Goal: Task Accomplishment & Management: Complete application form

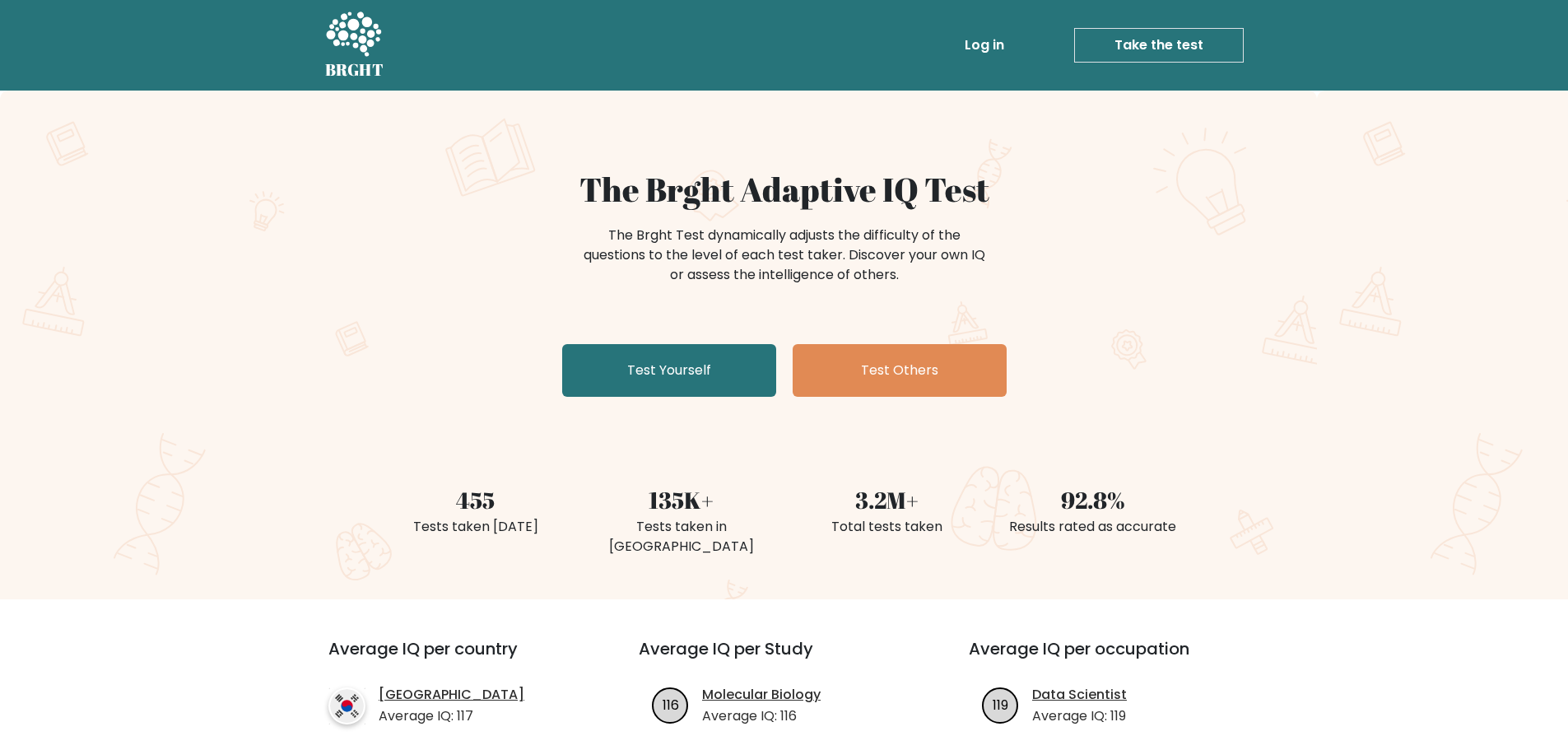
click at [641, 376] on link "Test Yourself" at bounding box center [670, 370] width 214 height 53
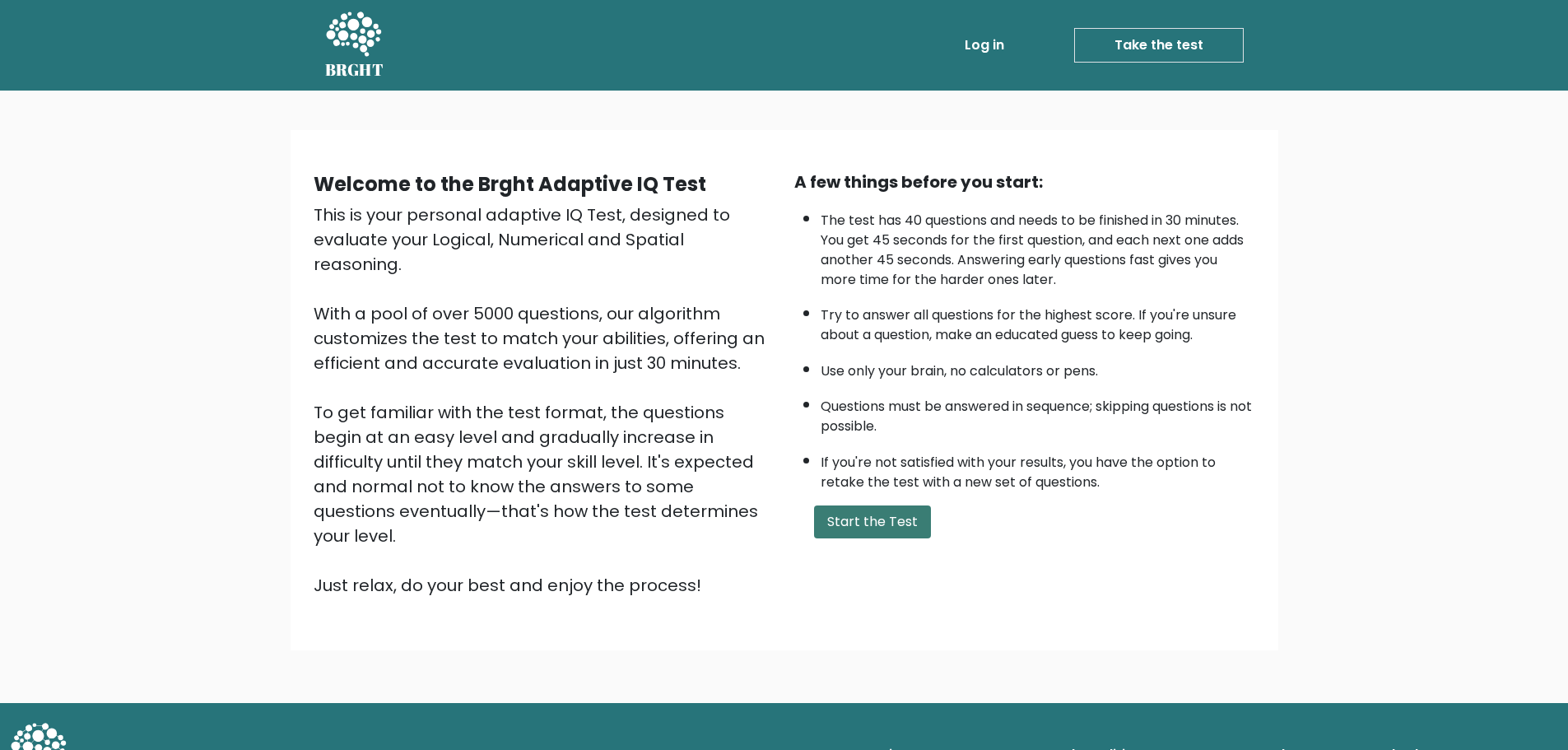
click at [888, 528] on button "Start the Test" at bounding box center [873, 521] width 117 height 33
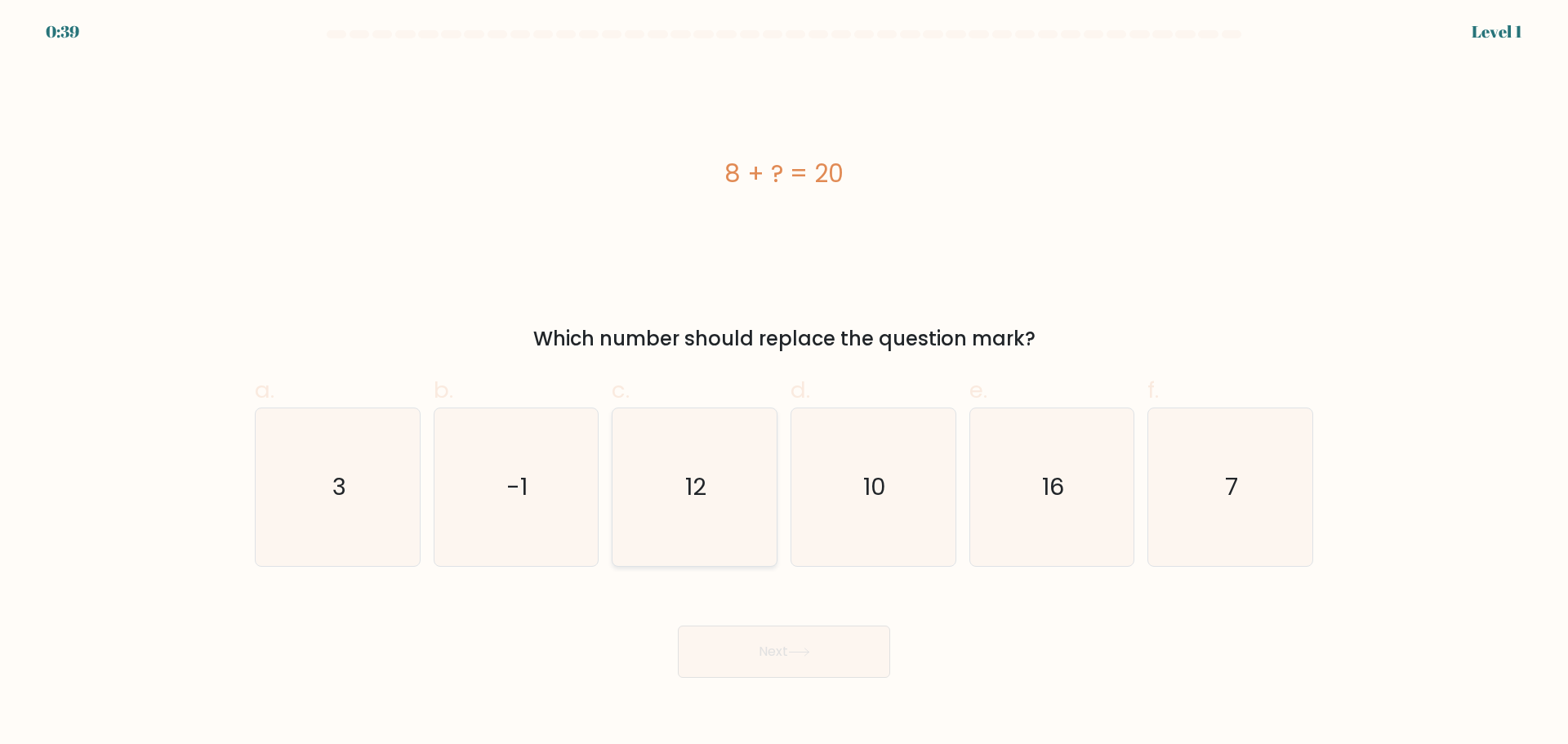
click at [650, 498] on icon "12" at bounding box center [695, 486] width 157 height 157
click at [784, 383] on input "c. 12" at bounding box center [784, 377] width 1 height 11
radio input "true"
click at [789, 676] on button "Next" at bounding box center [784, 651] width 212 height 52
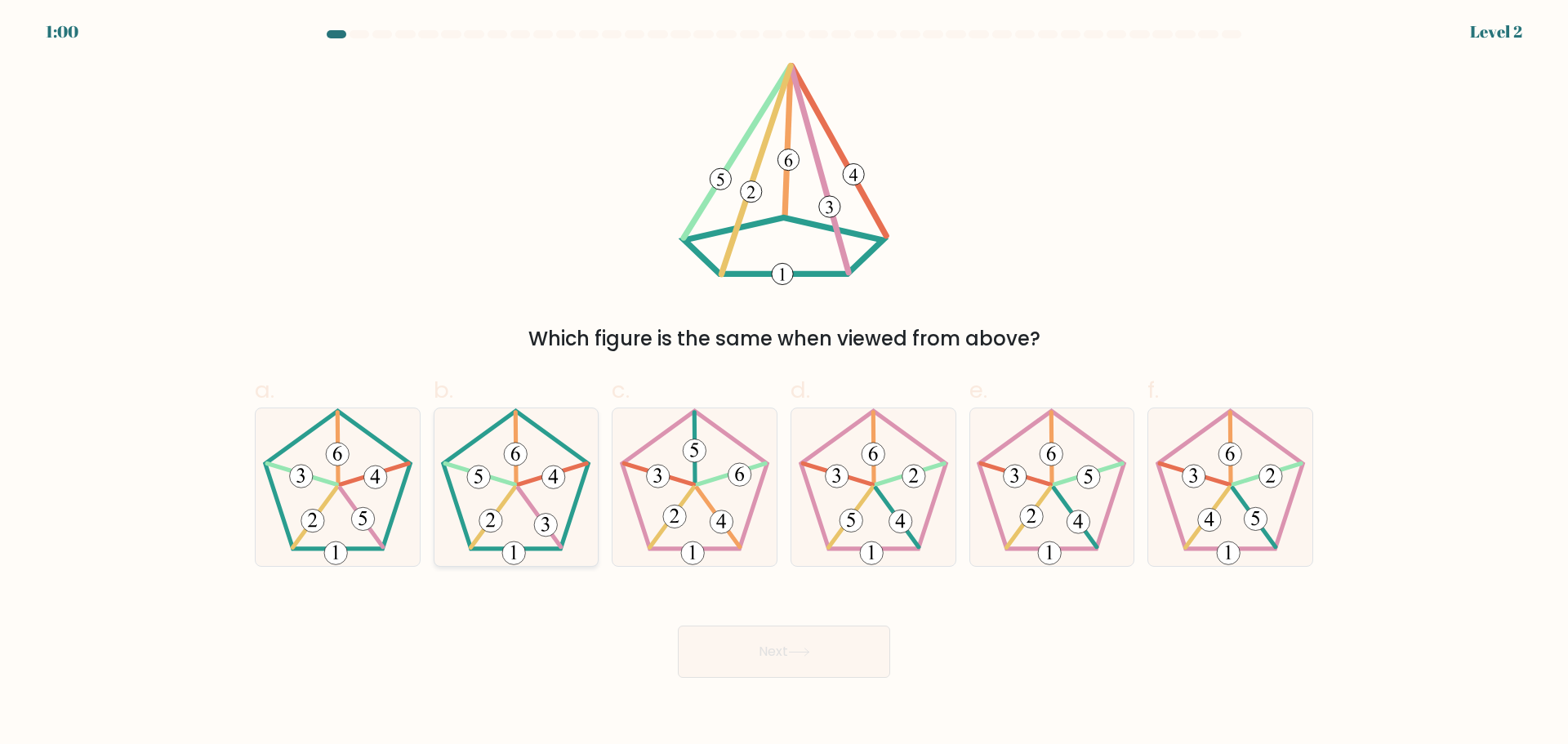
click at [524, 457] on 394 at bounding box center [515, 453] width 23 height 23
click at [784, 383] on input "b." at bounding box center [784, 377] width 1 height 11
radio input "true"
click at [794, 658] on button "Next" at bounding box center [784, 651] width 212 height 52
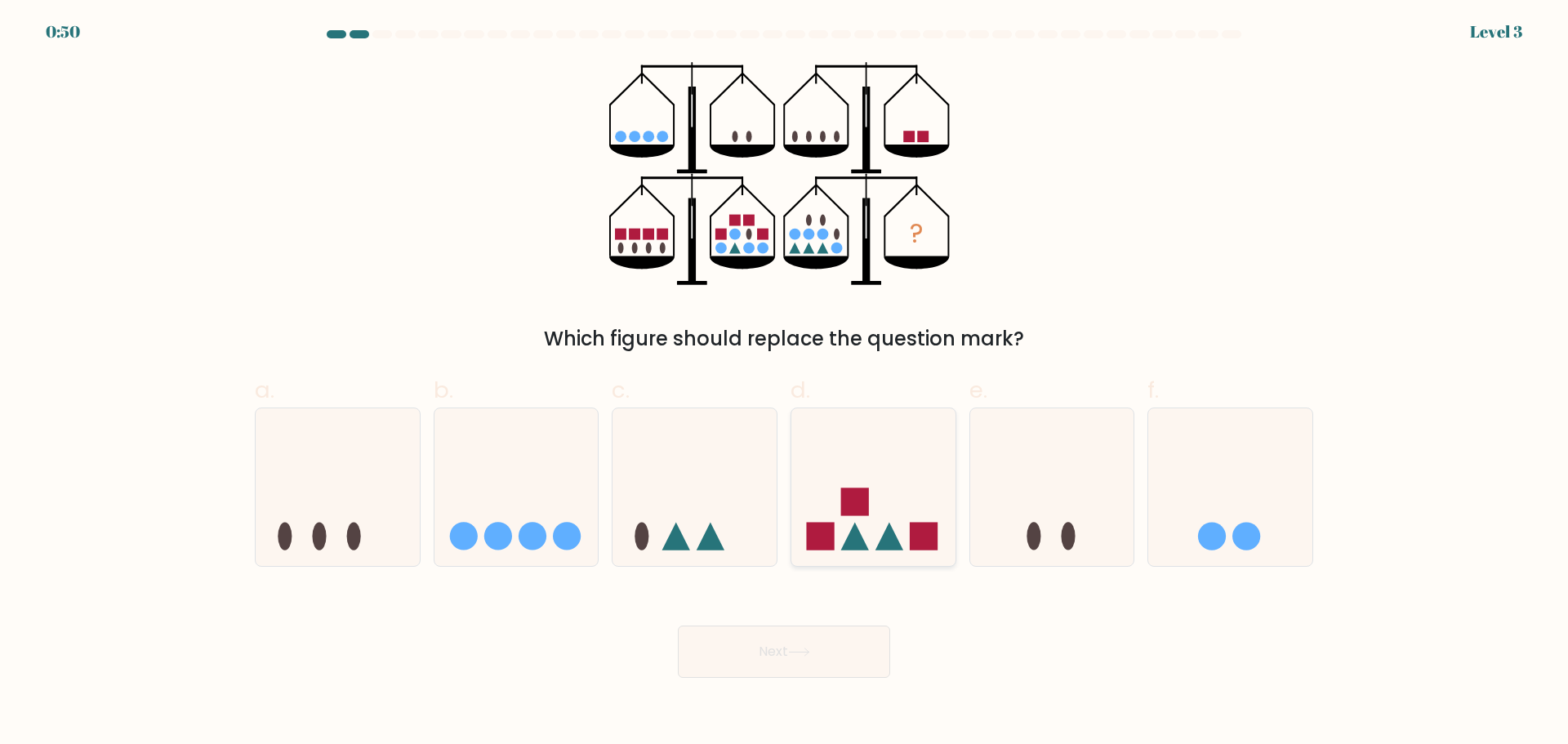
click at [860, 529] on icon at bounding box center [873, 486] width 164 height 136
click at [784, 383] on input "d." at bounding box center [784, 377] width 1 height 11
radio input "true"
click at [804, 642] on button "Next" at bounding box center [784, 651] width 212 height 52
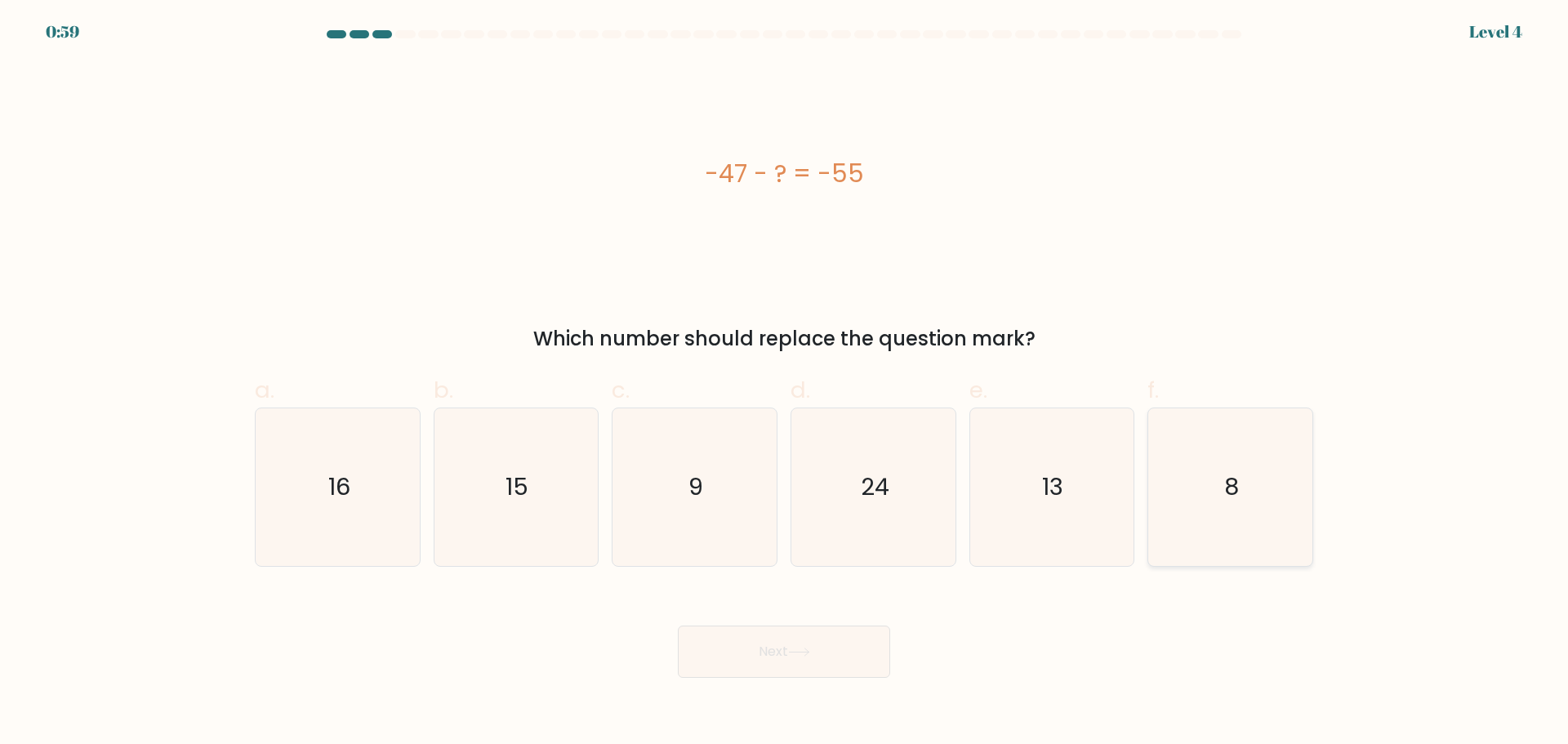
click at [1239, 491] on text "8" at bounding box center [1232, 486] width 15 height 32
click at [784, 383] on input "f. 8" at bounding box center [784, 377] width 1 height 11
radio input "true"
click at [776, 650] on button "Next" at bounding box center [784, 651] width 212 height 52
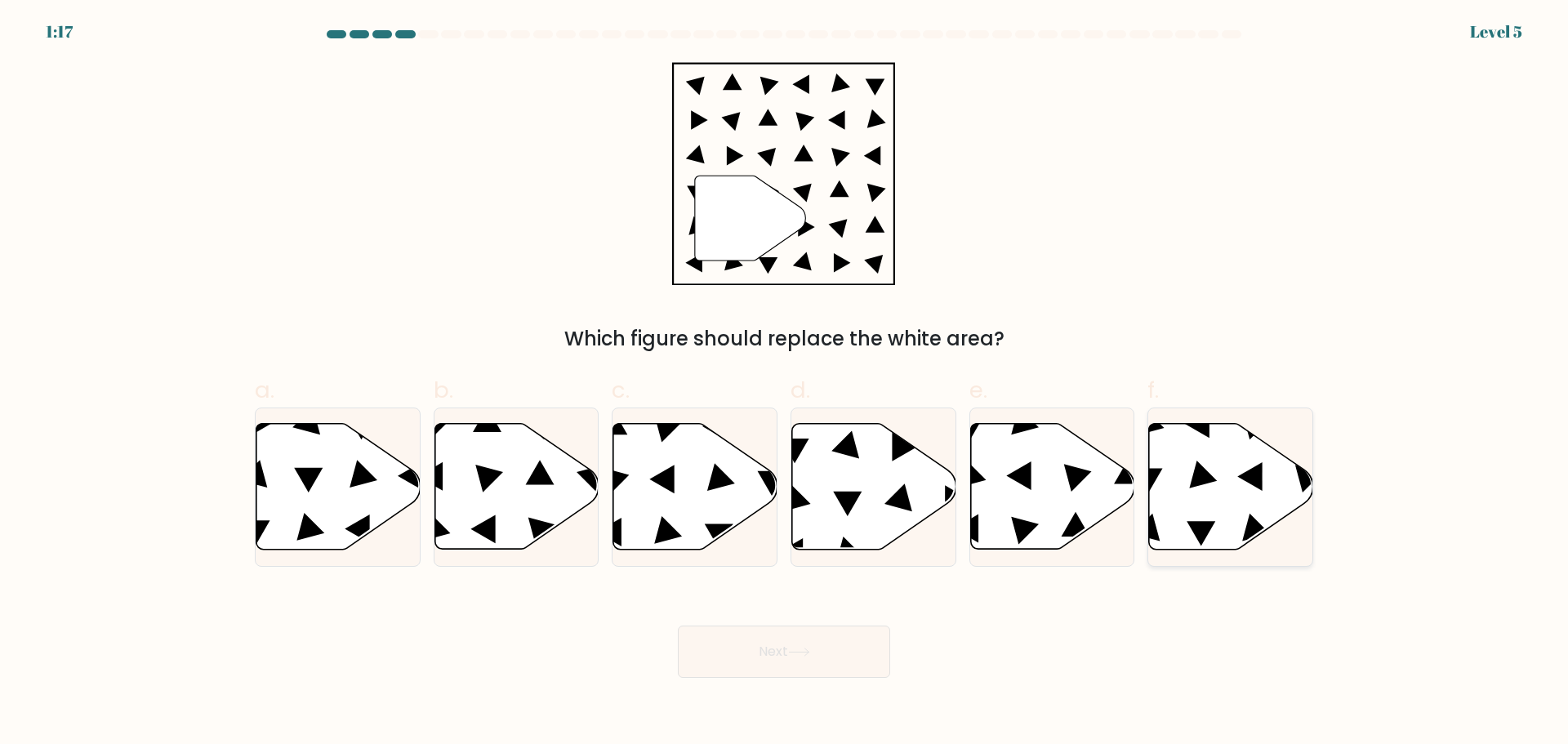
click at [1191, 504] on icon at bounding box center [1231, 486] width 164 height 126
click at [784, 383] on input "f." at bounding box center [784, 377] width 1 height 11
radio input "true"
click at [786, 655] on button "Next" at bounding box center [784, 651] width 212 height 52
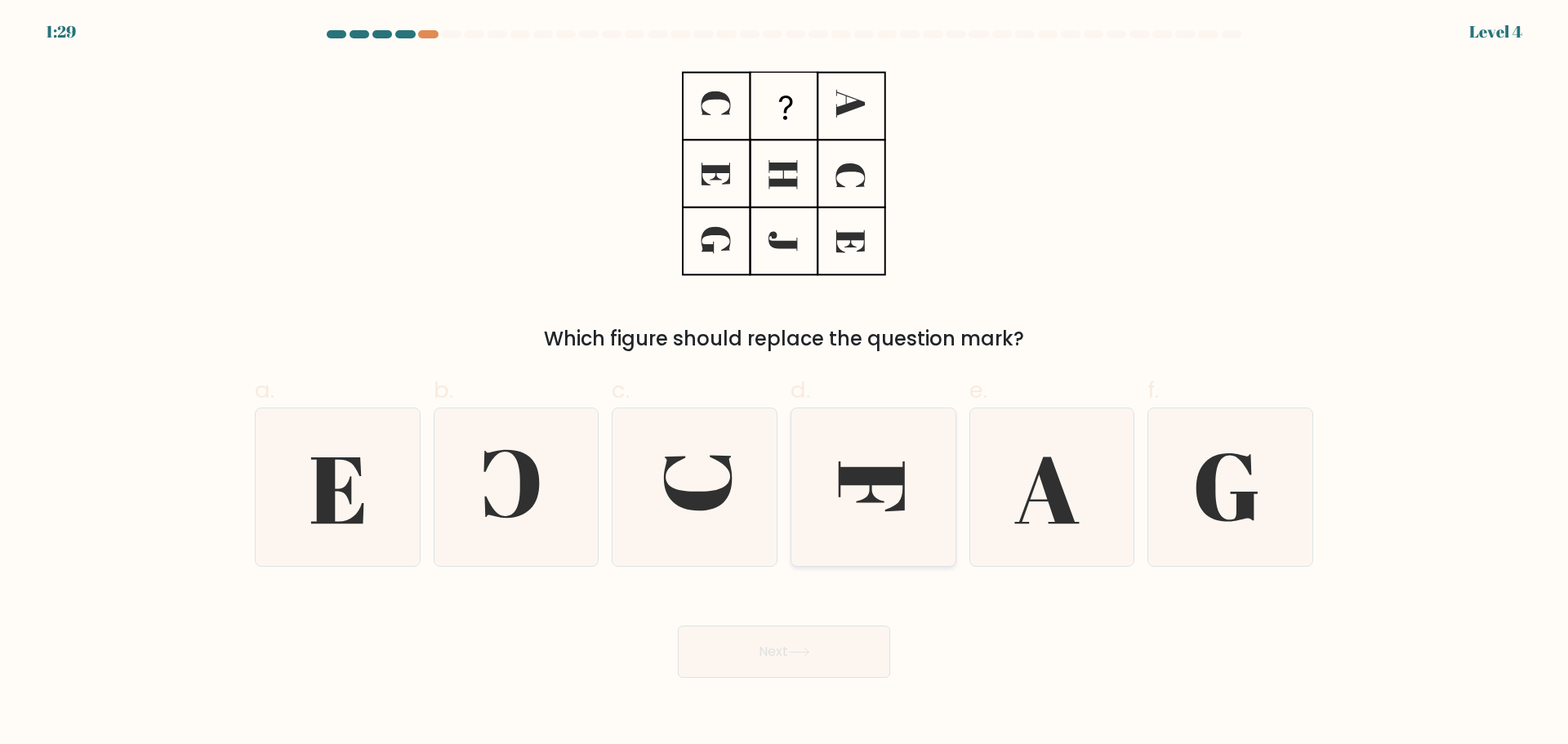
click at [857, 492] on icon at bounding box center [873, 486] width 157 height 157
click at [784, 383] on input "d." at bounding box center [784, 377] width 1 height 11
radio input "true"
click at [810, 650] on icon at bounding box center [799, 652] width 22 height 9
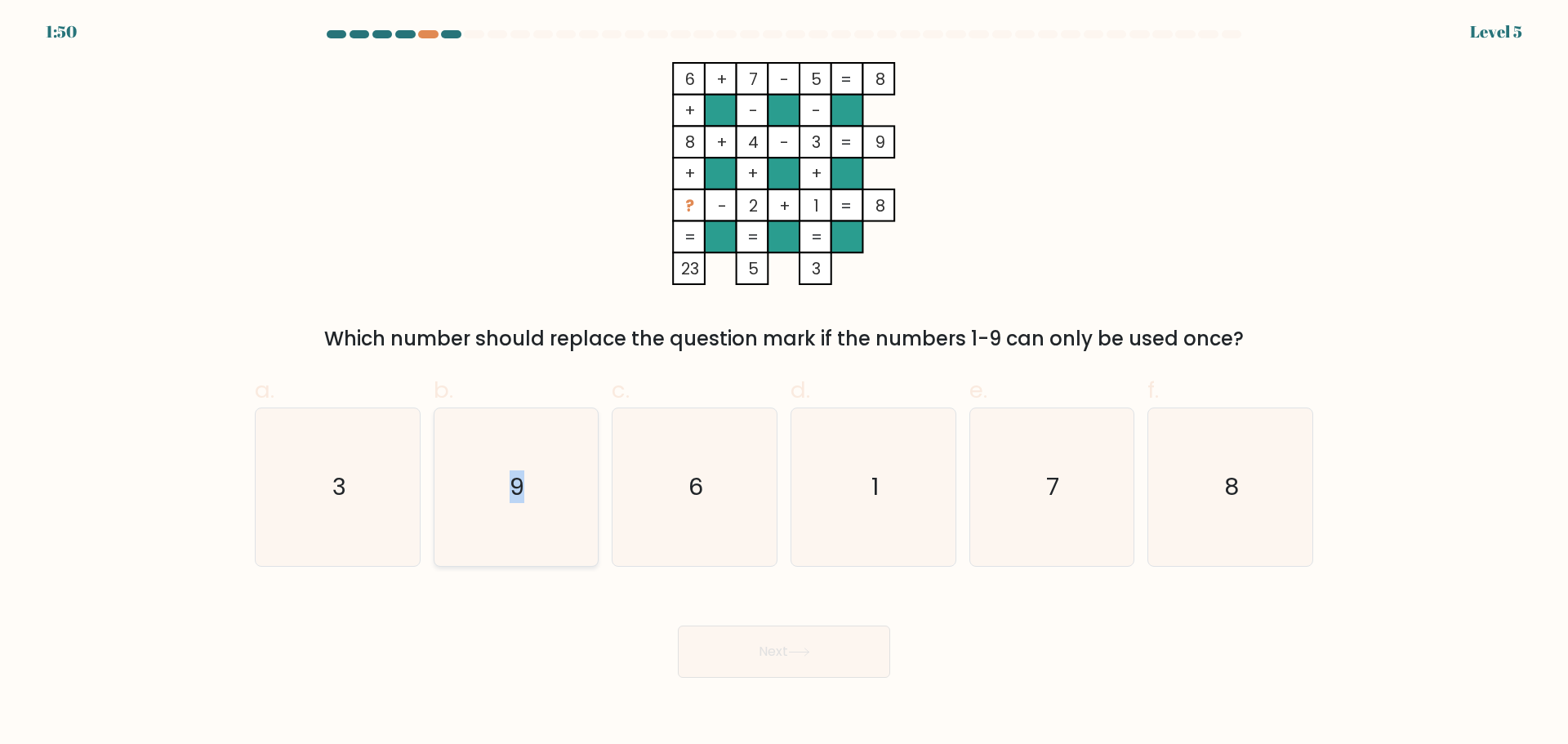
click at [518, 465] on icon "9" at bounding box center [516, 486] width 157 height 157
click at [718, 640] on button "Next" at bounding box center [784, 651] width 212 height 52
click at [515, 497] on text "9" at bounding box center [517, 486] width 15 height 32
click at [784, 383] on input "b. 9" at bounding box center [784, 377] width 1 height 11
radio input "true"
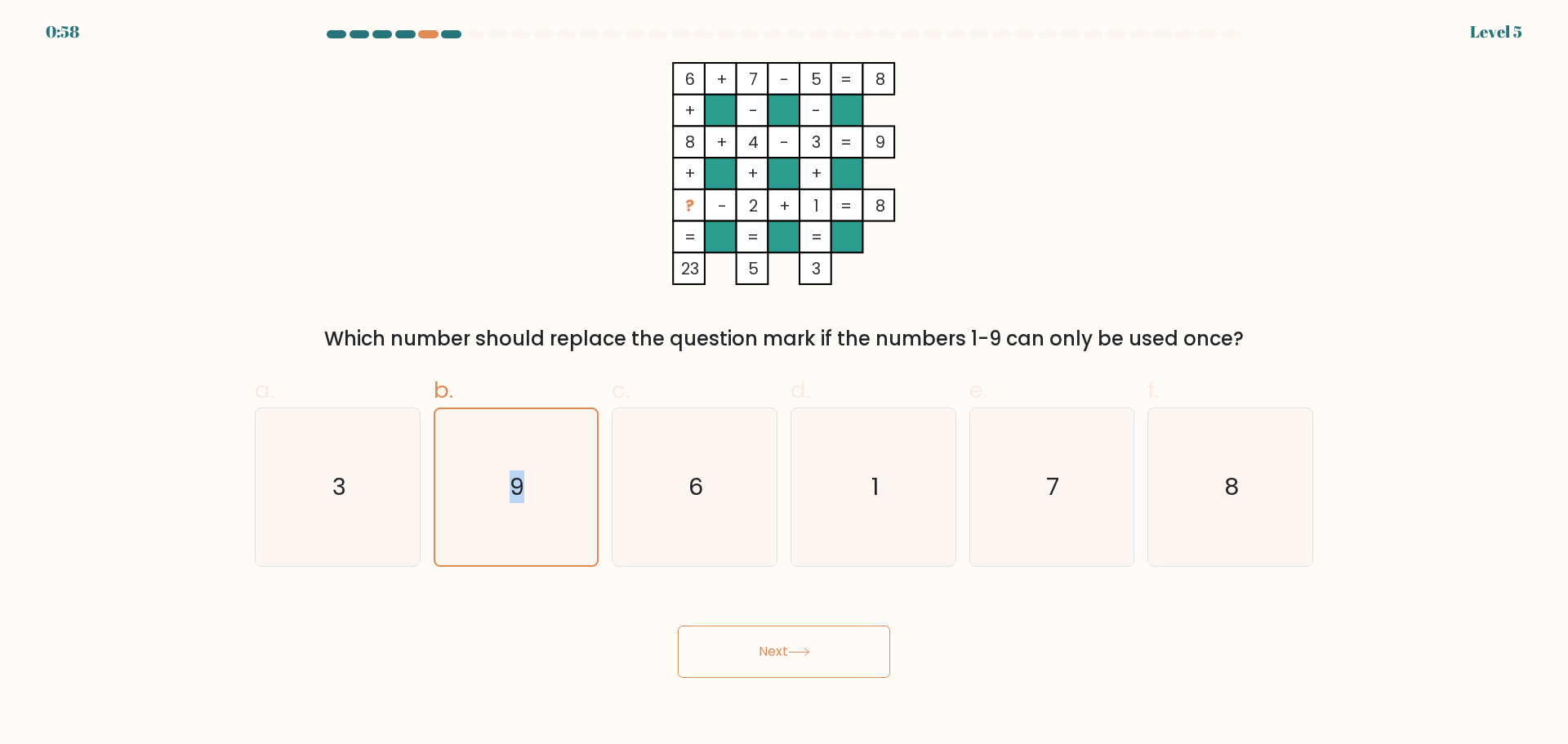
click at [810, 656] on button "Next" at bounding box center [784, 651] width 212 height 52
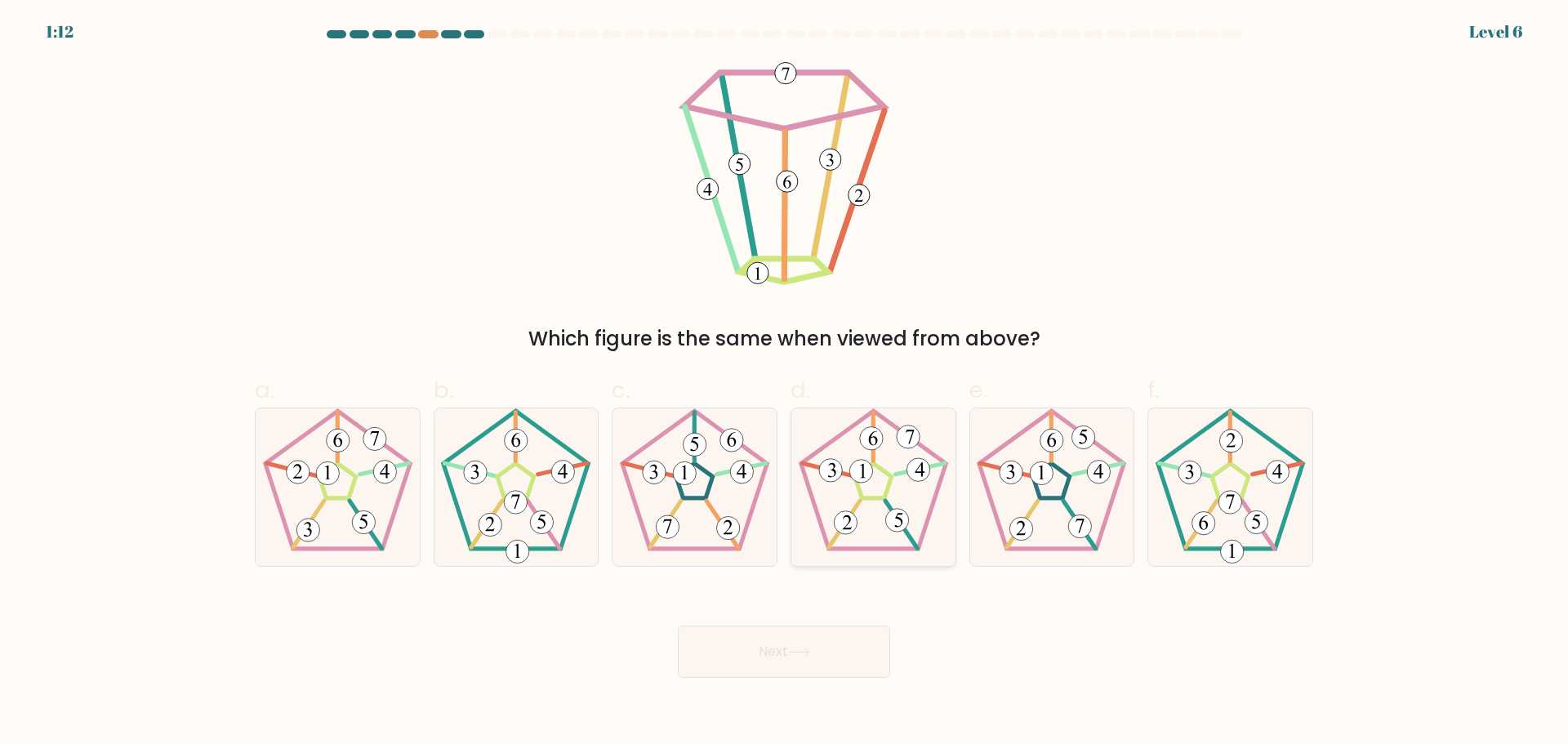
click at [902, 490] on icon at bounding box center [873, 486] width 157 height 157
click at [784, 383] on input "d." at bounding box center [784, 377] width 1 height 11
radio input "true"
click at [779, 645] on button "Next" at bounding box center [784, 651] width 212 height 52
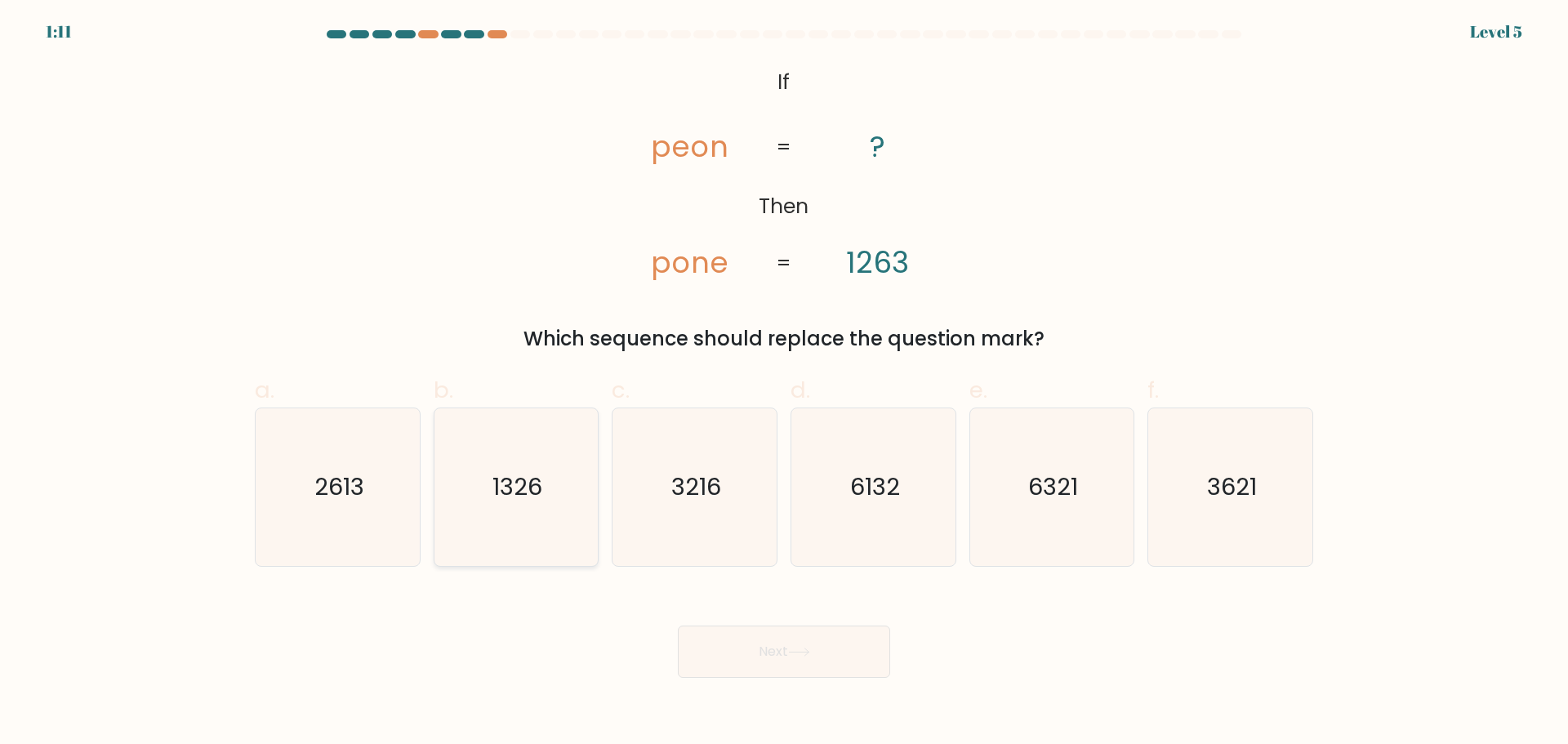
click at [549, 493] on icon "1326" at bounding box center [516, 486] width 157 height 157
click at [784, 383] on input "b. 1326" at bounding box center [784, 377] width 1 height 11
radio input "true"
click at [825, 654] on button "Next" at bounding box center [784, 651] width 212 height 52
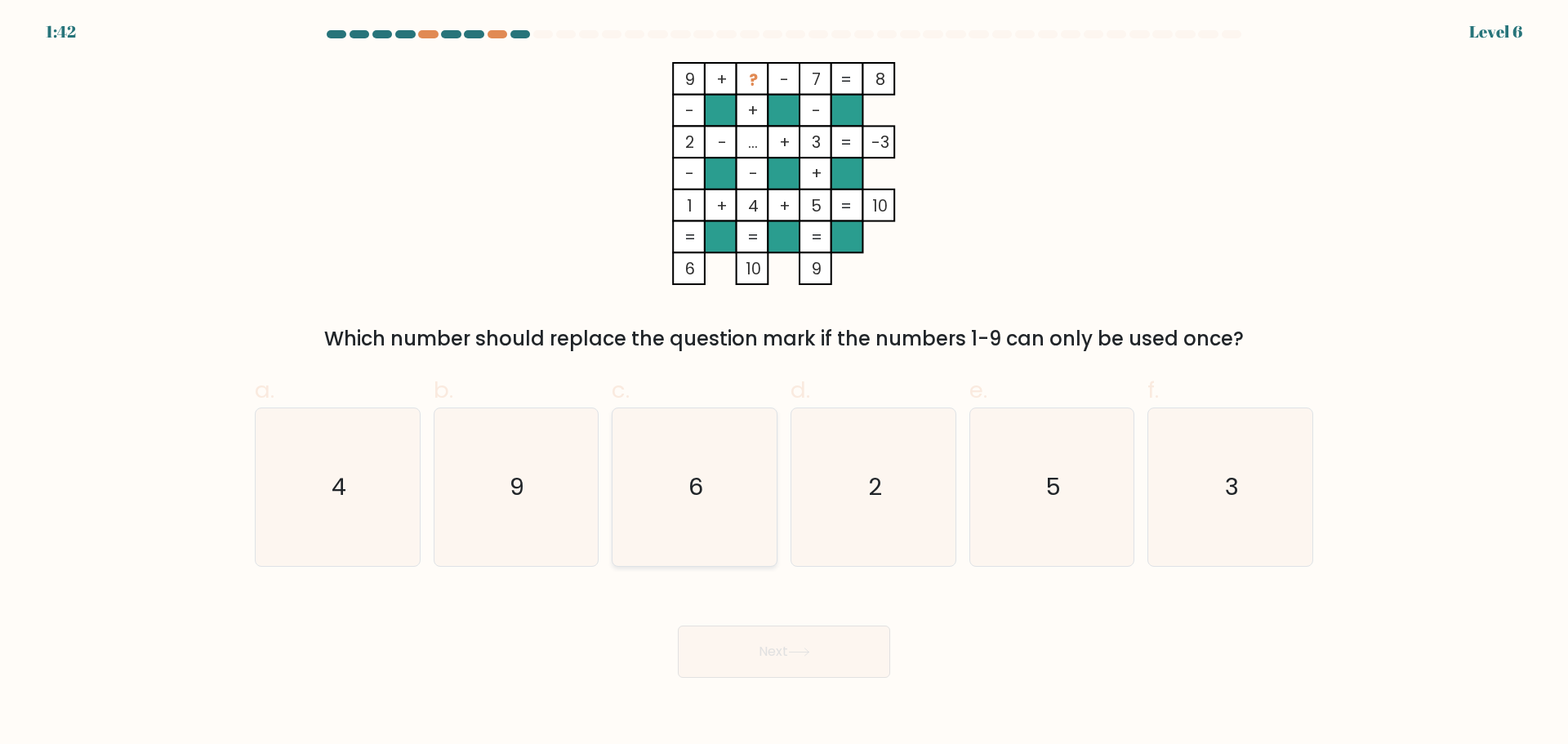
click at [702, 451] on icon "6" at bounding box center [695, 486] width 157 height 157
click at [784, 383] on input "c. 6" at bounding box center [784, 377] width 1 height 11
radio input "true"
click at [802, 656] on button "Next" at bounding box center [784, 651] width 212 height 52
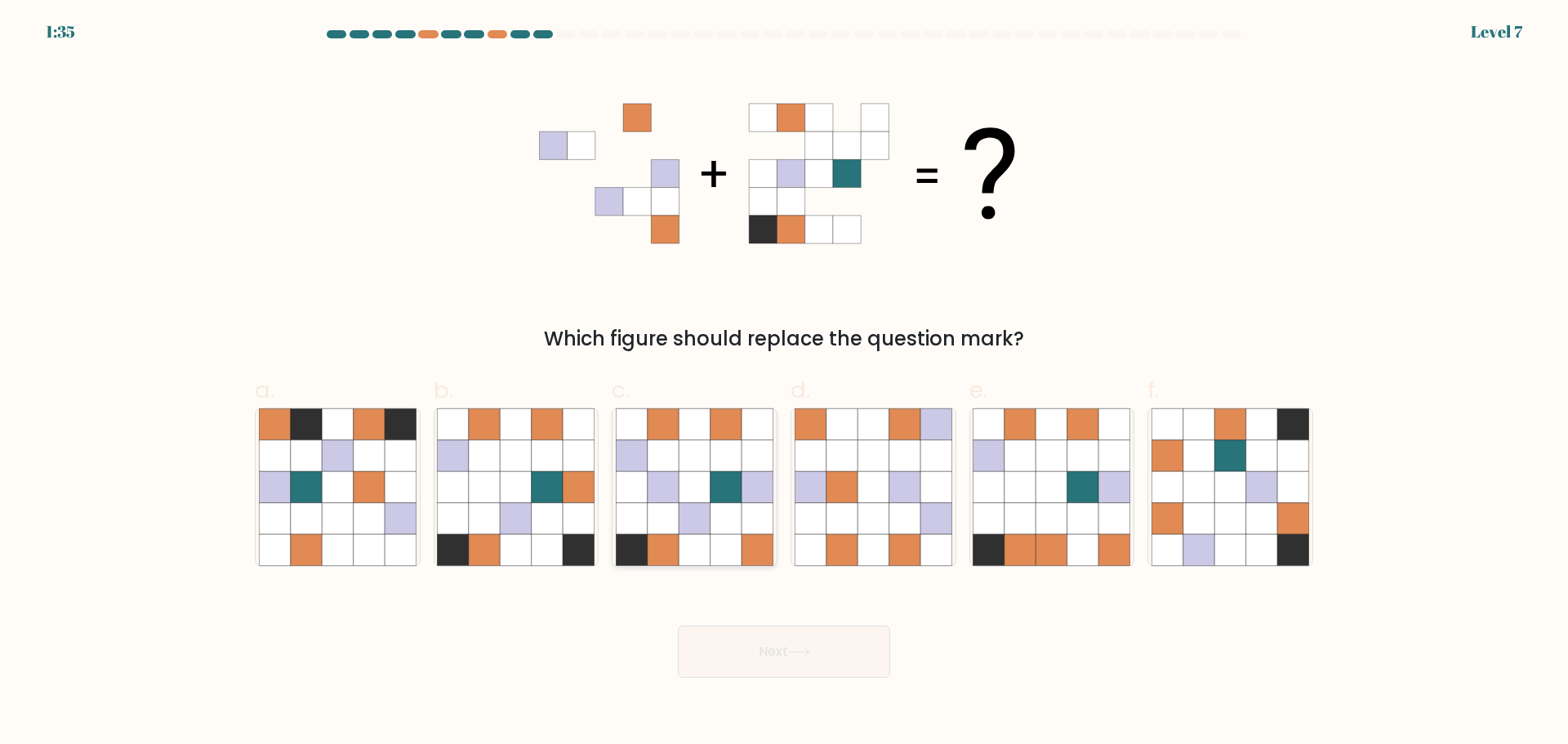
click at [727, 489] on icon at bounding box center [726, 486] width 31 height 31
click at [784, 383] on input "c." at bounding box center [784, 377] width 1 height 11
radio input "true"
click at [851, 629] on button "Next" at bounding box center [784, 651] width 212 height 52
click at [838, 653] on button "Next" at bounding box center [784, 651] width 212 height 52
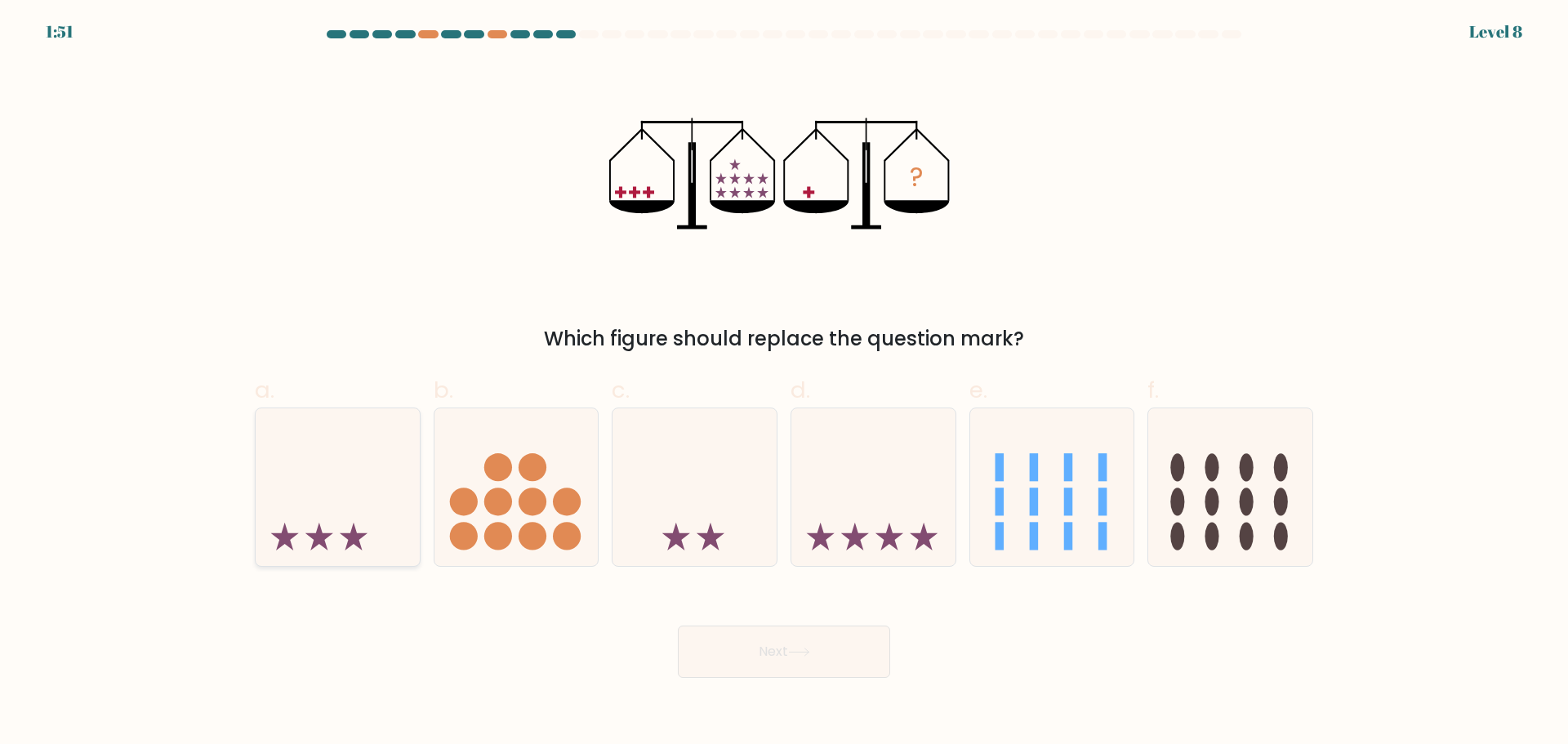
click at [345, 518] on icon at bounding box center [337, 486] width 164 height 136
click at [784, 383] on input "a." at bounding box center [784, 377] width 1 height 11
radio input "true"
click at [805, 648] on icon at bounding box center [799, 652] width 22 height 9
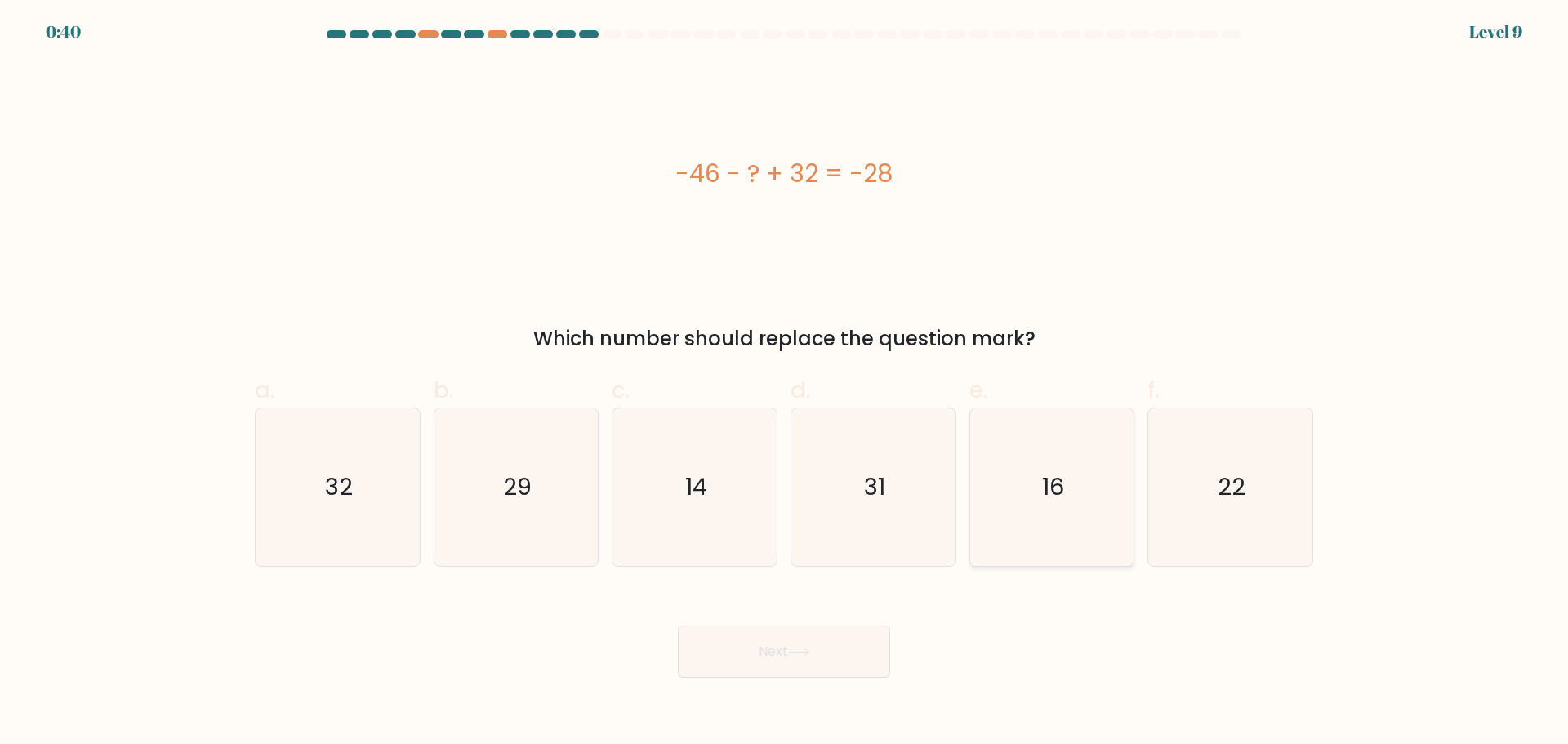
drag, startPoint x: 1132, startPoint y: 519, endPoint x: 1111, endPoint y: 537, distance: 27.7
click at [1130, 518] on div "16" at bounding box center [1052, 487] width 166 height 159
click at [784, 383] on input "e. 16" at bounding box center [784, 377] width 1 height 11
radio input "true"
click at [781, 675] on button "Next" at bounding box center [784, 651] width 212 height 52
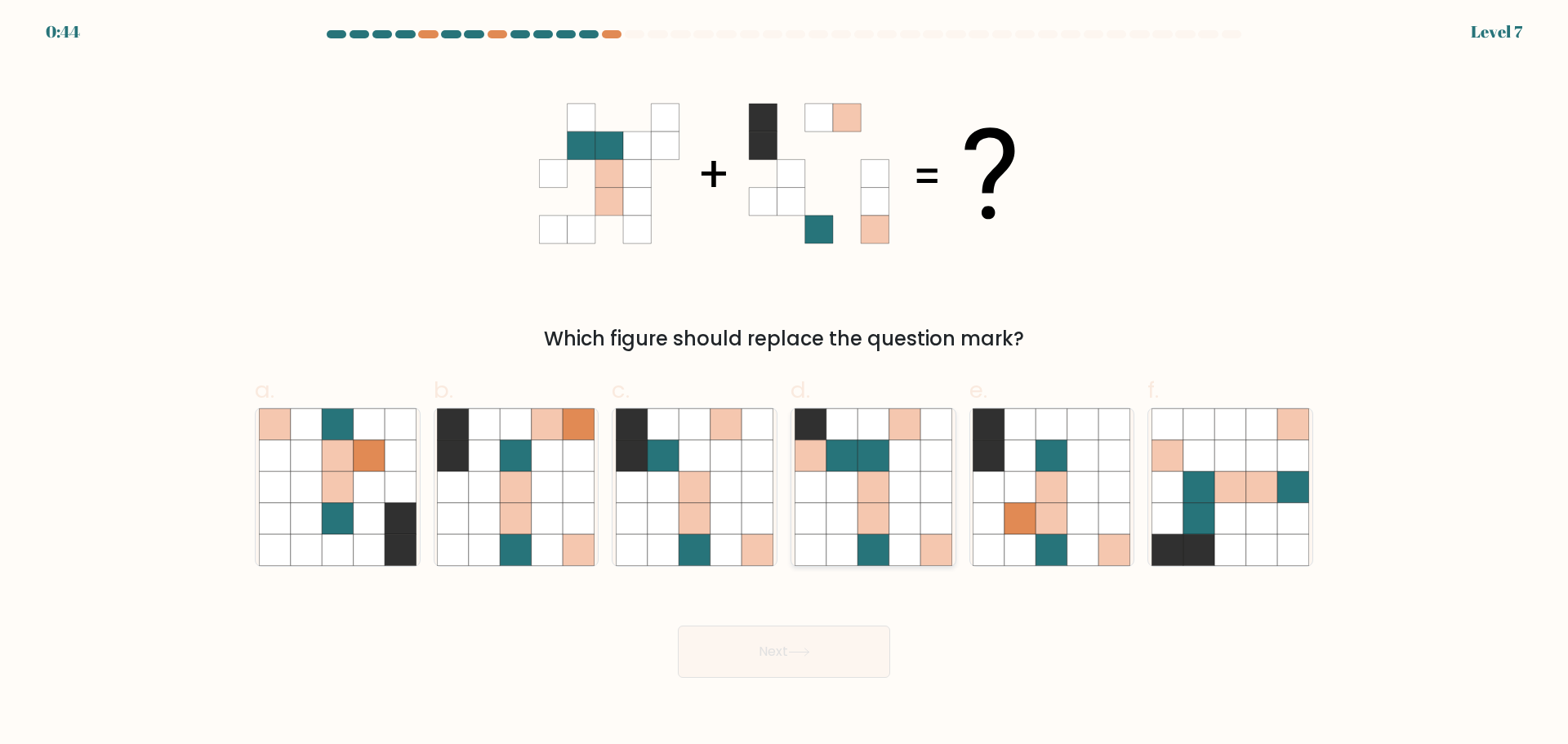
click at [917, 422] on icon at bounding box center [905, 424] width 31 height 31
click at [784, 383] on input "d." at bounding box center [784, 377] width 1 height 11
radio input "true"
click at [848, 655] on button "Next" at bounding box center [784, 651] width 212 height 52
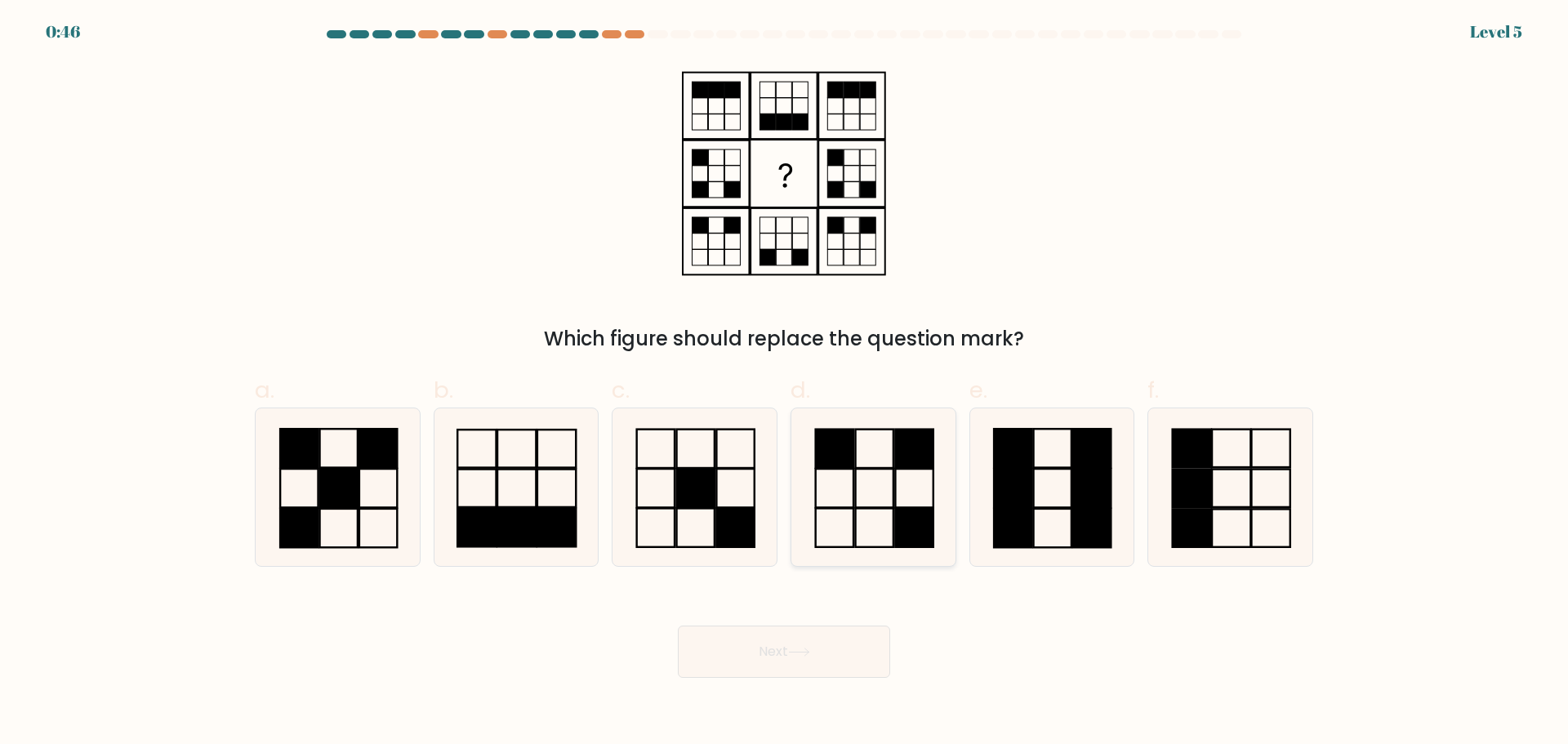
click at [855, 490] on rect at bounding box center [874, 487] width 37 height 38
click at [784, 383] on input "d." at bounding box center [784, 377] width 1 height 11
radio input "true"
click at [789, 659] on button "Next" at bounding box center [784, 651] width 212 height 52
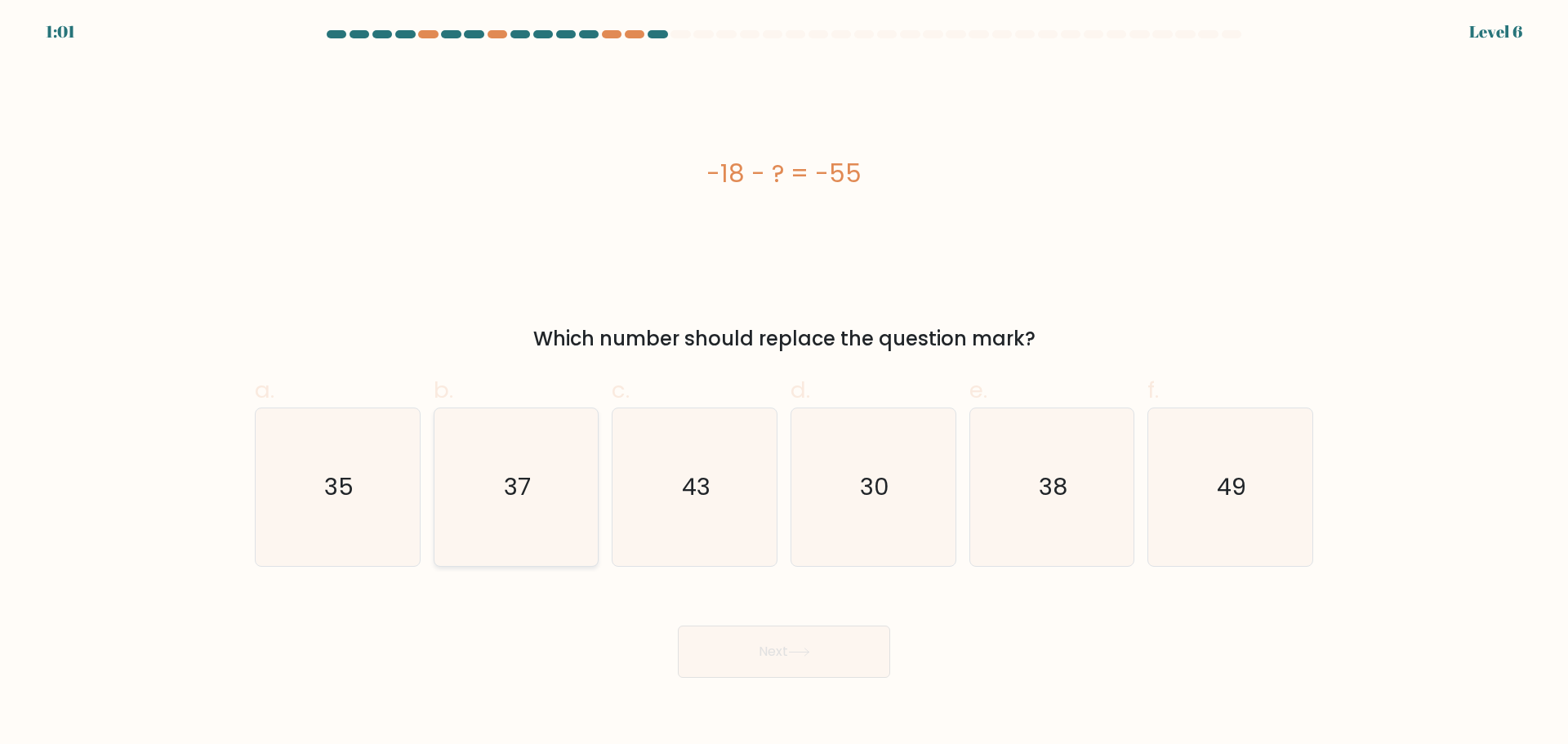
click at [535, 485] on icon "37" at bounding box center [516, 486] width 157 height 157
click at [784, 383] on input "b. 37" at bounding box center [784, 377] width 1 height 11
radio input "true"
click at [769, 658] on button "Next" at bounding box center [784, 651] width 212 height 52
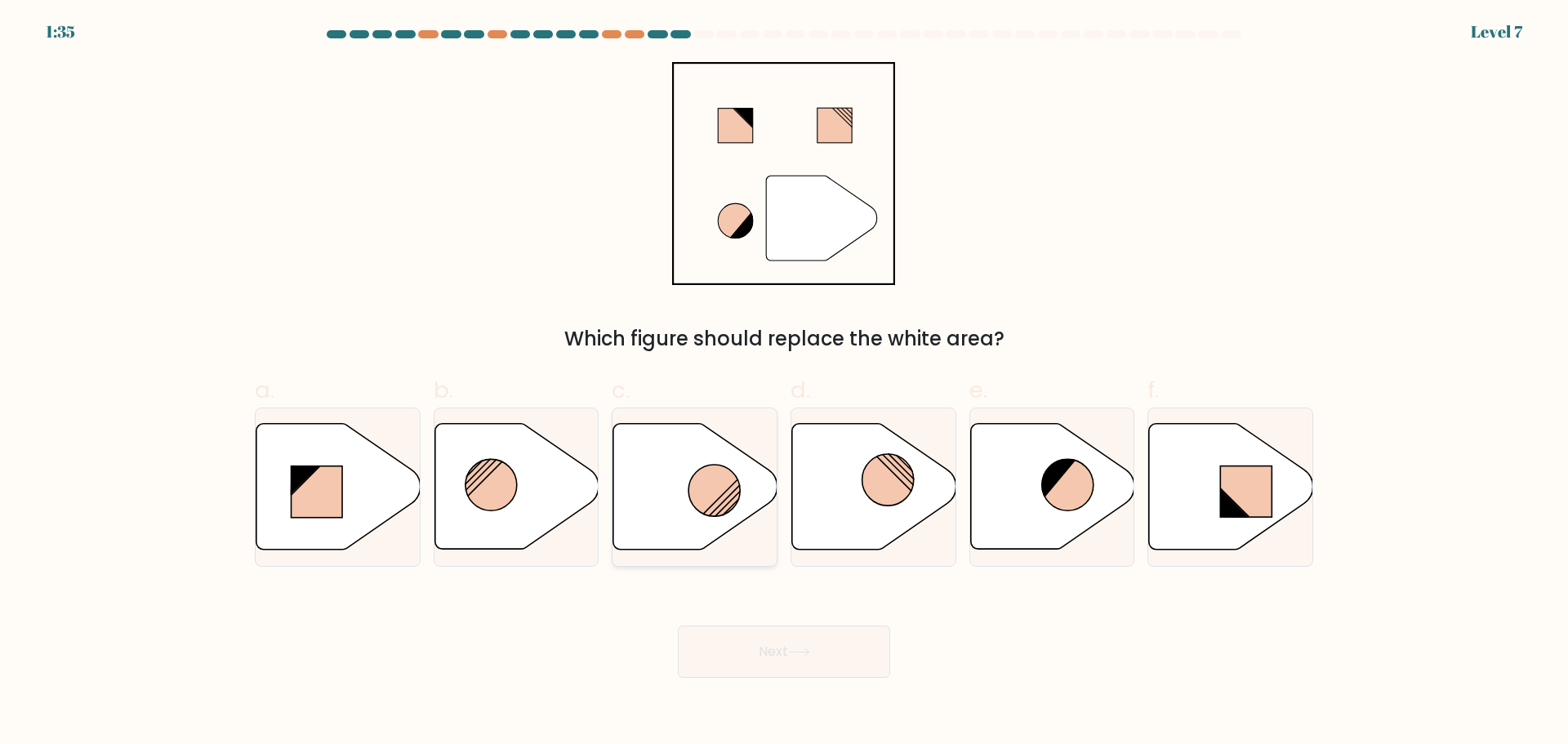
click at [702, 504] on circle at bounding box center [714, 490] width 51 height 51
click at [784, 383] on input "c." at bounding box center [784, 377] width 1 height 11
radio input "true"
click at [781, 647] on button "Next" at bounding box center [784, 651] width 212 height 52
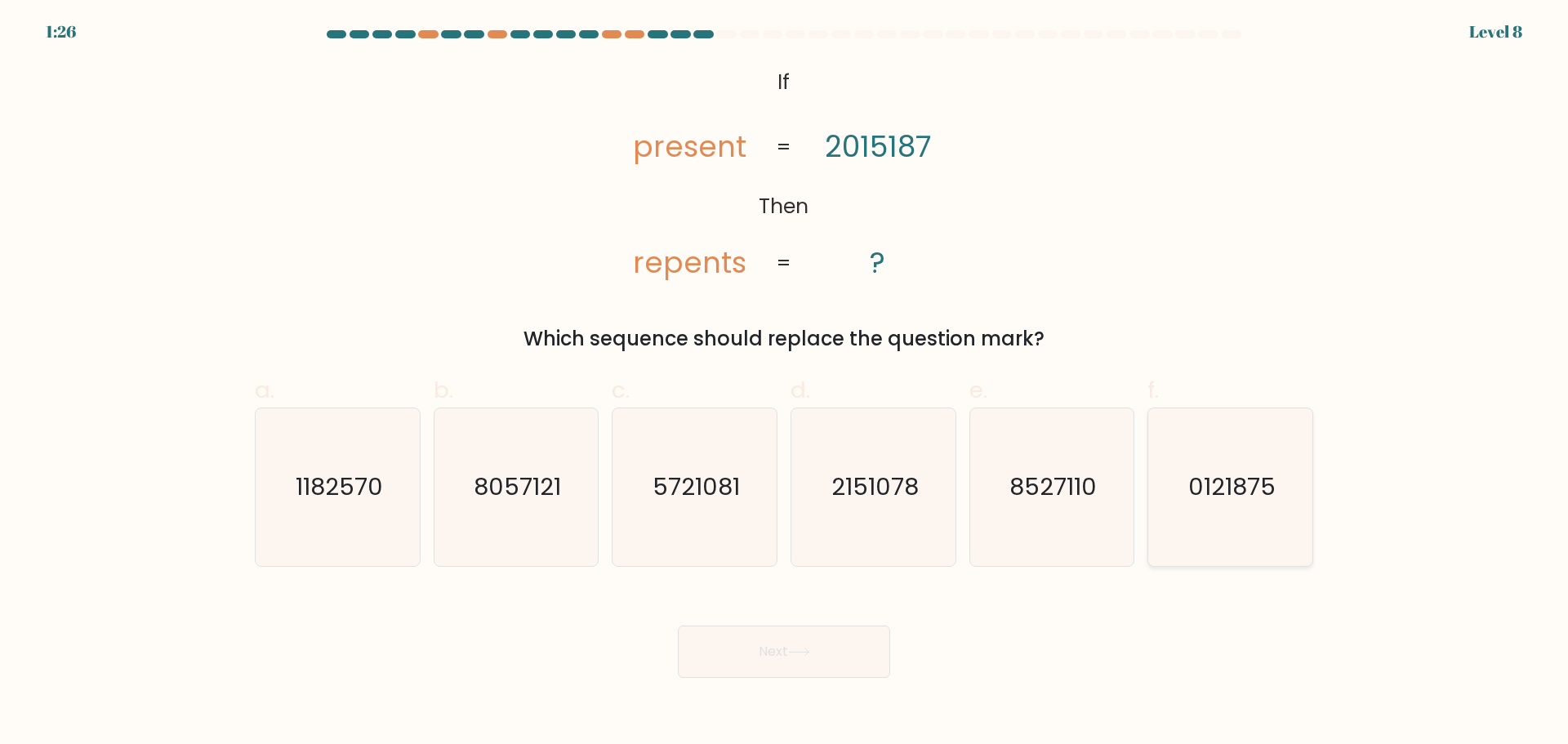
drag, startPoint x: 1319, startPoint y: 468, endPoint x: 1285, endPoint y: 471, distance: 34.1
click at [1288, 471] on div "a. 1182570 b. 8057121" at bounding box center [784, 462] width 1078 height 205
drag, startPoint x: 1263, startPoint y: 492, endPoint x: 1181, endPoint y: 557, distance: 104.6
click at [1262, 492] on text "0121875" at bounding box center [1232, 486] width 87 height 32
click at [784, 383] on input "f. 0121875" at bounding box center [784, 377] width 1 height 11
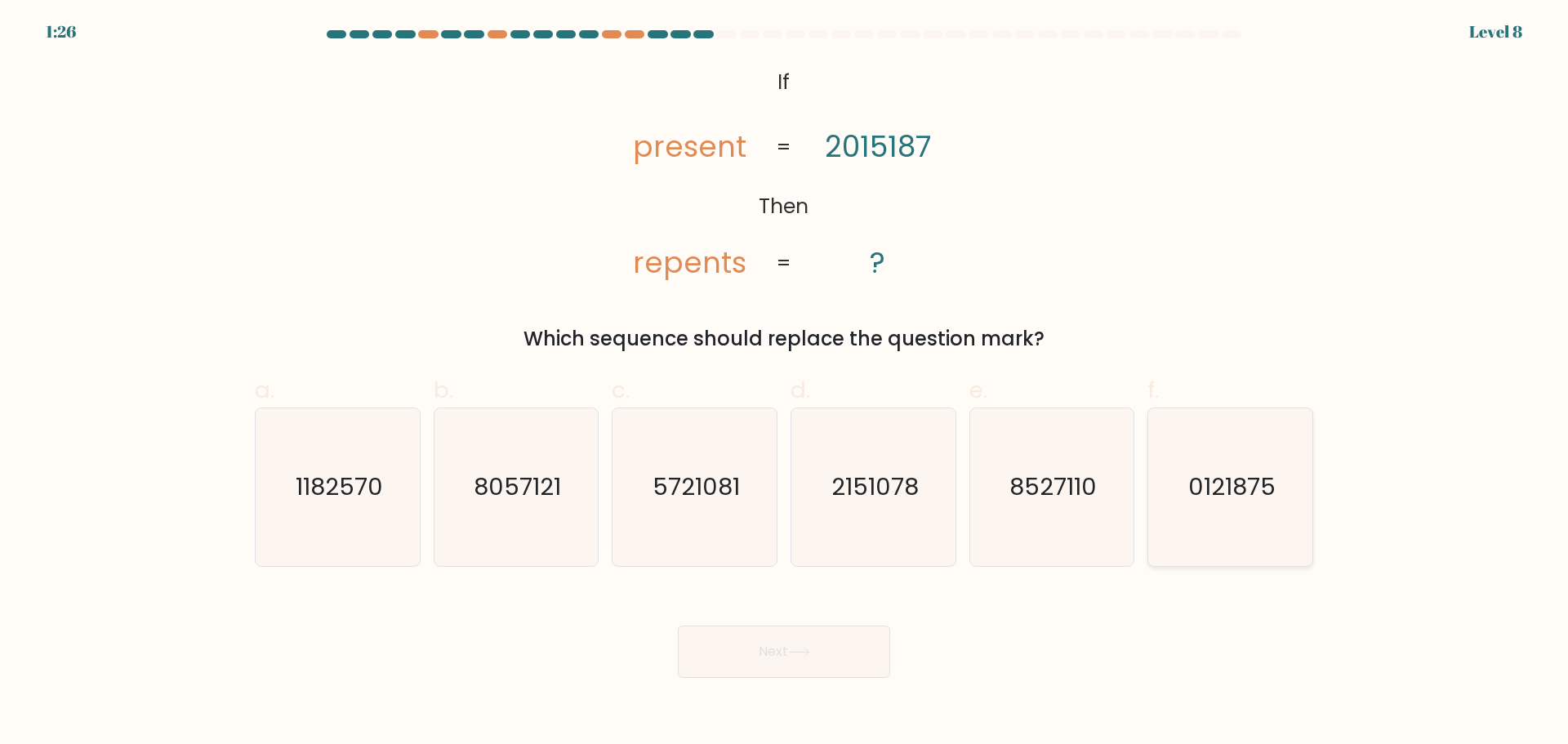
radio input "true"
click at [817, 659] on button "Next" at bounding box center [784, 651] width 212 height 52
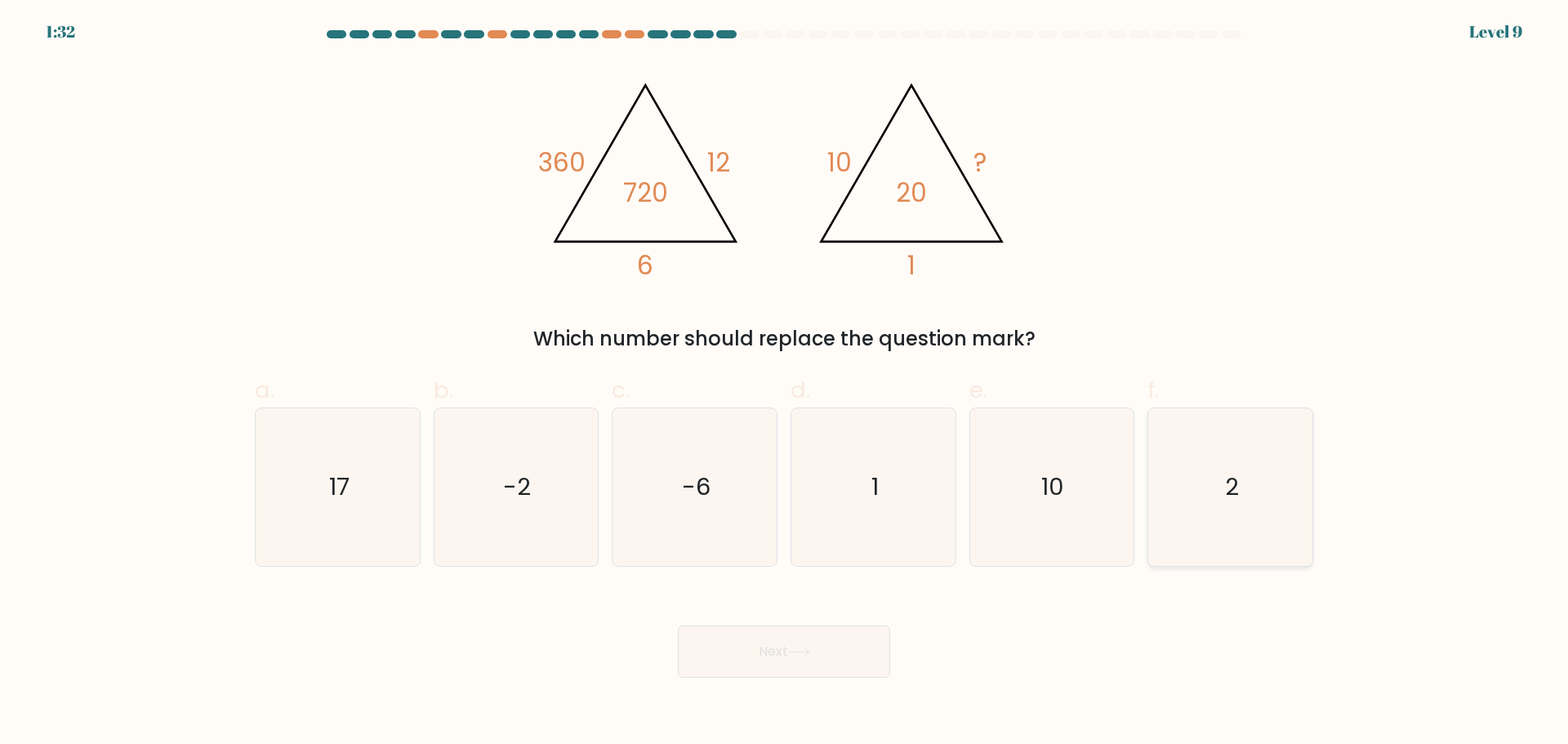
click at [1240, 507] on icon "2" at bounding box center [1231, 486] width 157 height 157
click at [784, 383] on input "f. 2" at bounding box center [784, 377] width 1 height 11
radio input "true"
click at [814, 641] on button "Next" at bounding box center [784, 651] width 212 height 52
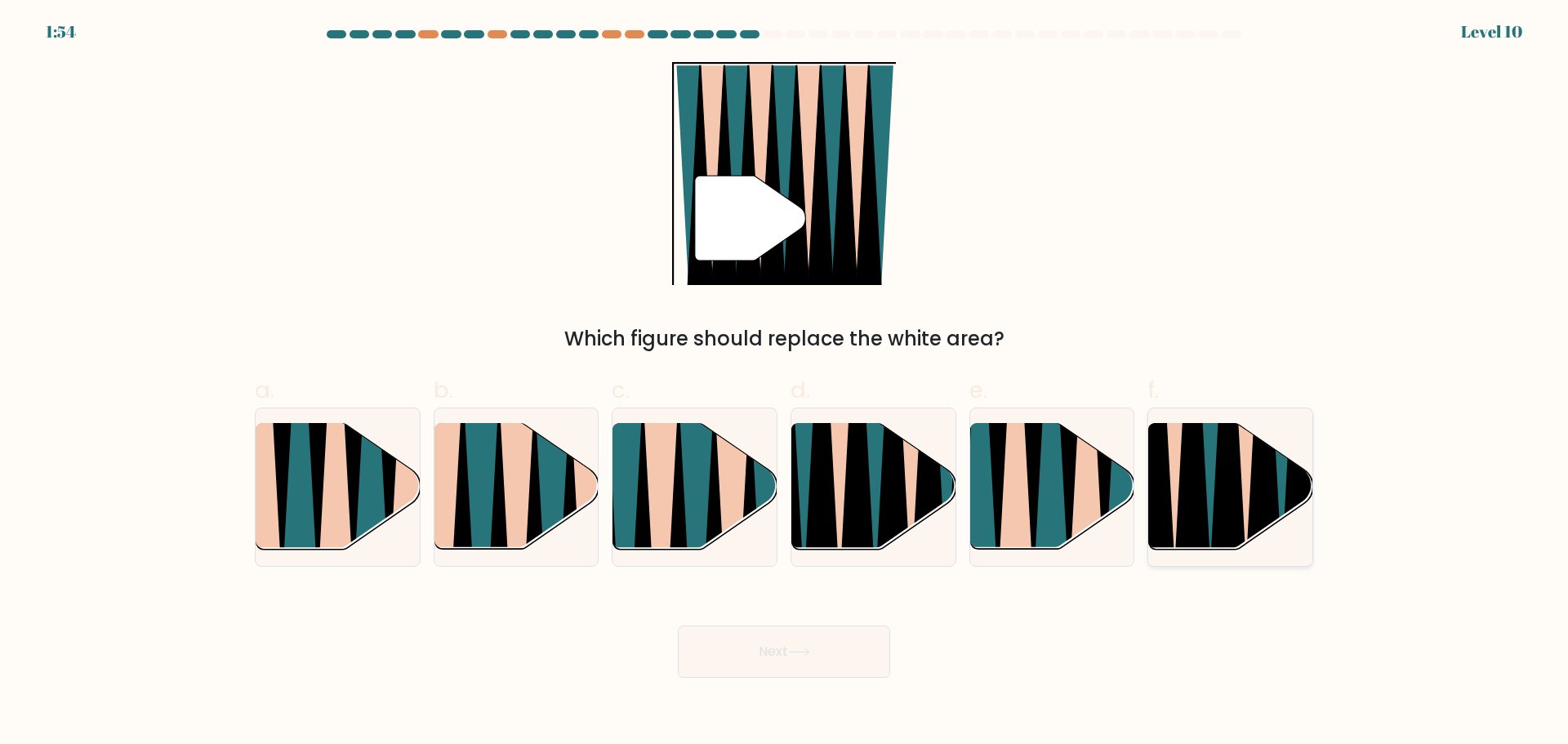
click at [1257, 504] on icon at bounding box center [1263, 425] width 36 height 328
click at [784, 383] on input "f." at bounding box center [784, 377] width 1 height 11
radio input "true"
click at [779, 664] on button "Next" at bounding box center [784, 651] width 212 height 52
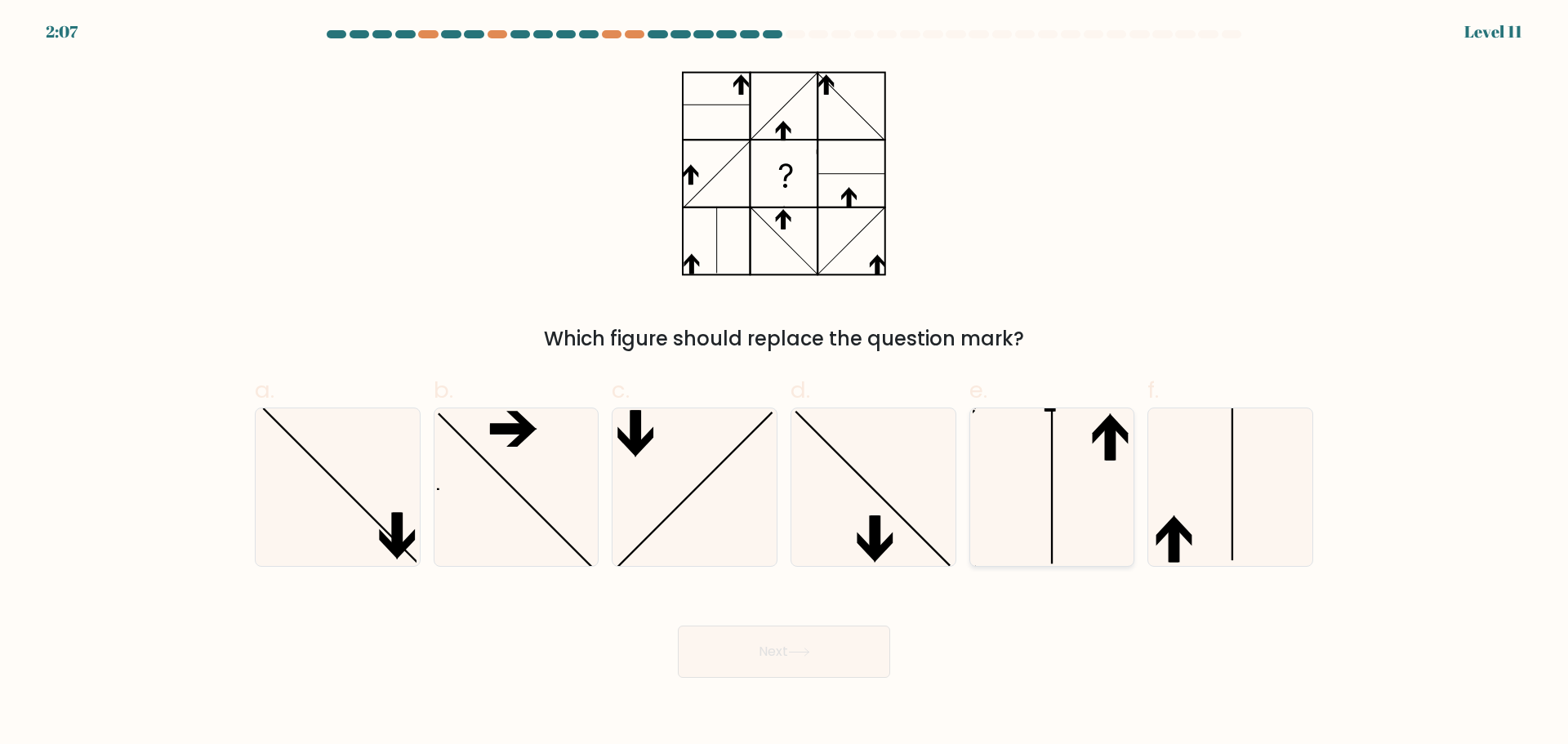
click at [1123, 481] on icon at bounding box center [1052, 486] width 157 height 157
click at [784, 383] on input "e." at bounding box center [784, 377] width 1 height 11
radio input "true"
click at [814, 662] on button "Next" at bounding box center [784, 651] width 212 height 52
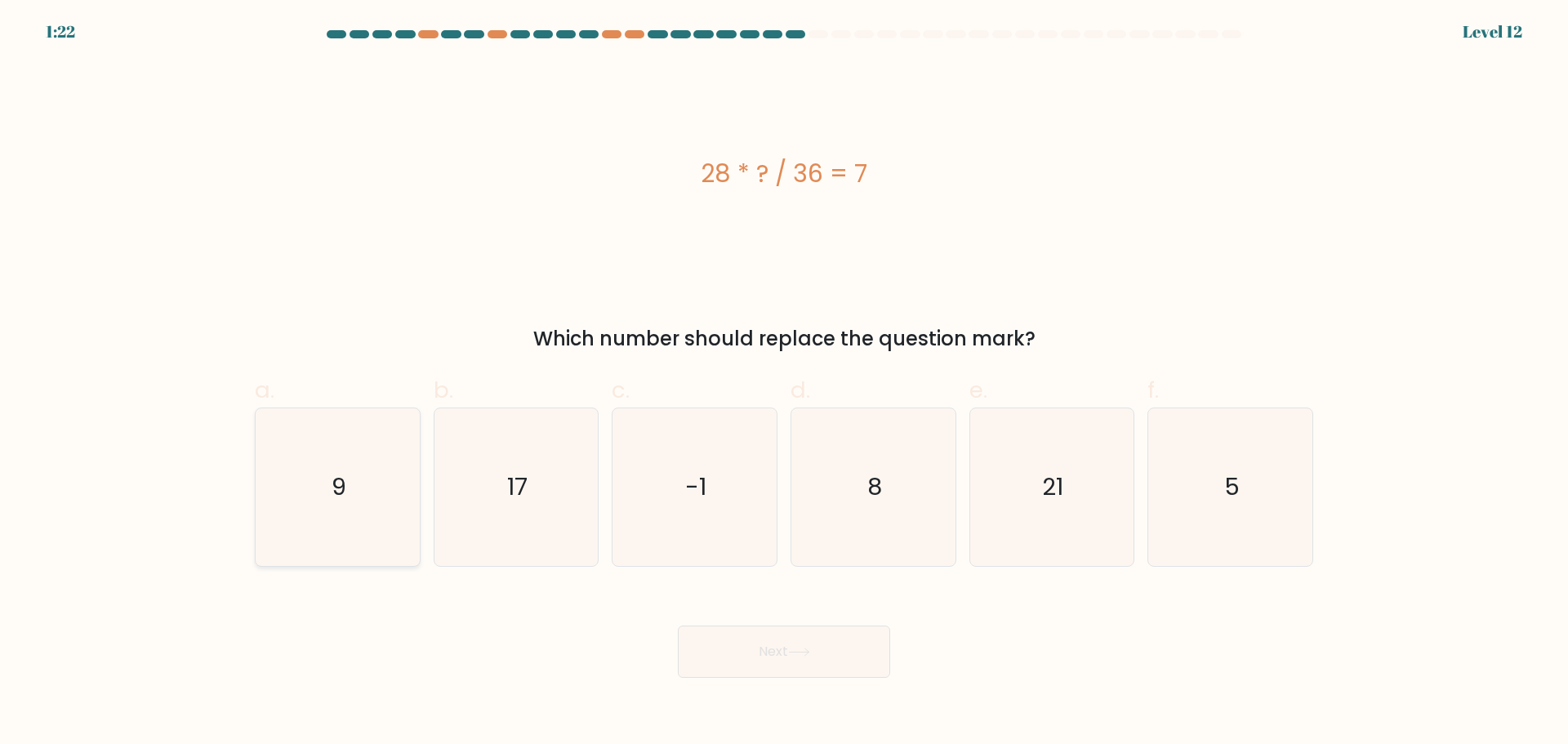
drag, startPoint x: 396, startPoint y: 506, endPoint x: 404, endPoint y: 520, distance: 16.1
click at [391, 500] on icon "9" at bounding box center [337, 486] width 157 height 157
click at [784, 383] on input "a. 9" at bounding box center [784, 377] width 1 height 11
radio input "true"
click at [819, 645] on button "Next" at bounding box center [784, 651] width 212 height 52
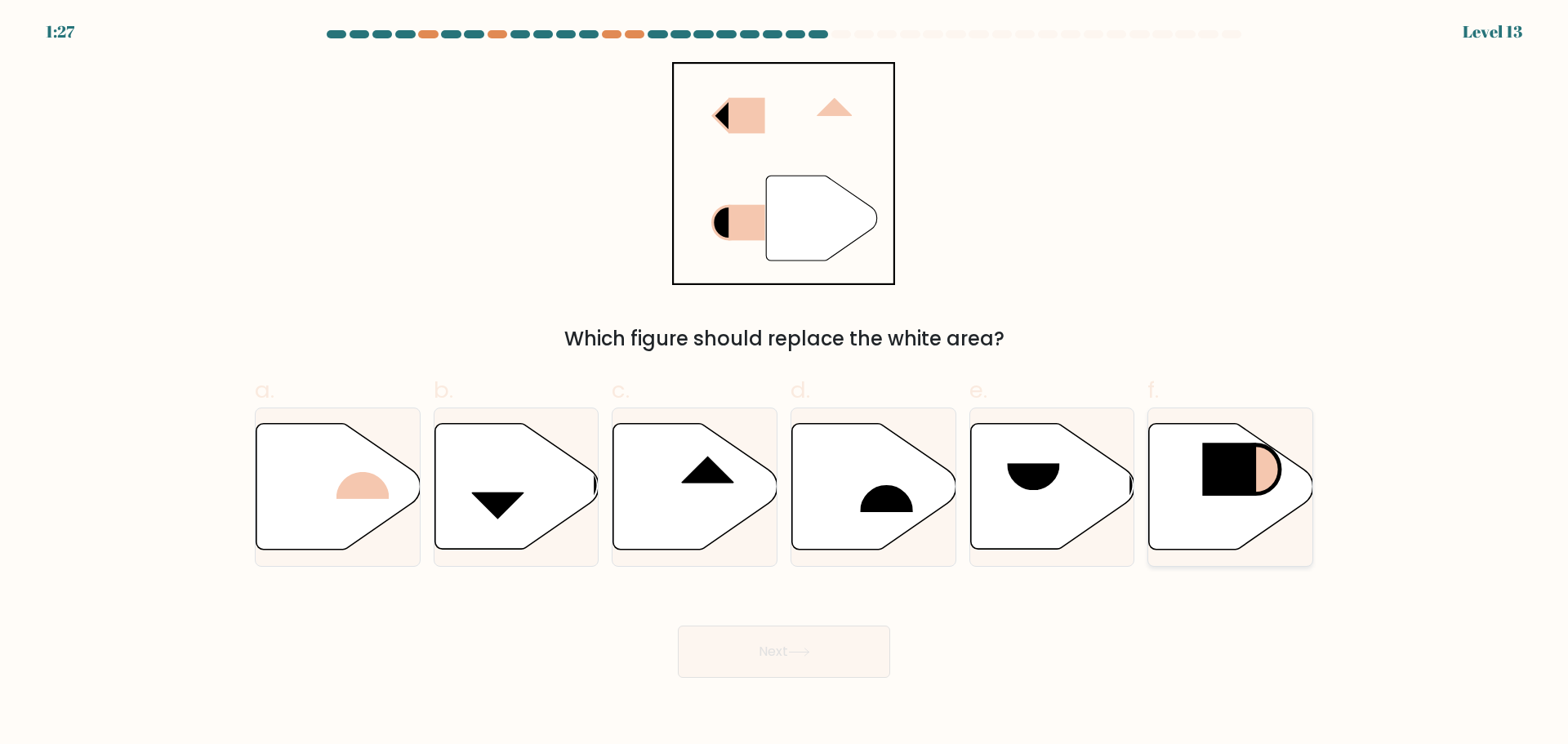
click at [1243, 461] on rect at bounding box center [1230, 469] width 54 height 53
click at [784, 383] on input "f." at bounding box center [784, 377] width 1 height 11
radio input "true"
click at [819, 665] on button "Next" at bounding box center [784, 651] width 212 height 52
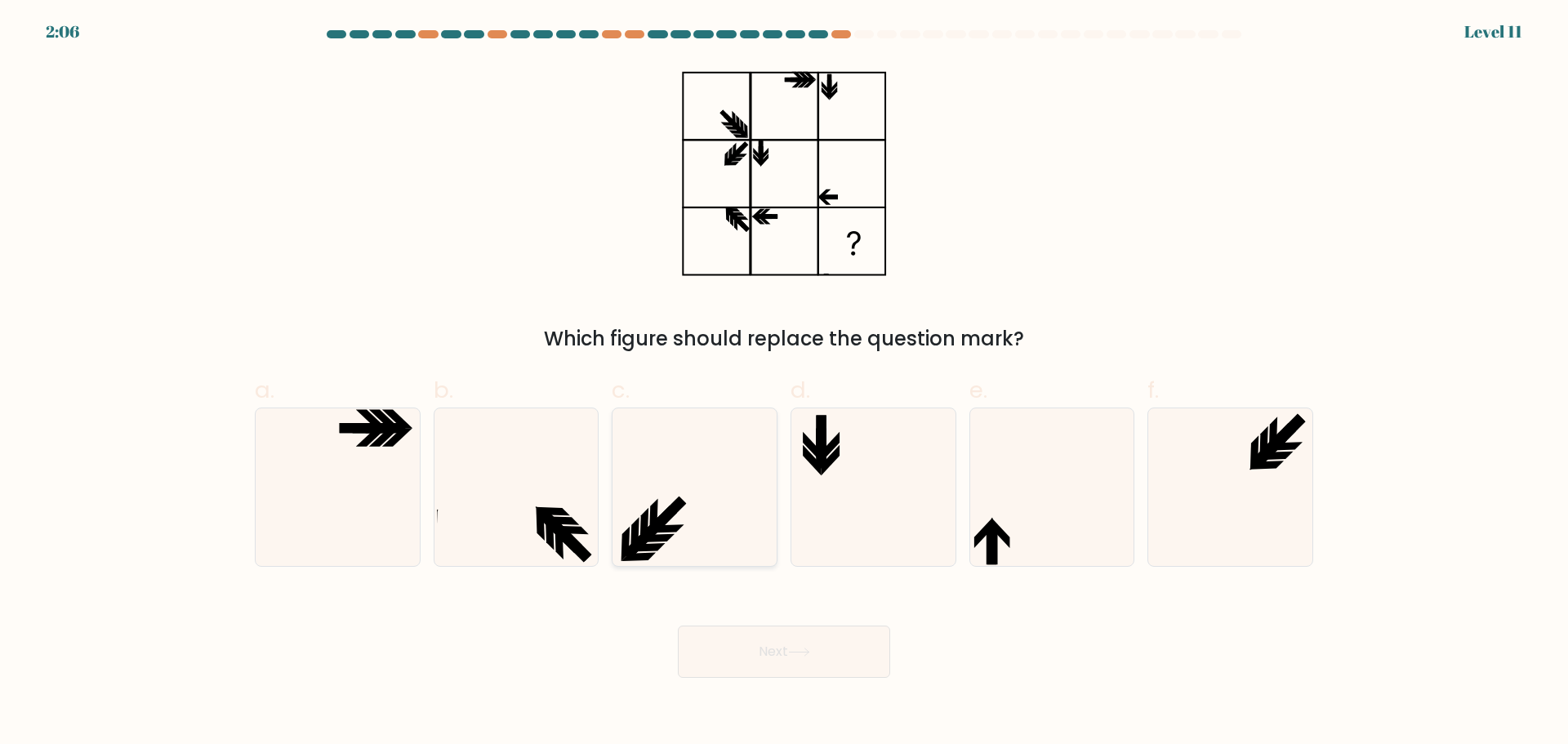
click at [687, 510] on icon at bounding box center [695, 486] width 157 height 157
click at [784, 383] on input "c." at bounding box center [784, 377] width 1 height 11
radio input "true"
click at [748, 658] on button "Next" at bounding box center [784, 651] width 212 height 52
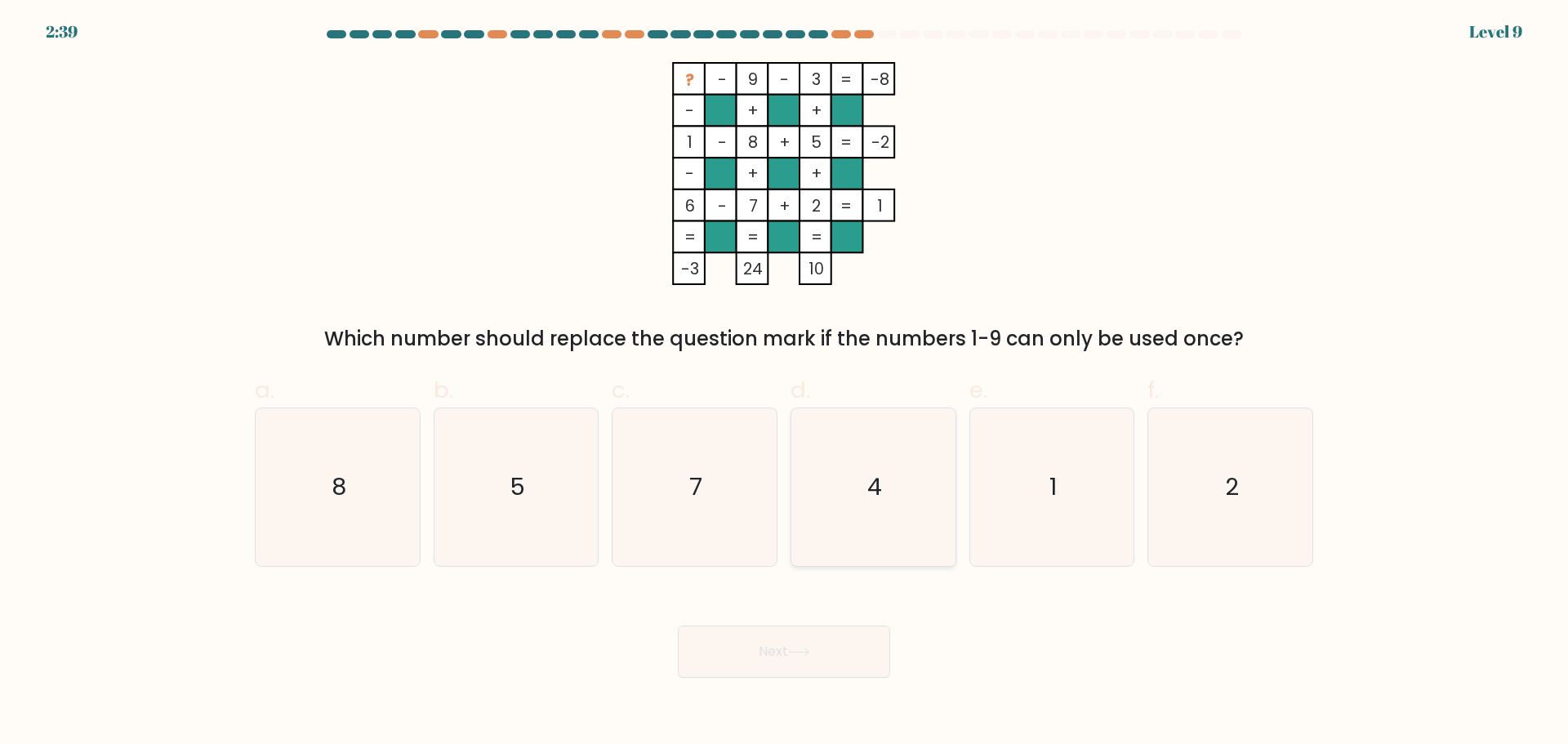
click at [862, 486] on icon "4" at bounding box center [873, 486] width 157 height 157
click at [784, 383] on input "d. 4" at bounding box center [784, 377] width 1 height 11
radio input "true"
click at [779, 660] on button "Next" at bounding box center [784, 651] width 212 height 52
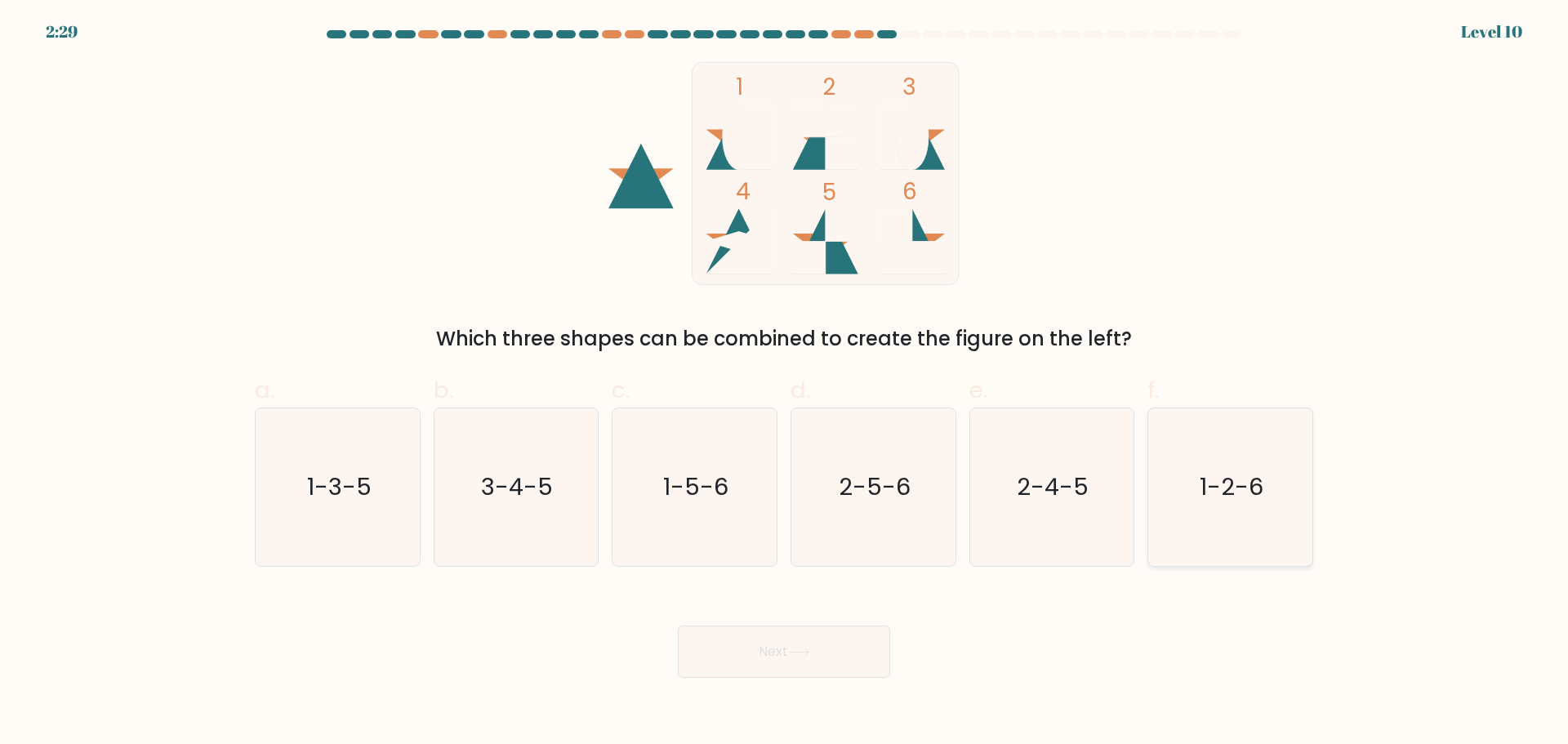
click at [1215, 482] on text "1-2-6" at bounding box center [1232, 486] width 64 height 32
click at [784, 383] on input "f. 1-2-6" at bounding box center [784, 377] width 1 height 11
radio input "true"
click at [878, 479] on text "2-5-6" at bounding box center [874, 486] width 72 height 32
click at [784, 383] on input "d. 2-5-6" at bounding box center [784, 377] width 1 height 11
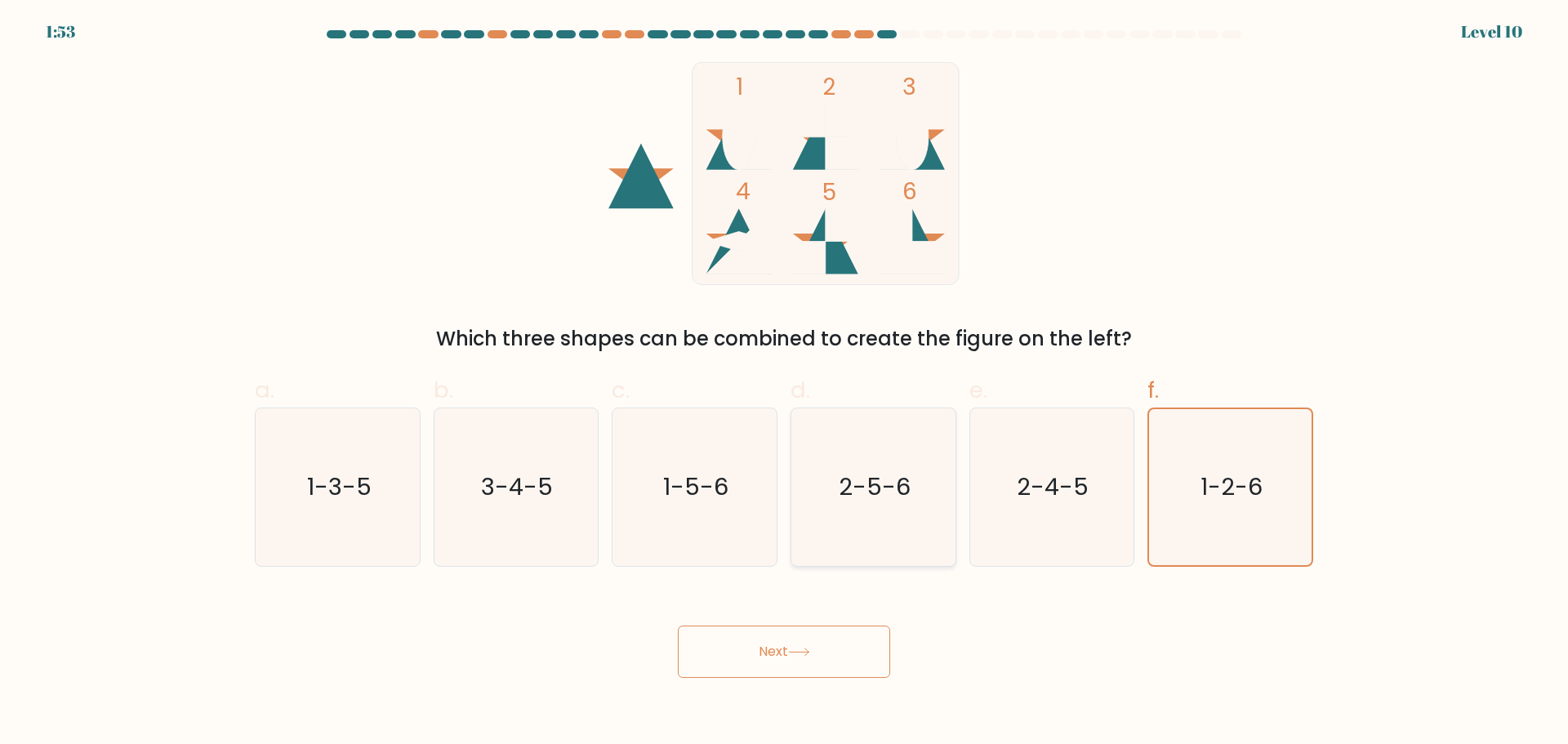
radio input "true"
click at [796, 670] on button "Next" at bounding box center [784, 651] width 212 height 52
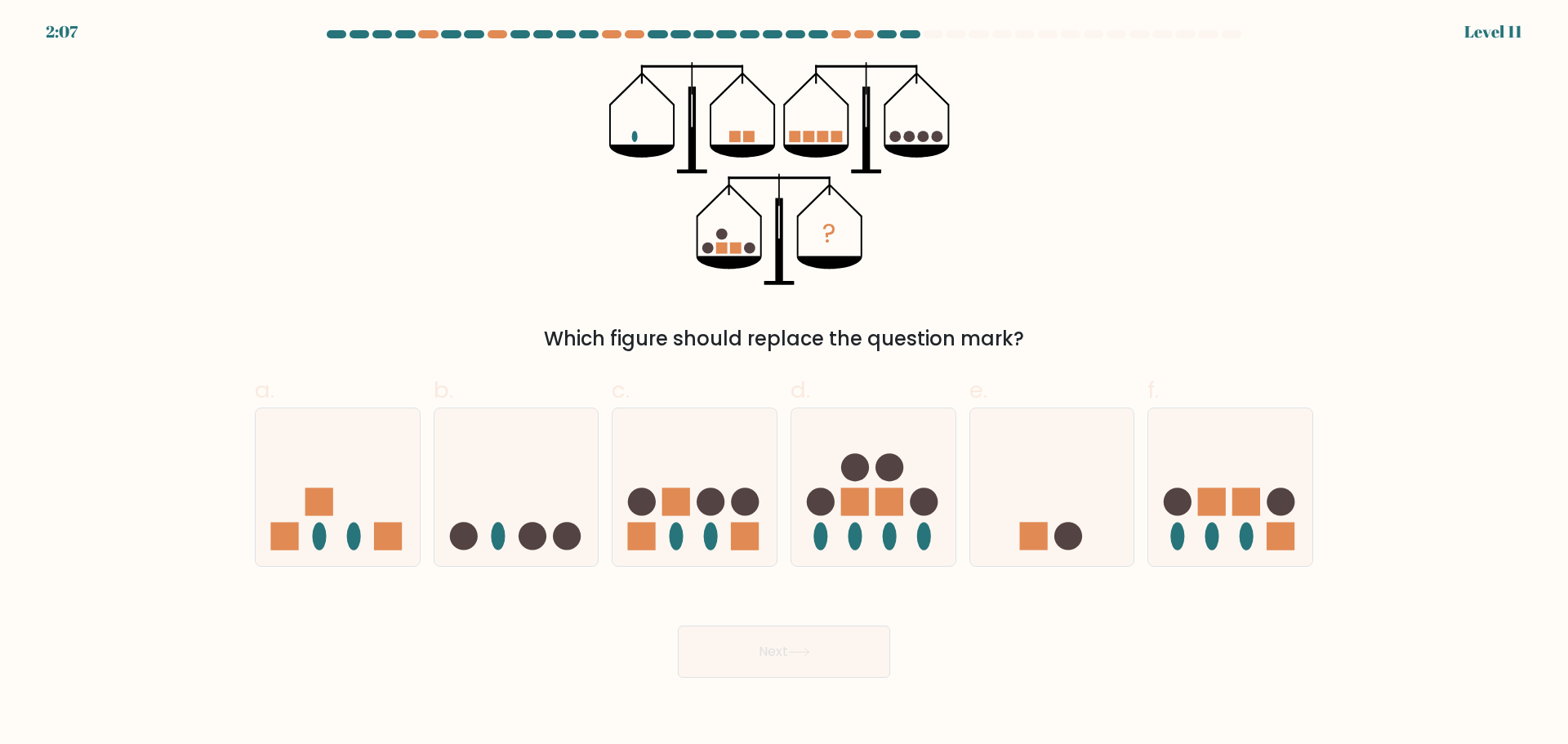
drag, startPoint x: 760, startPoint y: 248, endPoint x: 750, endPoint y: 248, distance: 10.0
drag, startPoint x: 750, startPoint y: 248, endPoint x: 1137, endPoint y: 215, distance: 388.4
click at [1137, 215] on div "? Which figure should replace the question mark?" at bounding box center [784, 207] width 1078 height 292
click at [1036, 544] on rect at bounding box center [1033, 537] width 28 height 28
click at [784, 383] on input "e." at bounding box center [784, 377] width 1 height 11
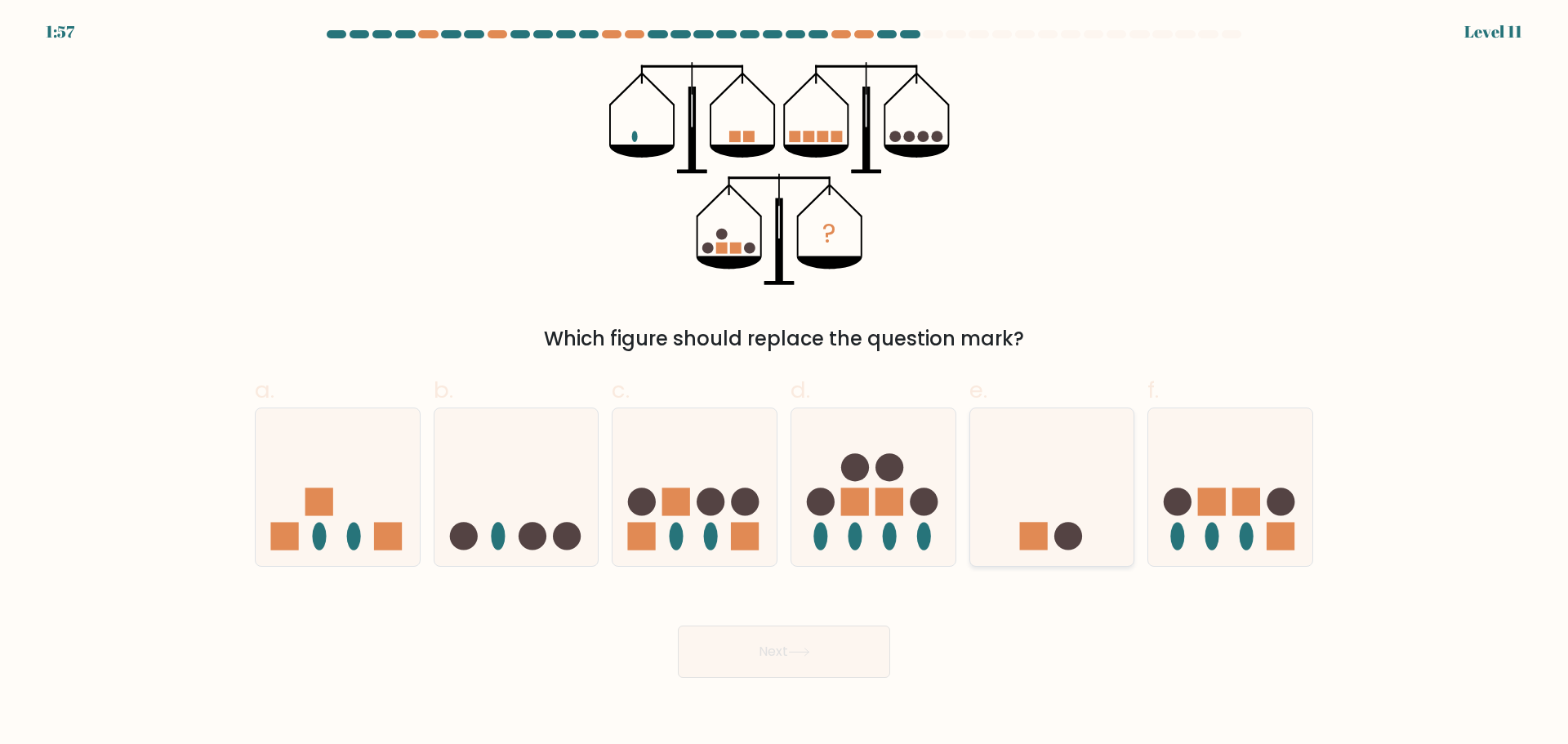
radio input "true"
click at [812, 662] on button "Next" at bounding box center [784, 651] width 212 height 52
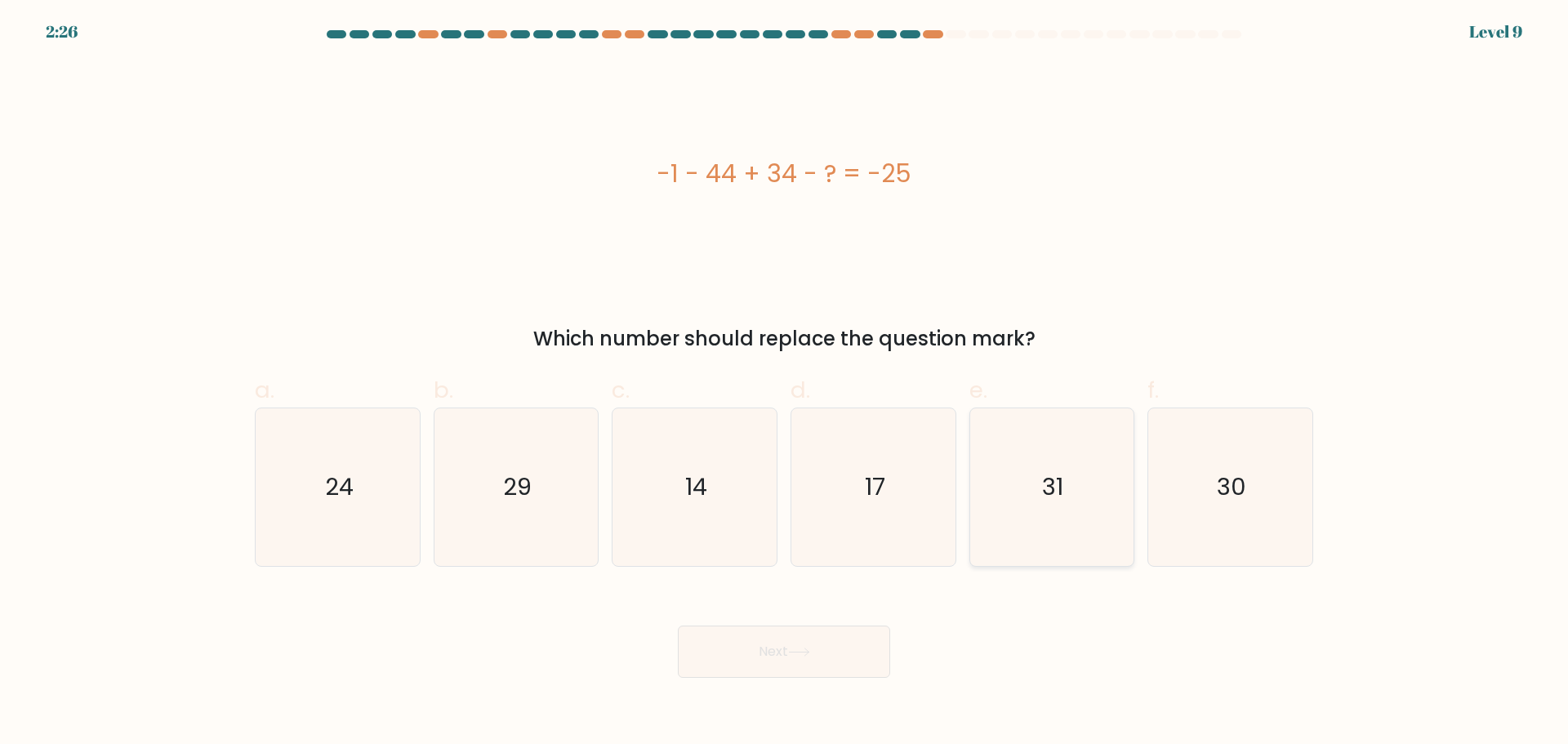
click at [1116, 463] on icon "31" at bounding box center [1052, 486] width 157 height 157
click at [784, 383] on input "e. 31" at bounding box center [784, 377] width 1 height 11
radio input "true"
drag, startPoint x: 1222, startPoint y: 481, endPoint x: 1034, endPoint y: 538, distance: 196.5
click at [1222, 480] on text "30" at bounding box center [1233, 486] width 29 height 32
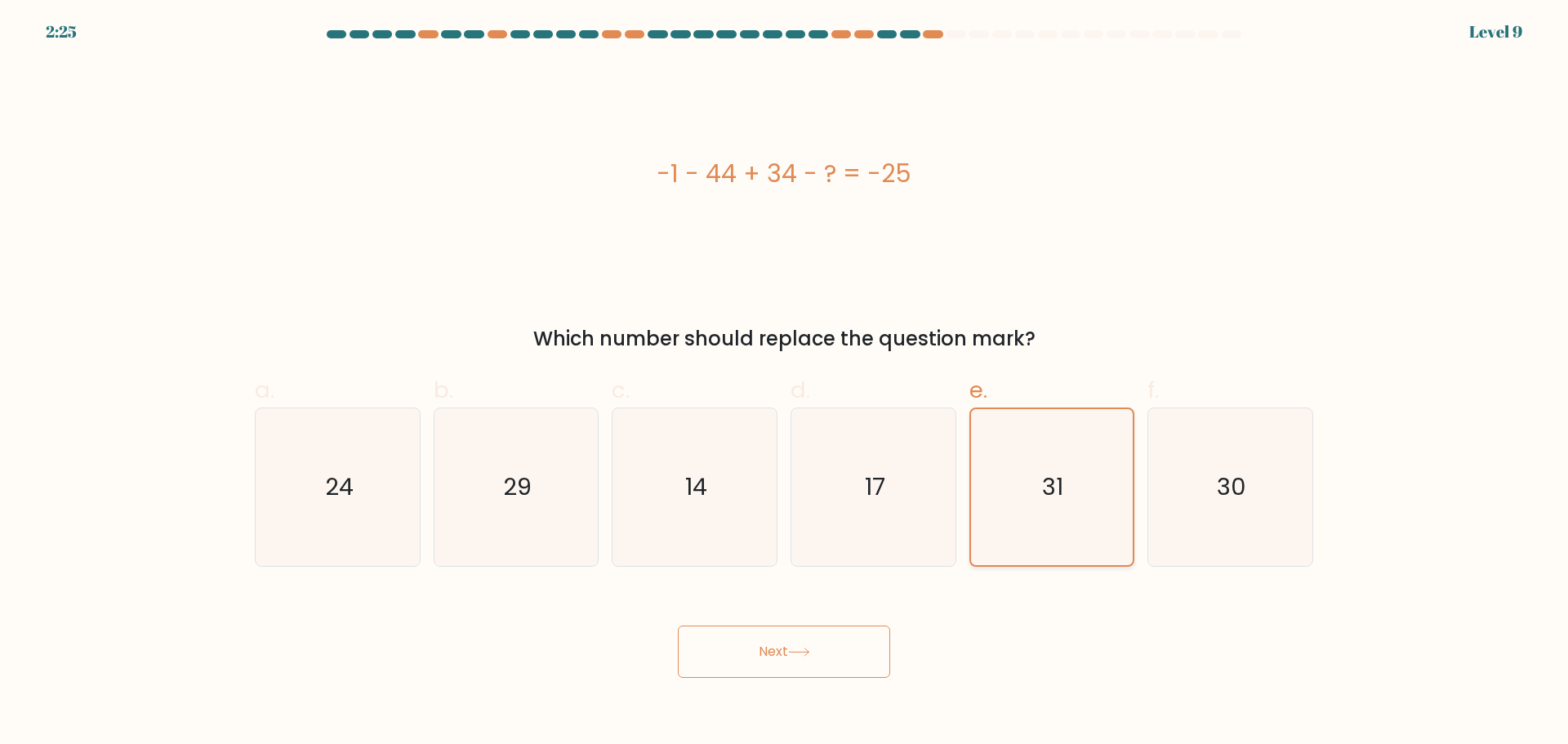
click at [784, 383] on input "f. 30" at bounding box center [784, 377] width 1 height 11
radio input "true"
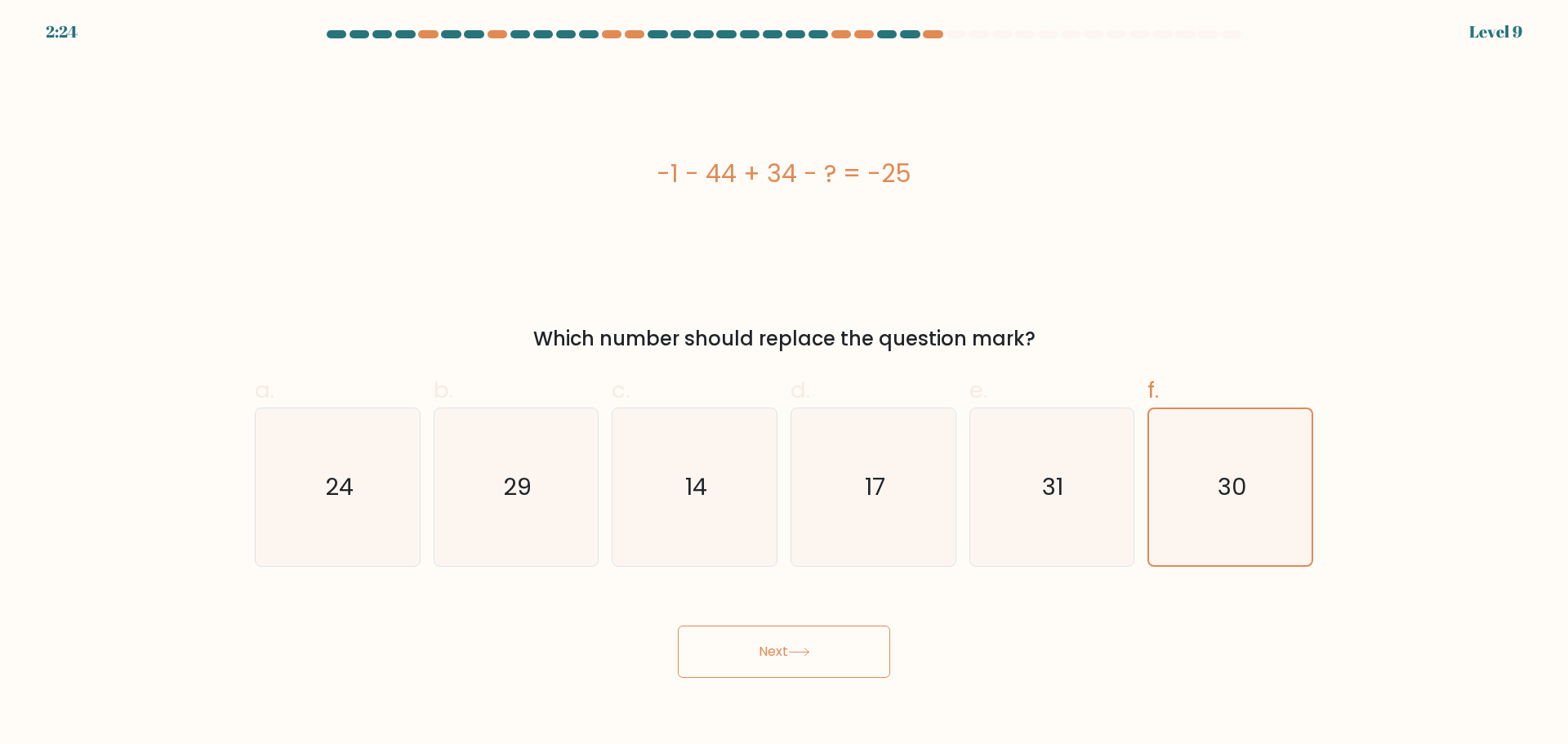
click at [794, 656] on icon at bounding box center [799, 652] width 22 height 9
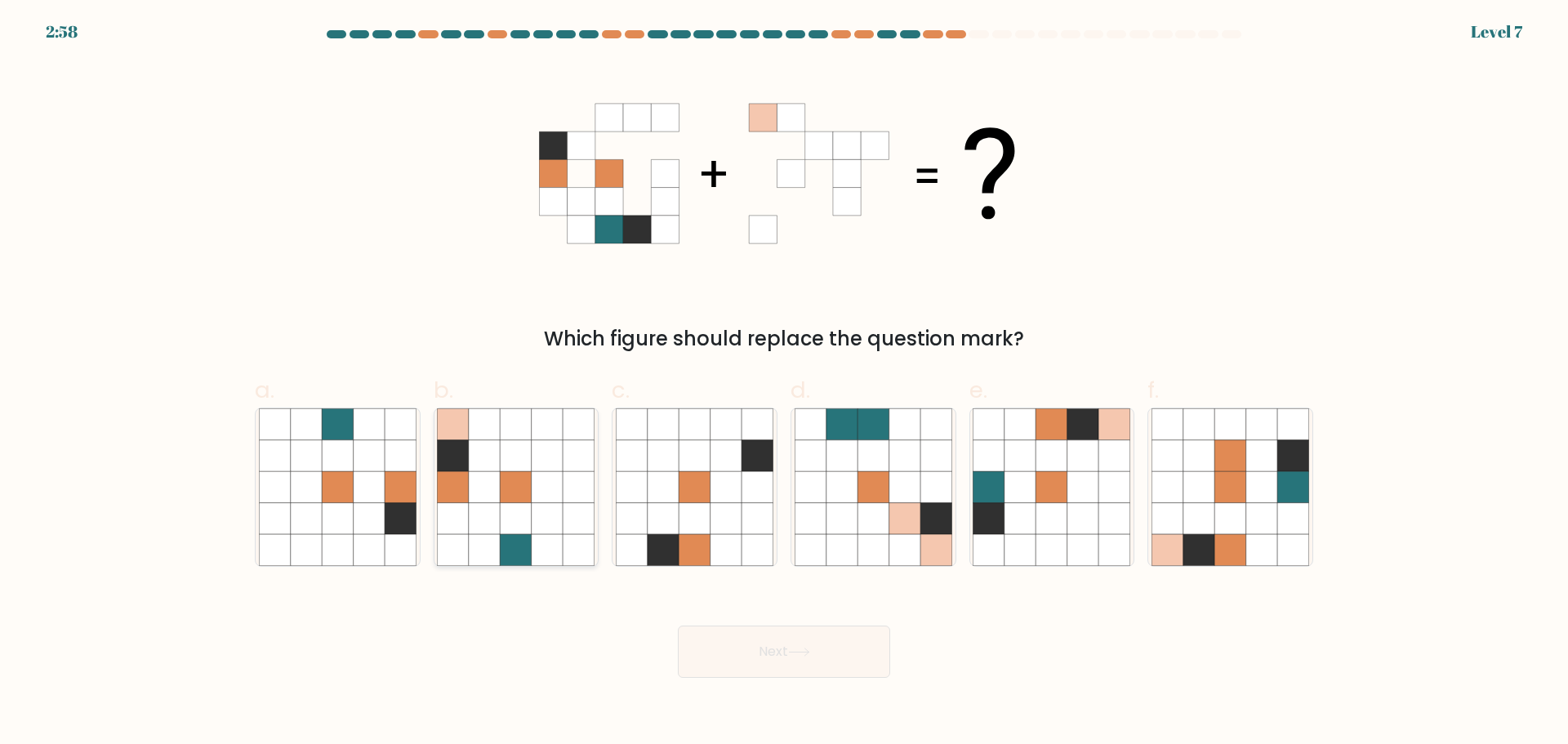
click at [557, 471] on icon at bounding box center [548, 455] width 31 height 31
click at [784, 383] on input "b." at bounding box center [784, 377] width 1 height 11
radio input "true"
click at [815, 684] on body "2:57 Level 7" at bounding box center [784, 372] width 1568 height 744
click at [809, 651] on icon at bounding box center [799, 652] width 22 height 9
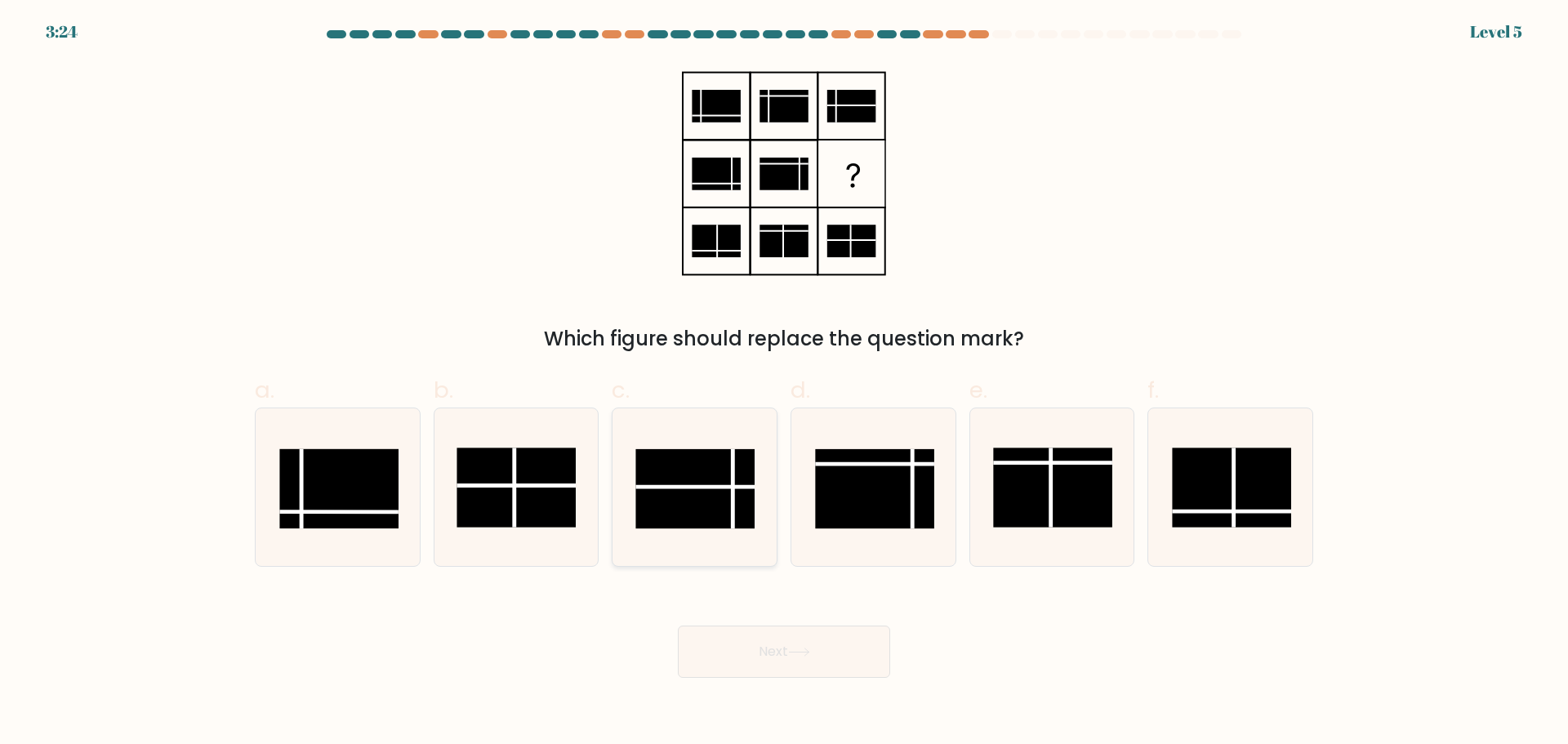
click at [741, 489] on rect at bounding box center [695, 488] width 119 height 80
click at [784, 383] on input "c." at bounding box center [784, 377] width 1 height 11
radio input "true"
click at [806, 659] on button "Next" at bounding box center [784, 651] width 212 height 52
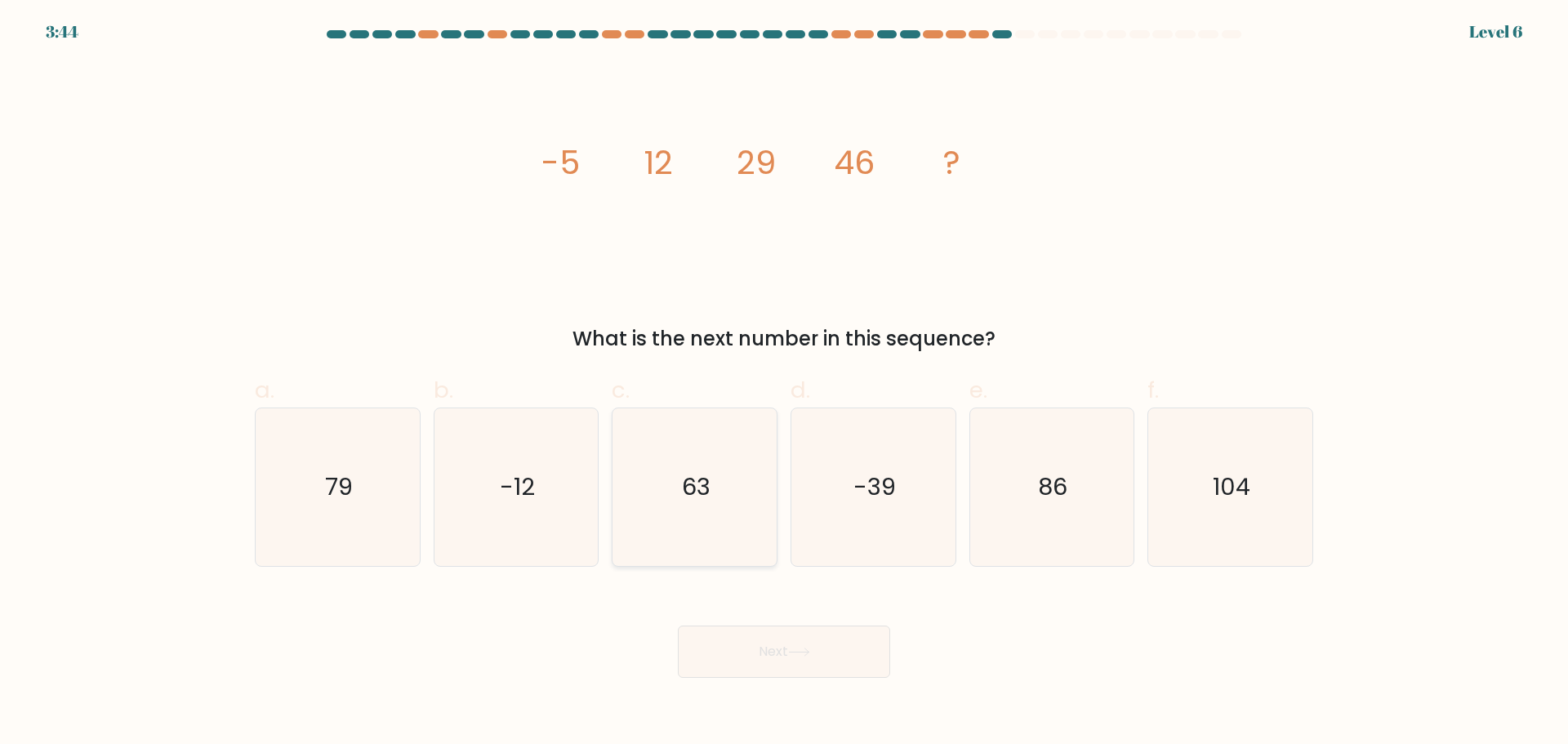
click at [741, 492] on icon "63" at bounding box center [695, 486] width 157 height 157
click at [784, 383] on input "c. 63" at bounding box center [784, 377] width 1 height 11
radio input "true"
click at [751, 659] on button "Next" at bounding box center [784, 651] width 212 height 52
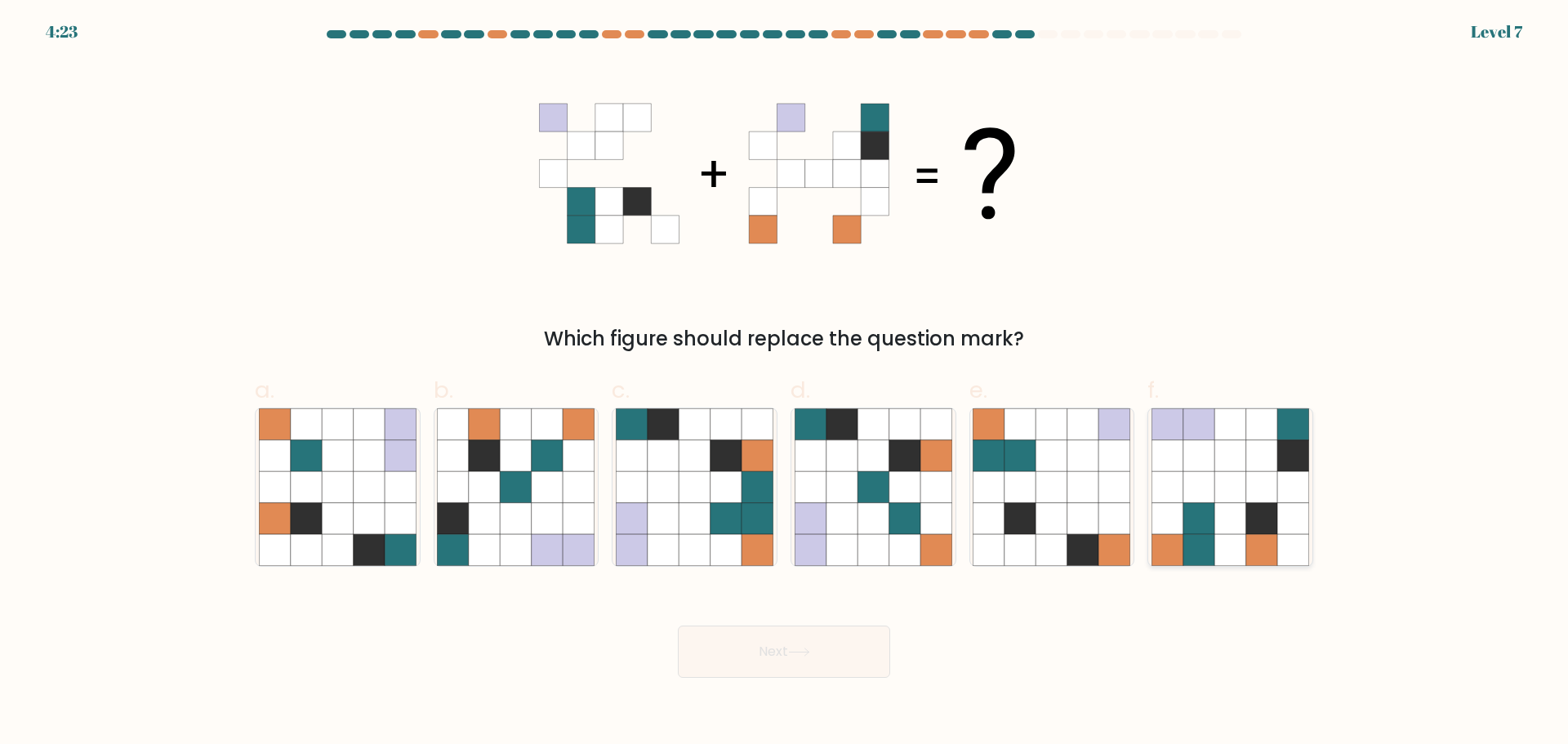
click at [1261, 457] on icon at bounding box center [1262, 455] width 31 height 31
click at [784, 383] on input "f." at bounding box center [784, 377] width 1 height 11
radio input "true"
click at [816, 664] on button "Next" at bounding box center [784, 651] width 212 height 52
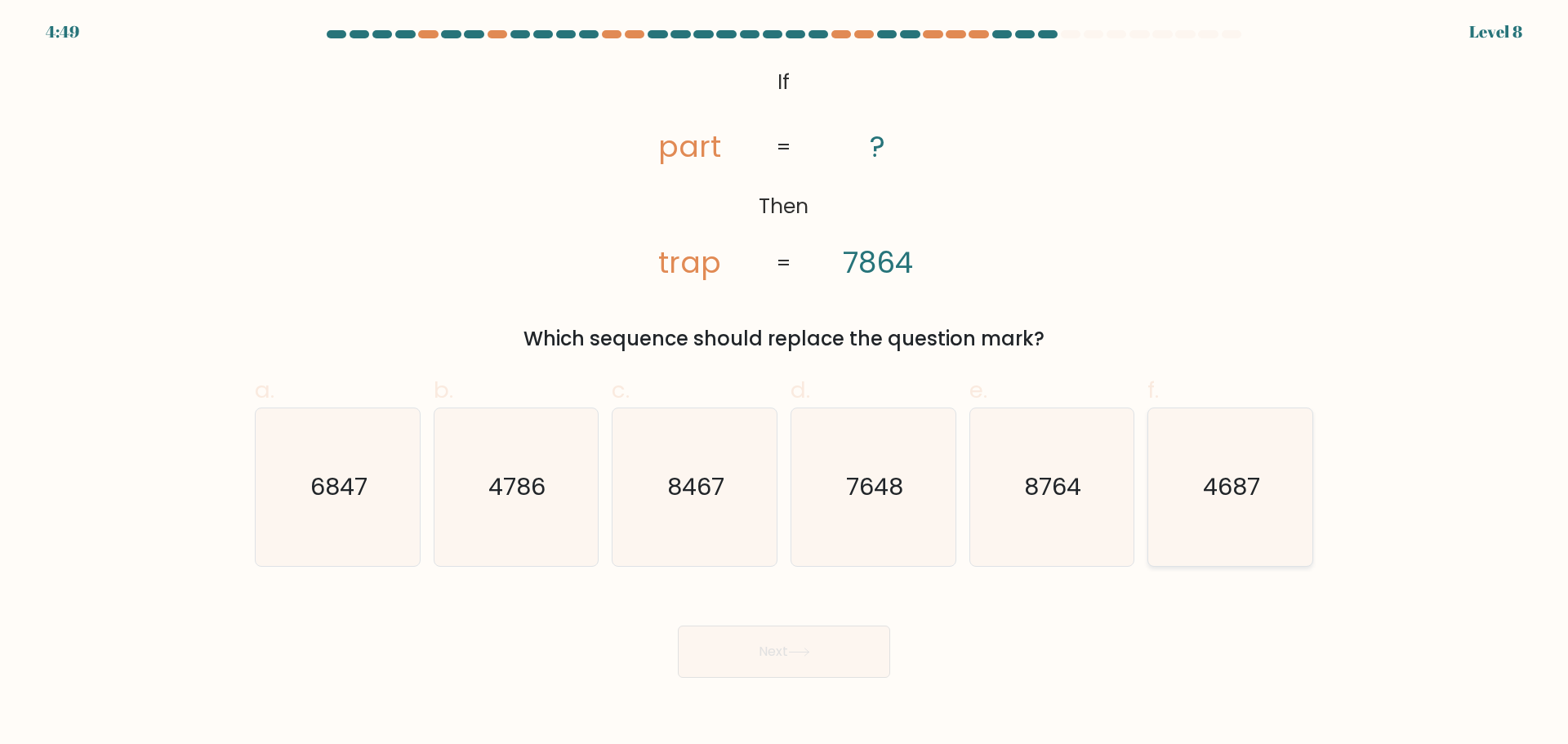
click at [1208, 492] on text "4687" at bounding box center [1233, 486] width 57 height 32
click at [784, 383] on input "f. 4687" at bounding box center [784, 377] width 1 height 11
radio input "true"
click at [841, 636] on button "Next" at bounding box center [784, 651] width 212 height 52
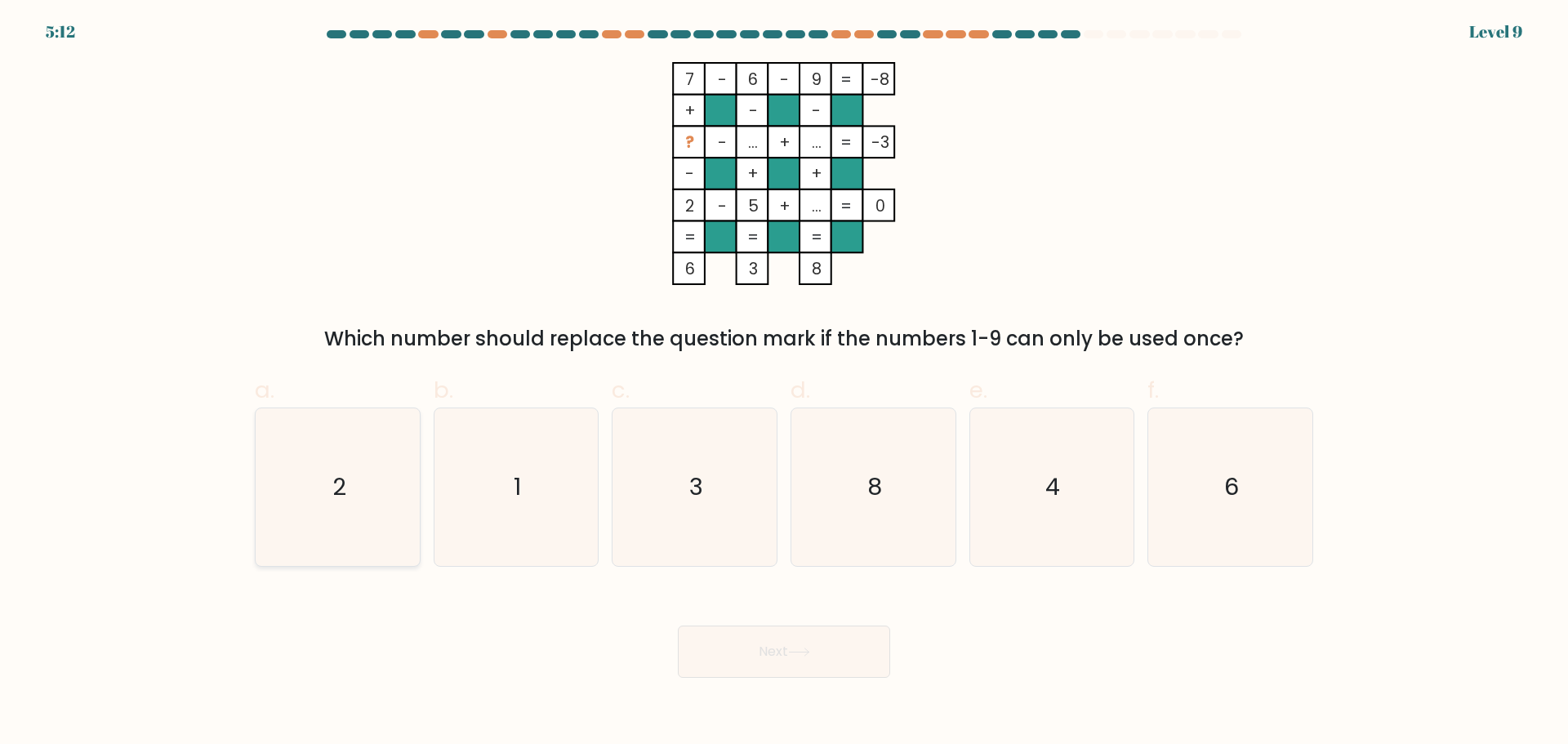
click at [302, 482] on icon "2" at bounding box center [337, 486] width 157 height 157
click at [784, 383] on input "a. 2" at bounding box center [784, 377] width 1 height 11
radio input "true"
click at [801, 644] on button "Next" at bounding box center [784, 651] width 212 height 52
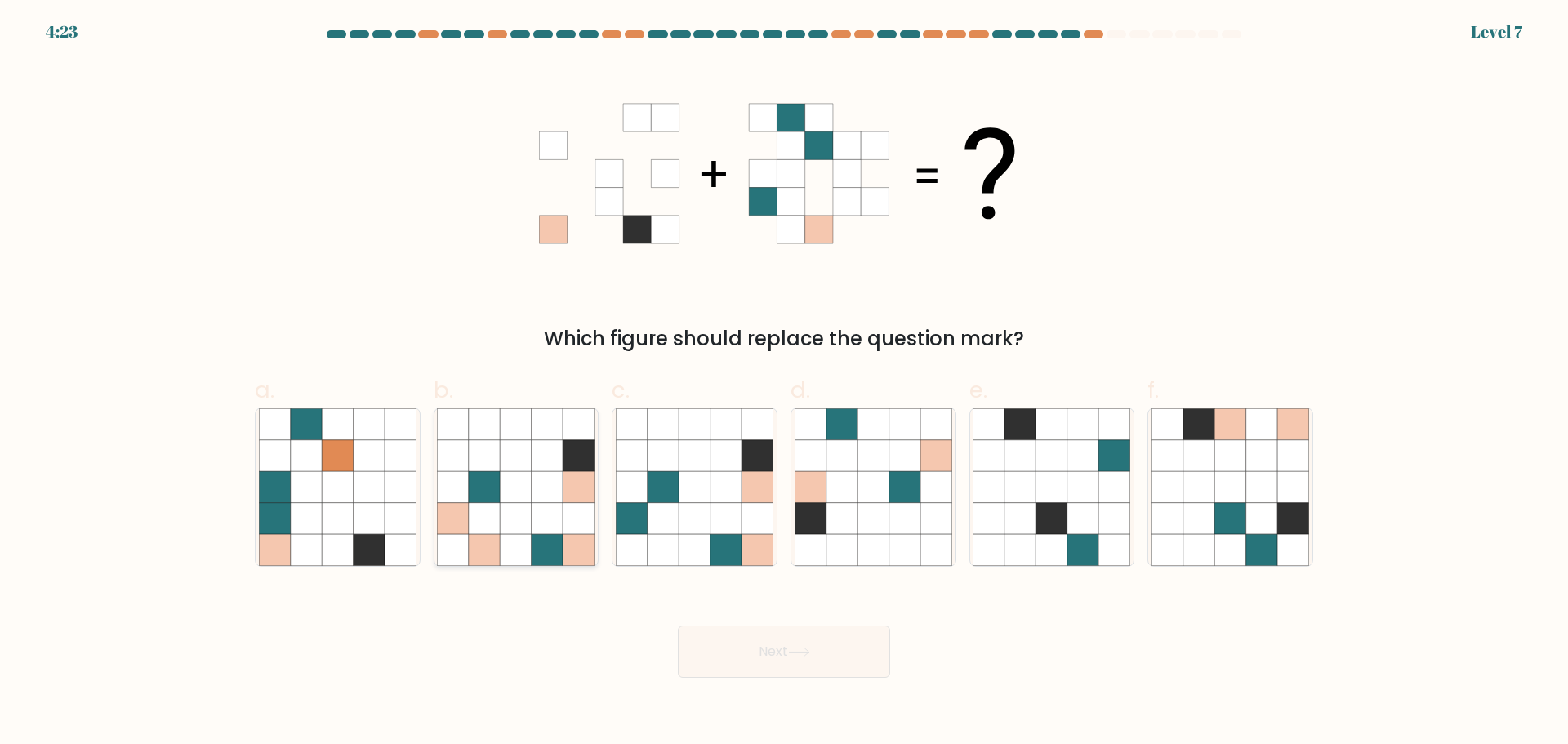
click at [513, 555] on icon at bounding box center [516, 549] width 31 height 31
click at [784, 383] on input "b." at bounding box center [784, 377] width 1 height 11
radio input "true"
click at [806, 650] on icon at bounding box center [799, 652] width 22 height 9
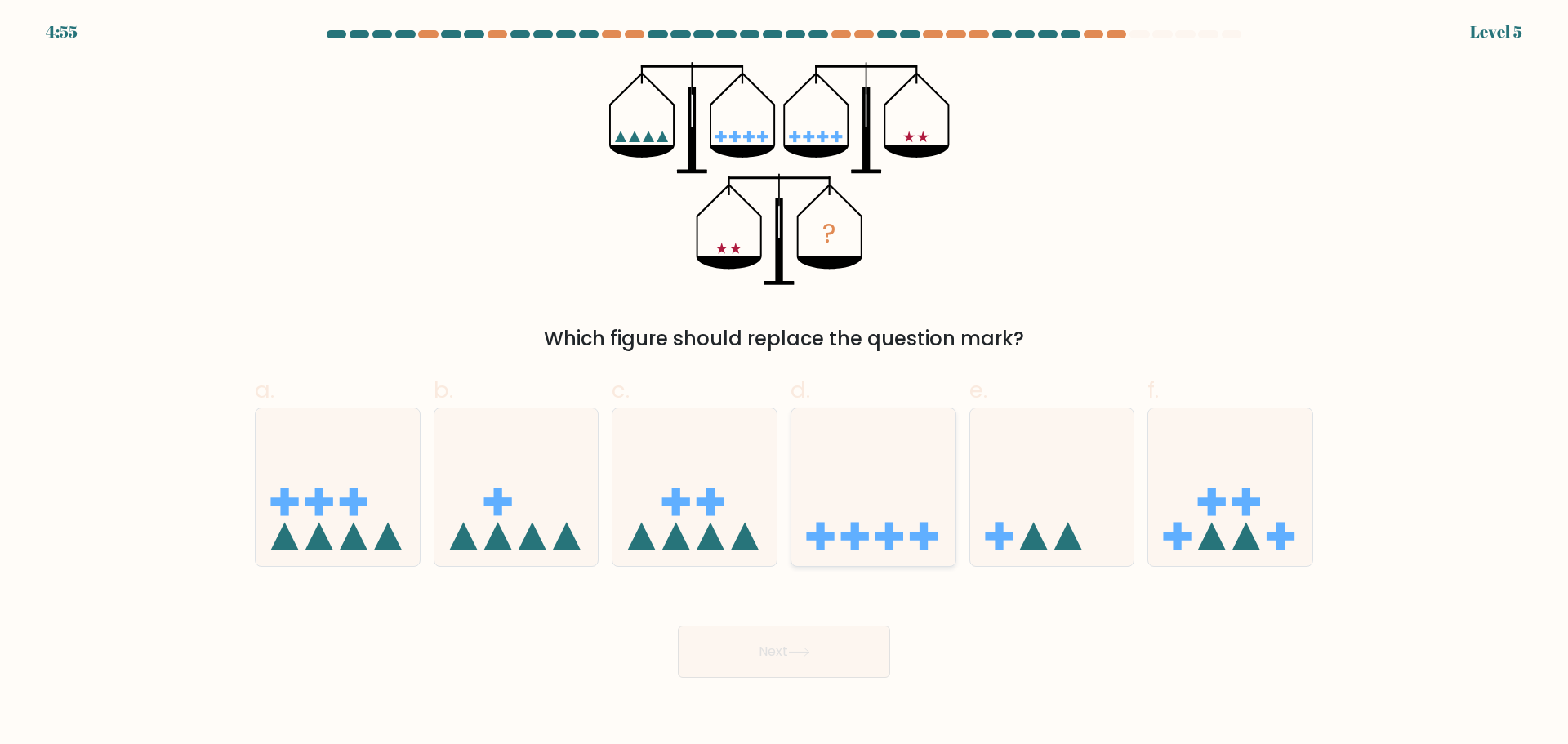
click at [892, 502] on icon at bounding box center [873, 486] width 164 height 136
click at [784, 383] on input "d." at bounding box center [784, 377] width 1 height 11
radio input "true"
click at [798, 653] on icon at bounding box center [799, 652] width 22 height 9
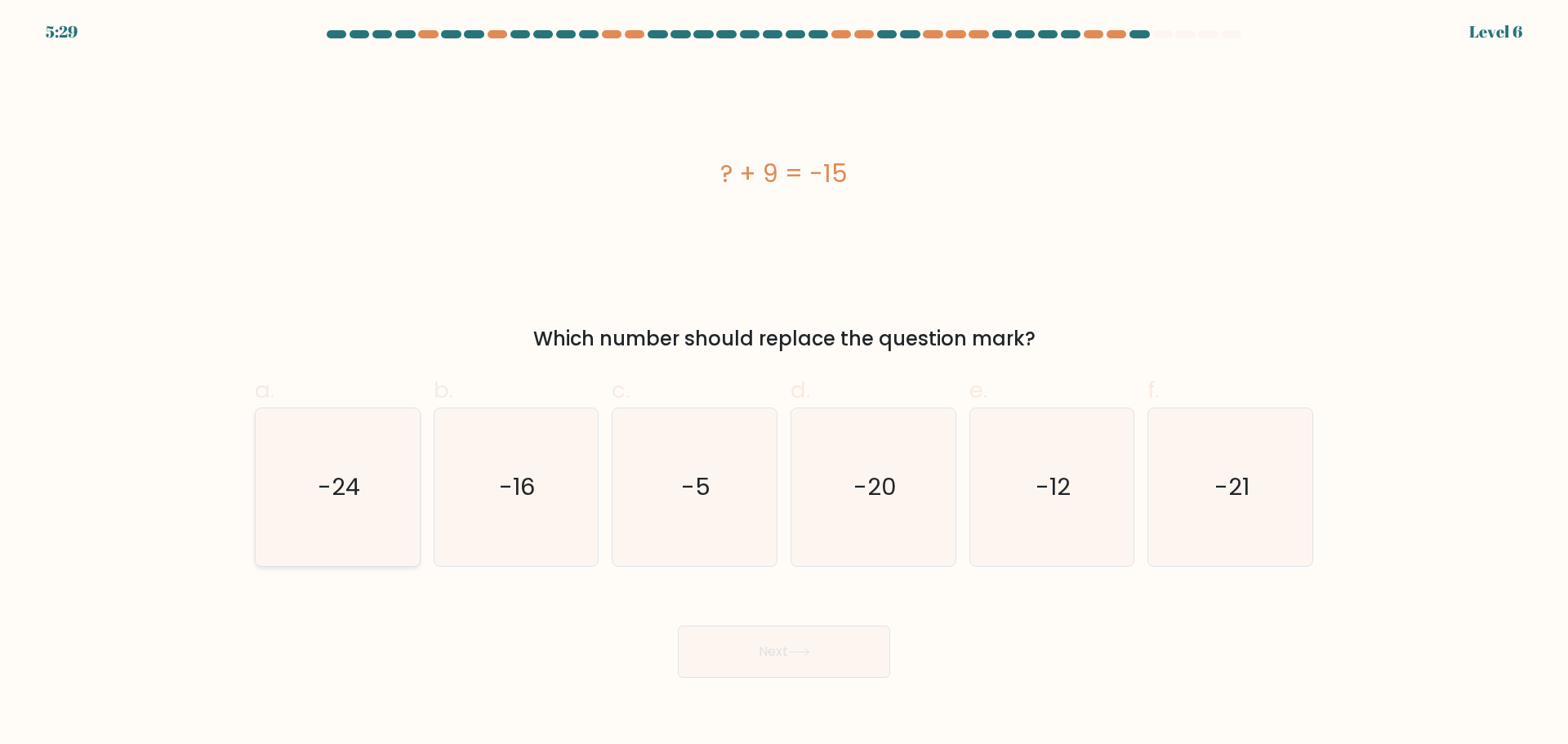
click at [383, 467] on icon "-24" at bounding box center [337, 486] width 157 height 157
click at [784, 383] on input "a. -24" at bounding box center [784, 377] width 1 height 11
radio input "true"
click at [756, 647] on button "Next" at bounding box center [784, 651] width 212 height 52
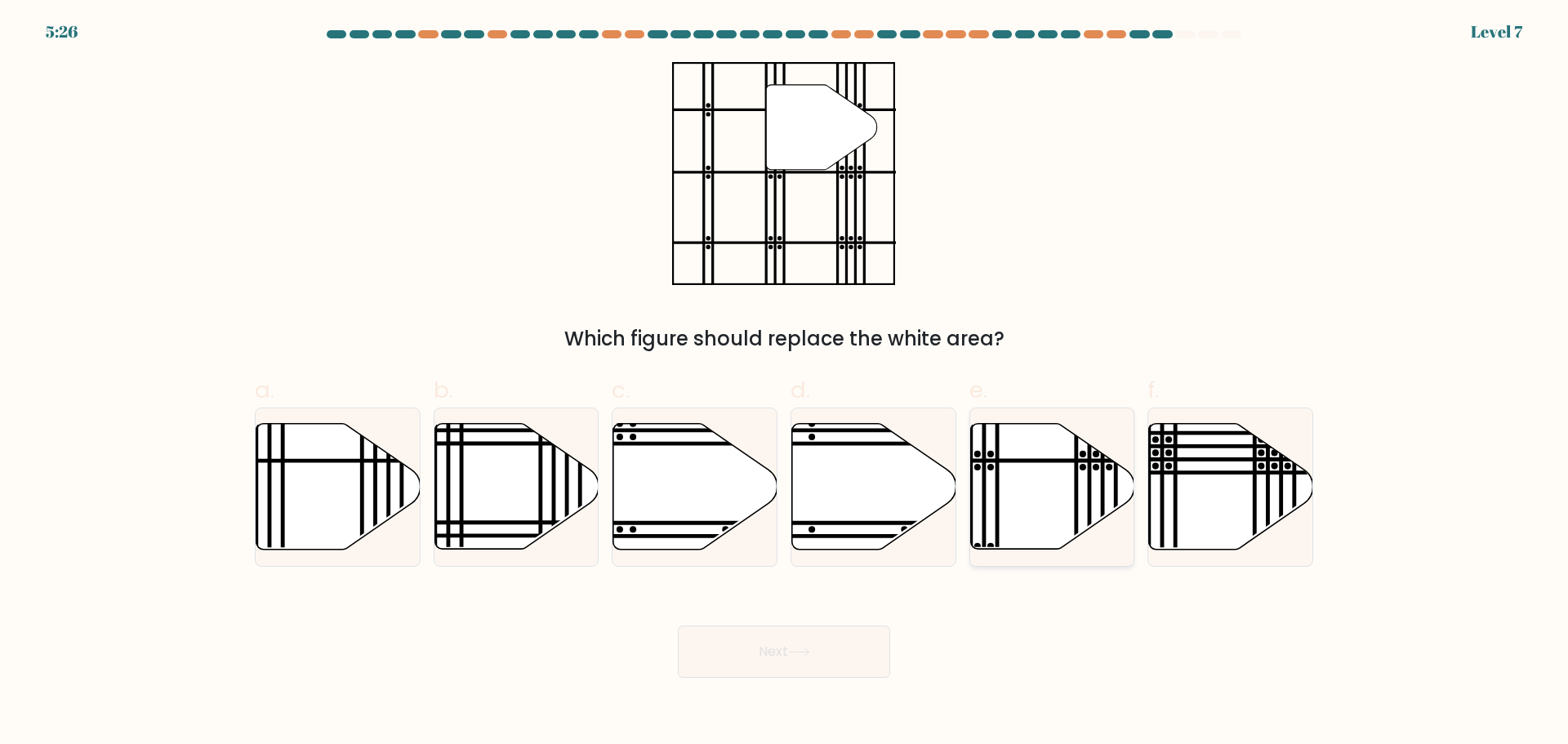
click at [1049, 461] on line at bounding box center [998, 461] width 331 height 0
click at [784, 383] on input "e." at bounding box center [784, 377] width 1 height 11
radio input "true"
click at [740, 653] on button "Next" at bounding box center [784, 651] width 212 height 52
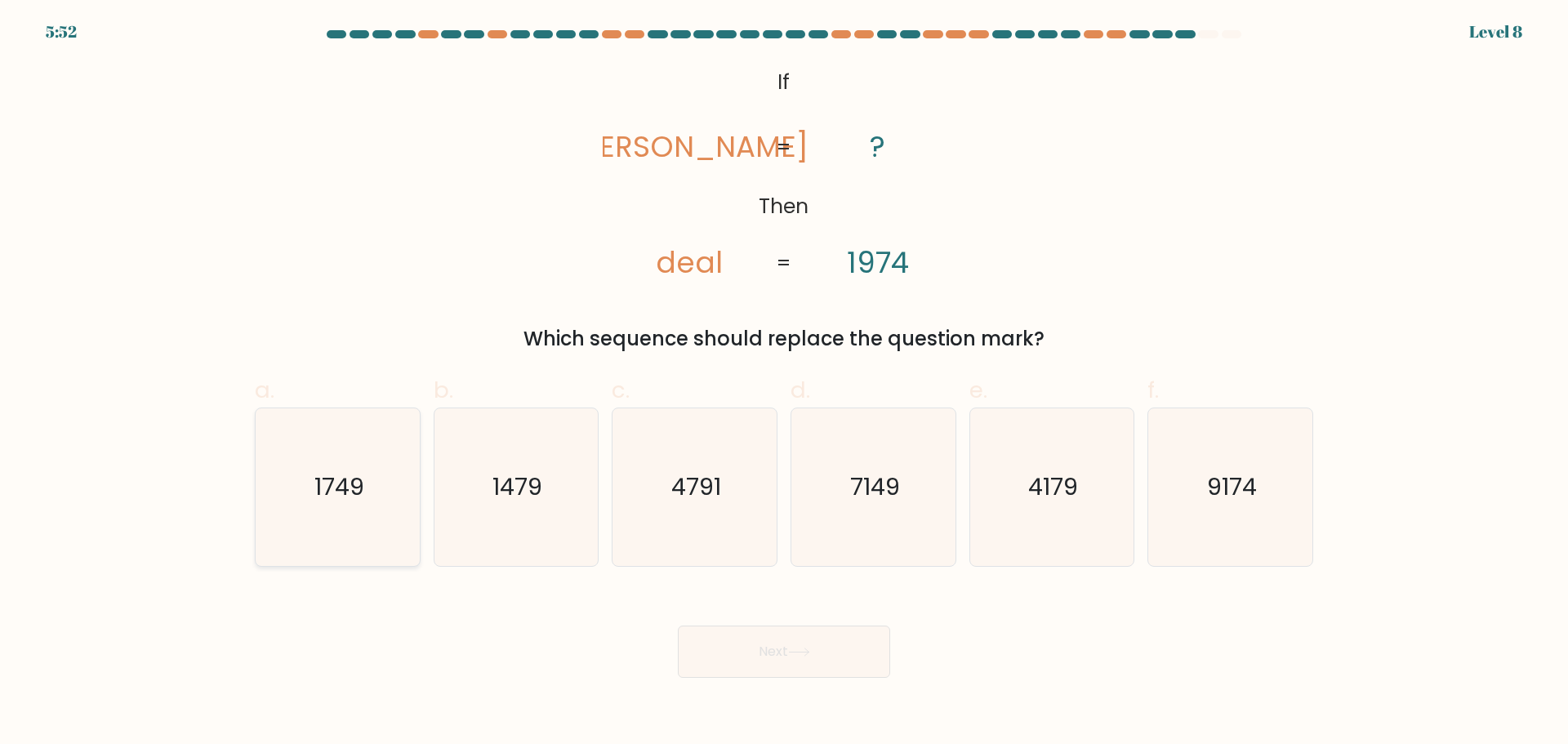
drag, startPoint x: 324, startPoint y: 465, endPoint x: 358, endPoint y: 534, distance: 76.9
click at [322, 465] on icon "1749" at bounding box center [337, 486] width 157 height 157
click at [784, 383] on input "a. 1749" at bounding box center [784, 377] width 1 height 11
radio input "true"
click at [829, 654] on button "Next" at bounding box center [784, 651] width 212 height 52
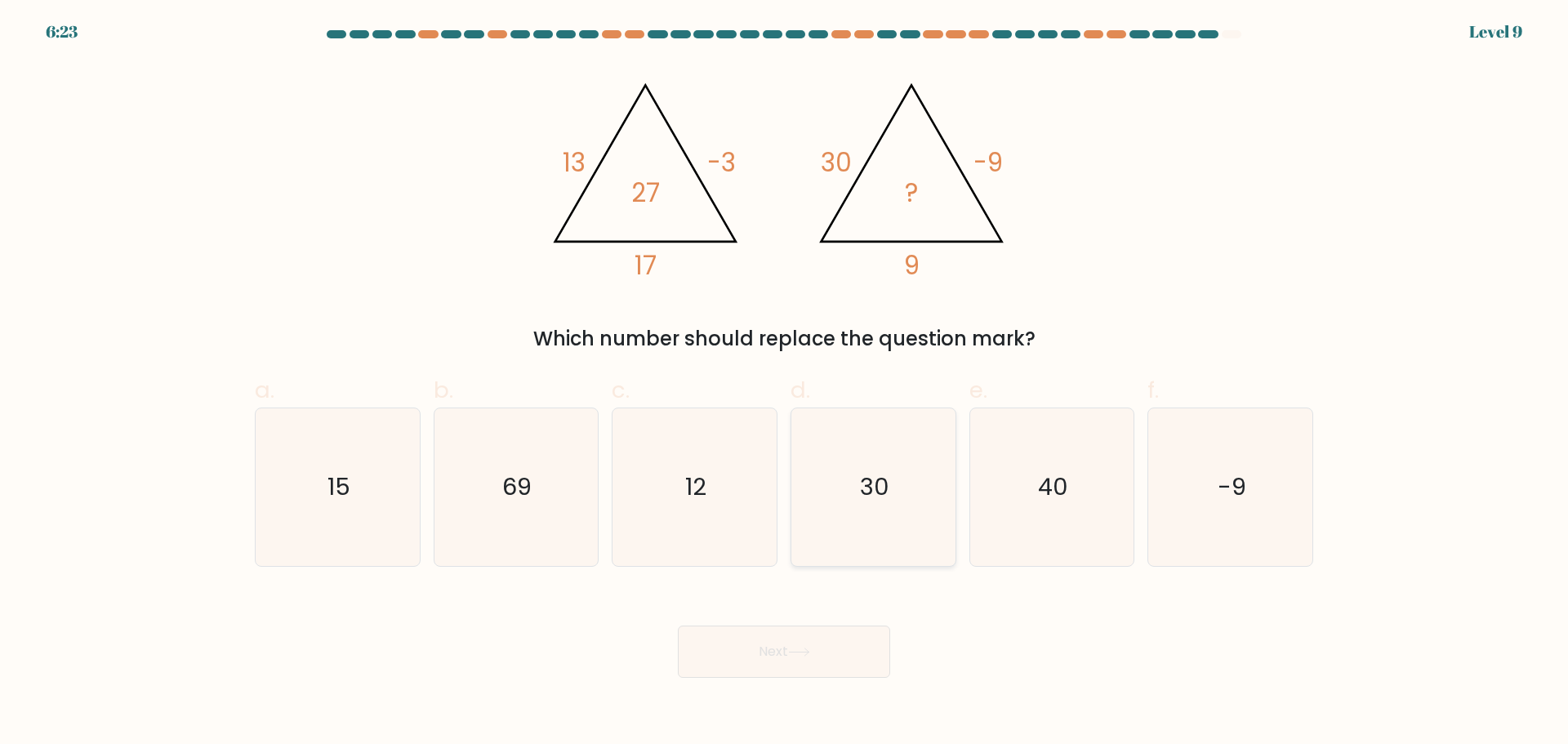
drag, startPoint x: 857, startPoint y: 482, endPoint x: 842, endPoint y: 512, distance: 33.5
click at [855, 482] on icon "30" at bounding box center [873, 486] width 157 height 157
click at [784, 383] on input "d. 30" at bounding box center [784, 377] width 1 height 11
radio input "true"
click at [784, 632] on button "Next" at bounding box center [784, 651] width 212 height 52
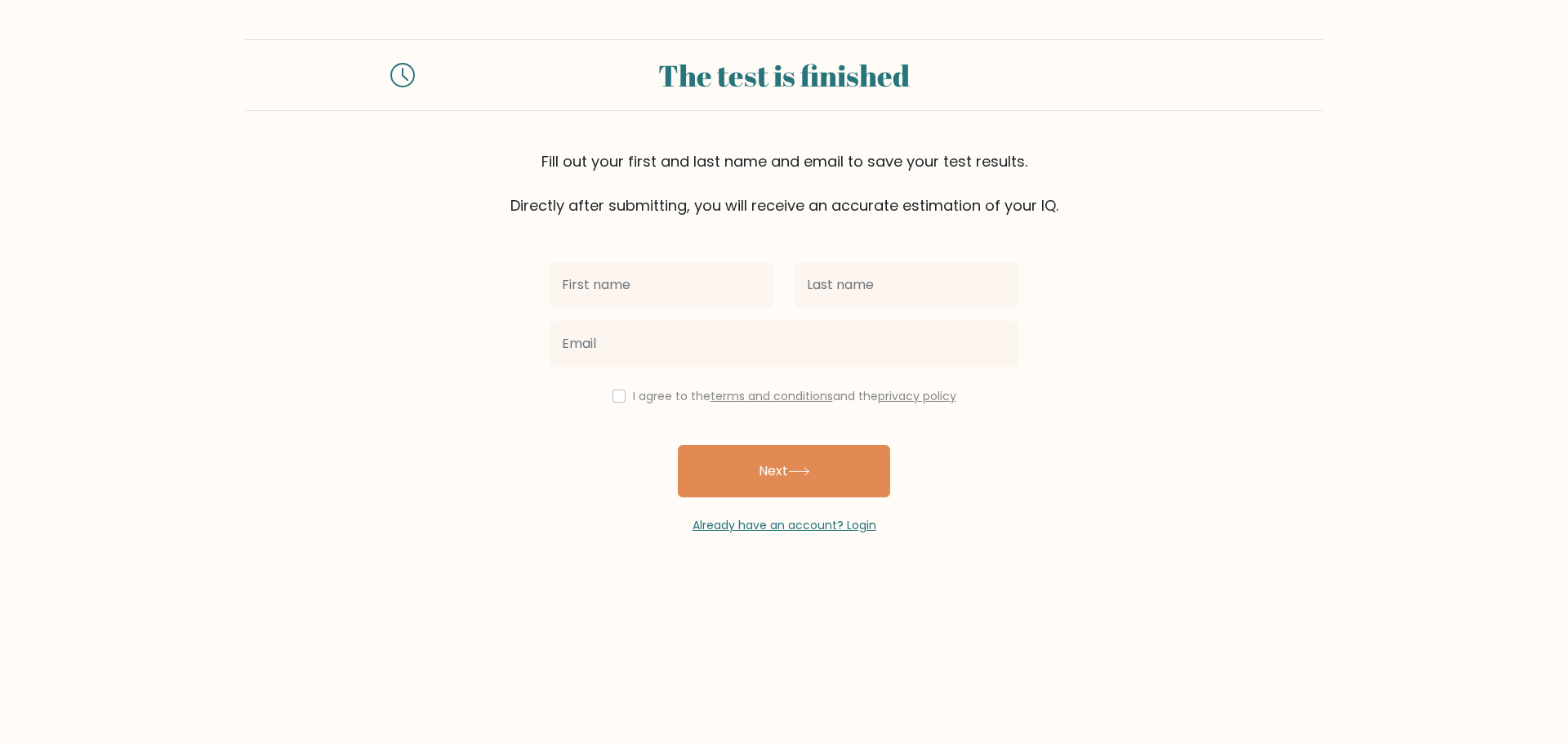
click at [626, 286] on input "text" at bounding box center [661, 285] width 225 height 46
type input "Belle"
type input "Potter"
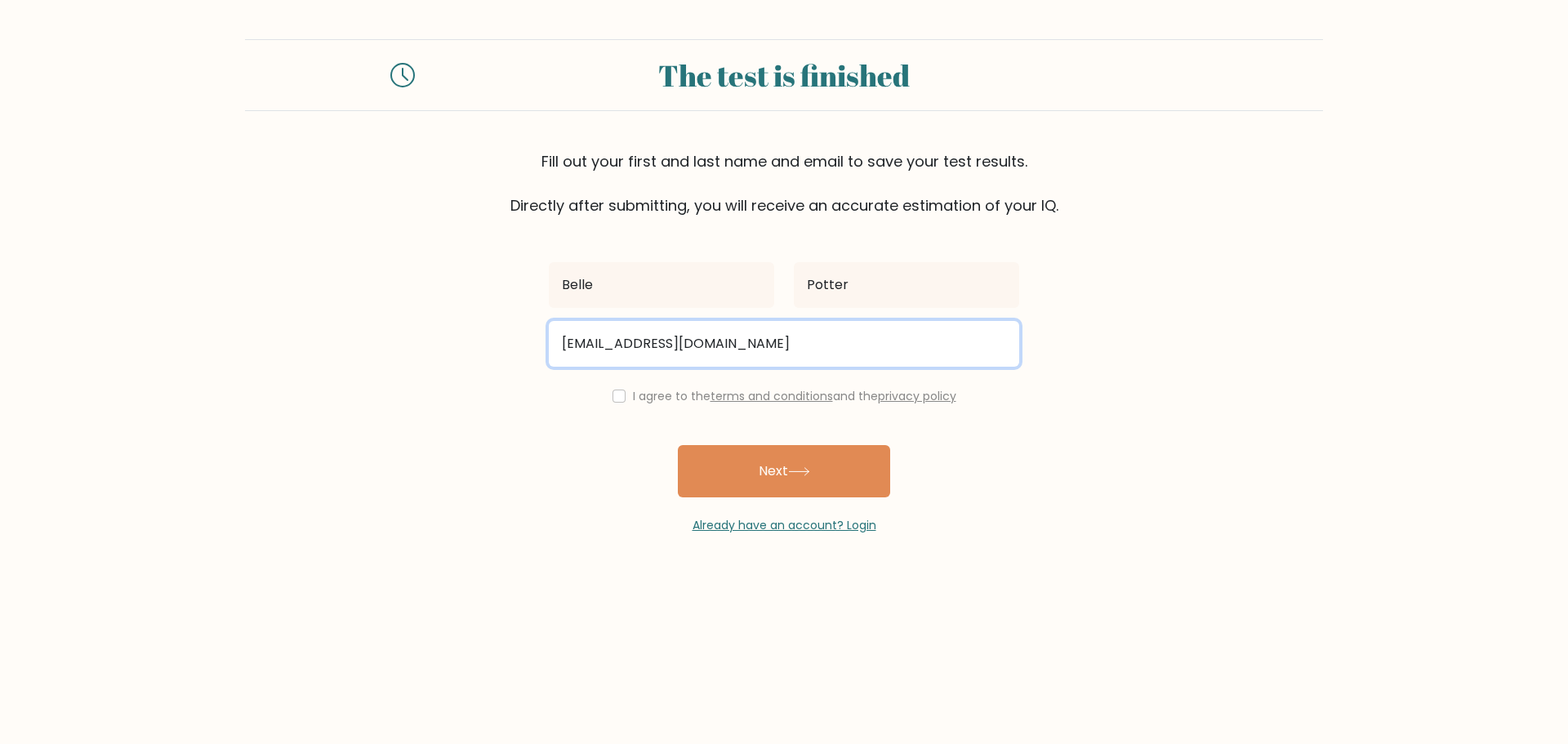
type input "bellep@live.com"
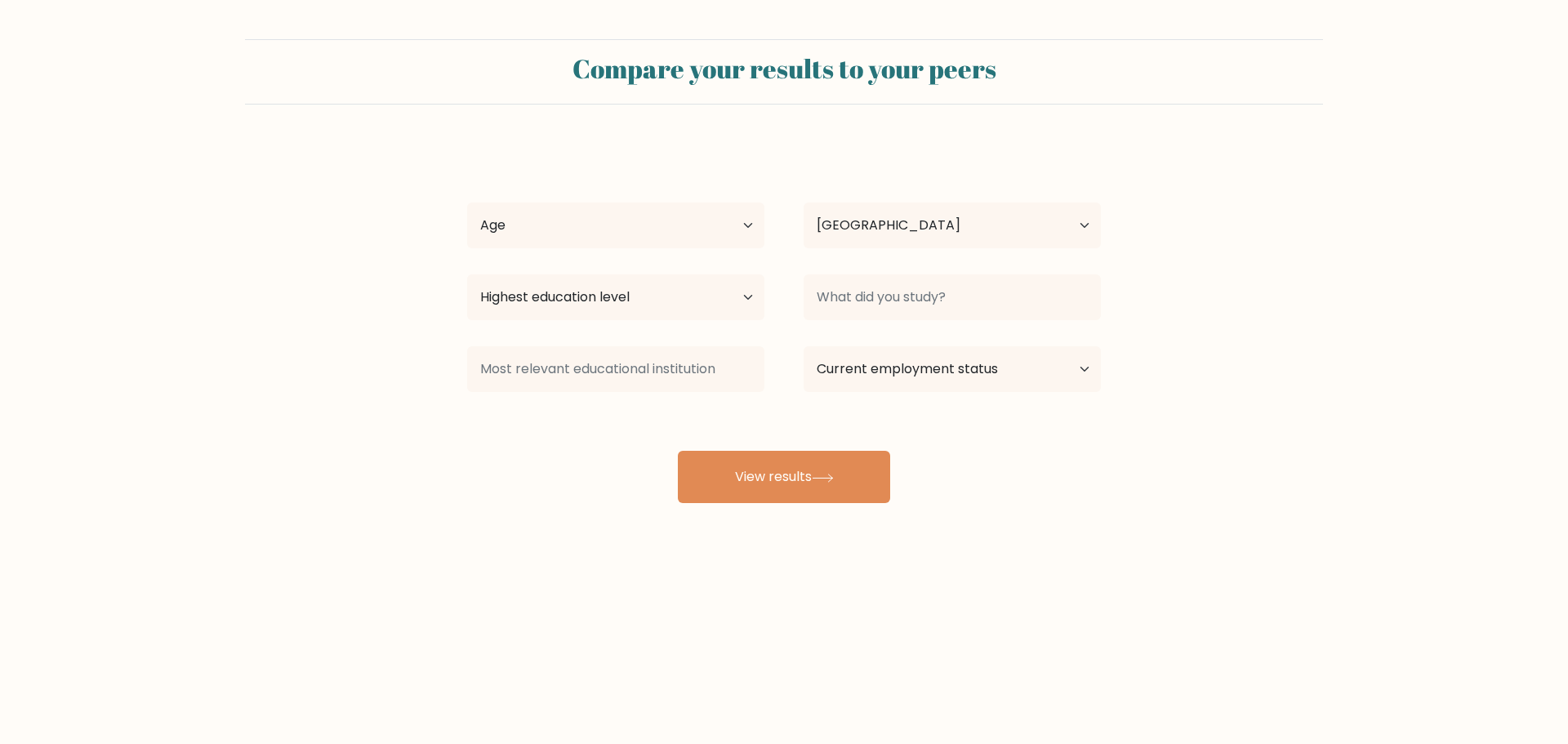
select select "US"
click at [763, 465] on button "View results" at bounding box center [784, 477] width 212 height 52
click at [733, 227] on select "Age Under [DEMOGRAPHIC_DATA] [DEMOGRAPHIC_DATA] [DEMOGRAPHIC_DATA] [DEMOGRAPHIC…" at bounding box center [615, 225] width 297 height 46
select select "45_54"
click at [467, 202] on select "Age Under [DEMOGRAPHIC_DATA] [DEMOGRAPHIC_DATA] [DEMOGRAPHIC_DATA] [DEMOGRAPHIC…" at bounding box center [615, 225] width 297 height 46
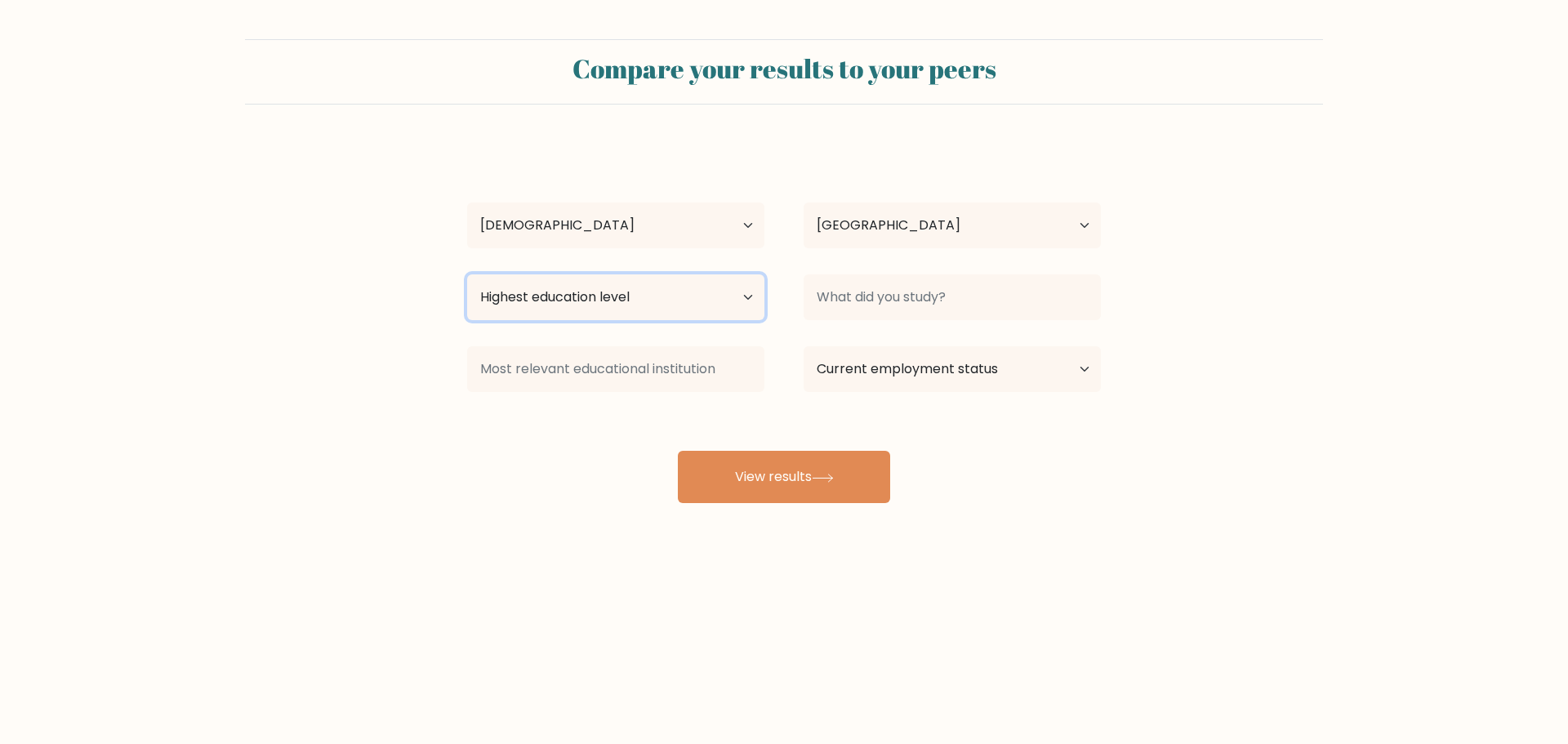
click at [698, 310] on select "Highest education level No schooling Primary Lower Secondary Upper Secondary Oc…" at bounding box center [615, 297] width 297 height 46
select select "primary"
click at [467, 274] on select "Highest education level No schooling Primary Lower Secondary Upper Secondary Oc…" at bounding box center [615, 297] width 297 height 46
drag, startPoint x: 1041, startPoint y: 262, endPoint x: 1031, endPoint y: 280, distance: 20.6
click at [1036, 274] on div "[PERSON_NAME] Age Under [DEMOGRAPHIC_DATA] [DEMOGRAPHIC_DATA] [DEMOGRAPHIC_DATA…" at bounding box center [784, 323] width 654 height 360
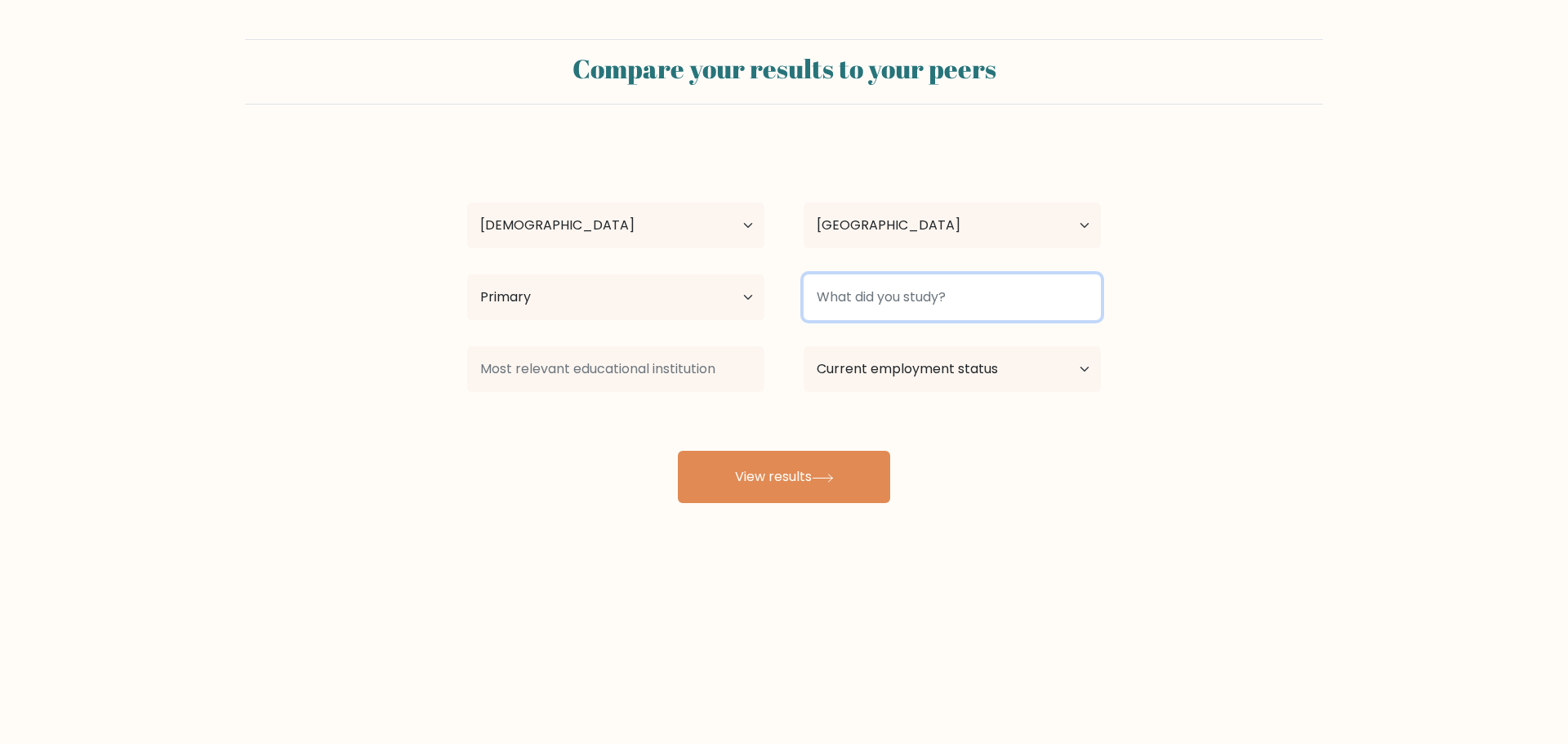
click at [1025, 288] on input at bounding box center [953, 297] width 297 height 46
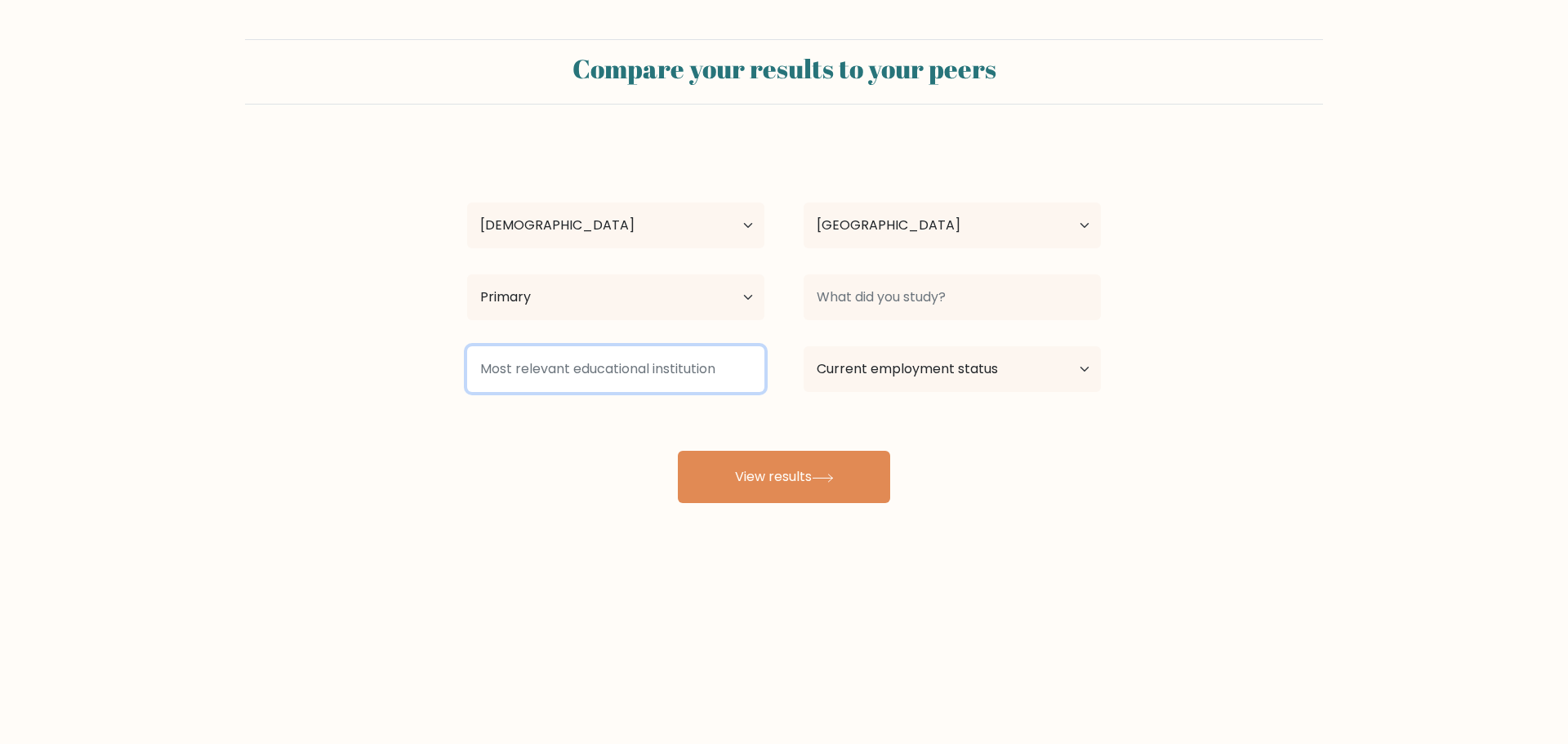
click at [644, 365] on input at bounding box center [615, 369] width 297 height 46
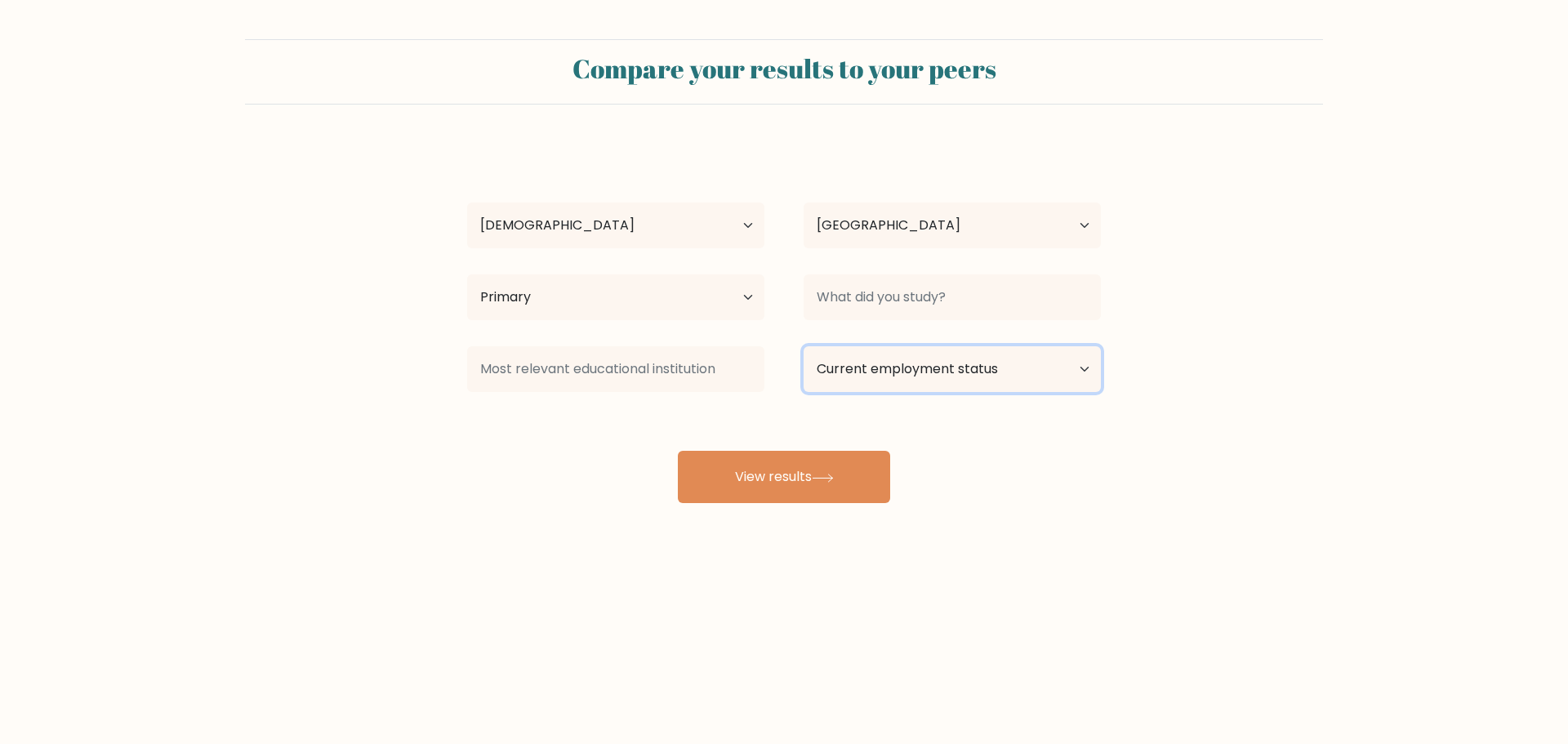
click at [978, 368] on select "Current employment status Employed Student Retired Other / prefer not to answer" at bounding box center [953, 369] width 297 height 46
select select "employed"
click at [804, 346] on select "Current employment status Employed Student Retired Other / prefer not to answer" at bounding box center [953, 369] width 297 height 46
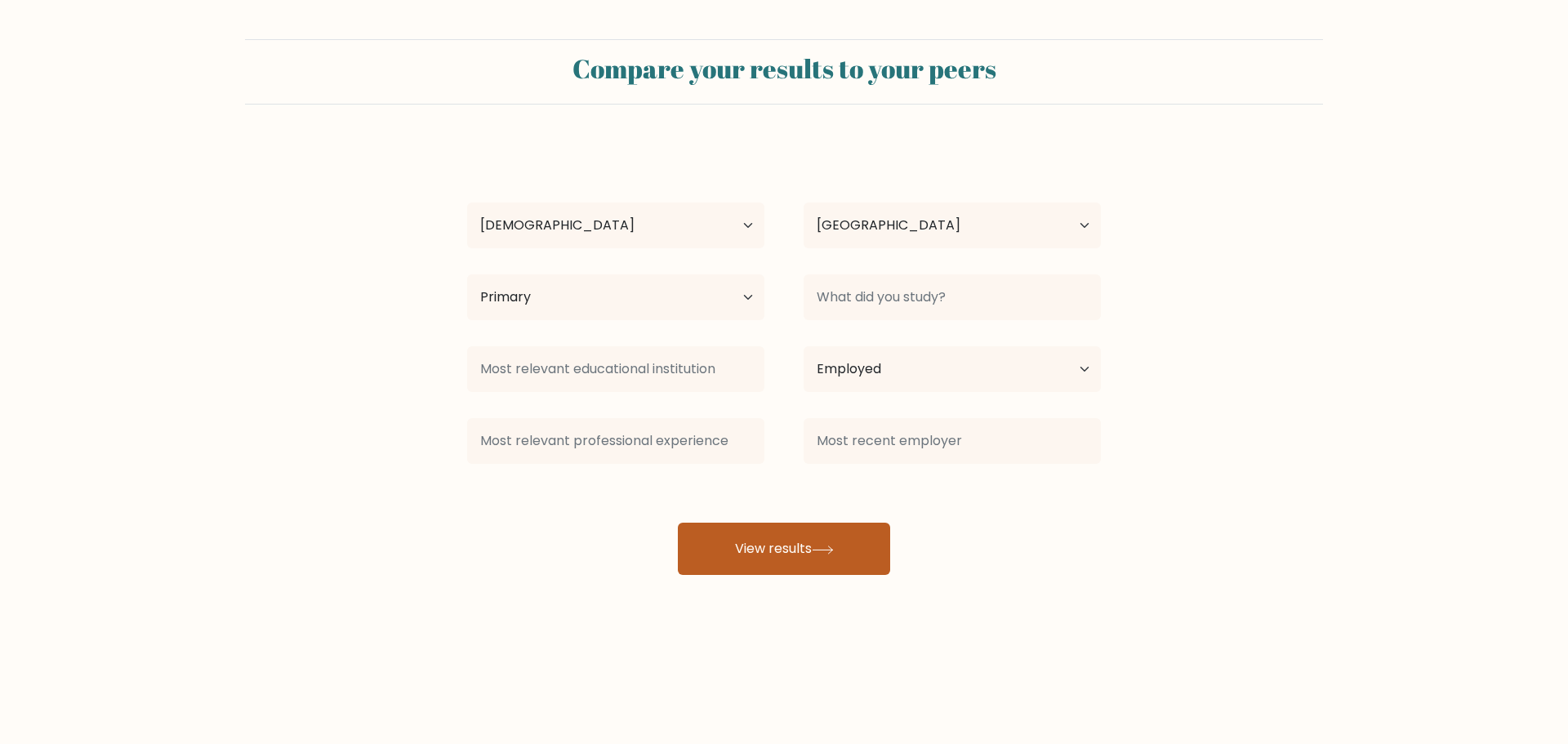
click at [767, 544] on button "View results" at bounding box center [784, 548] width 212 height 52
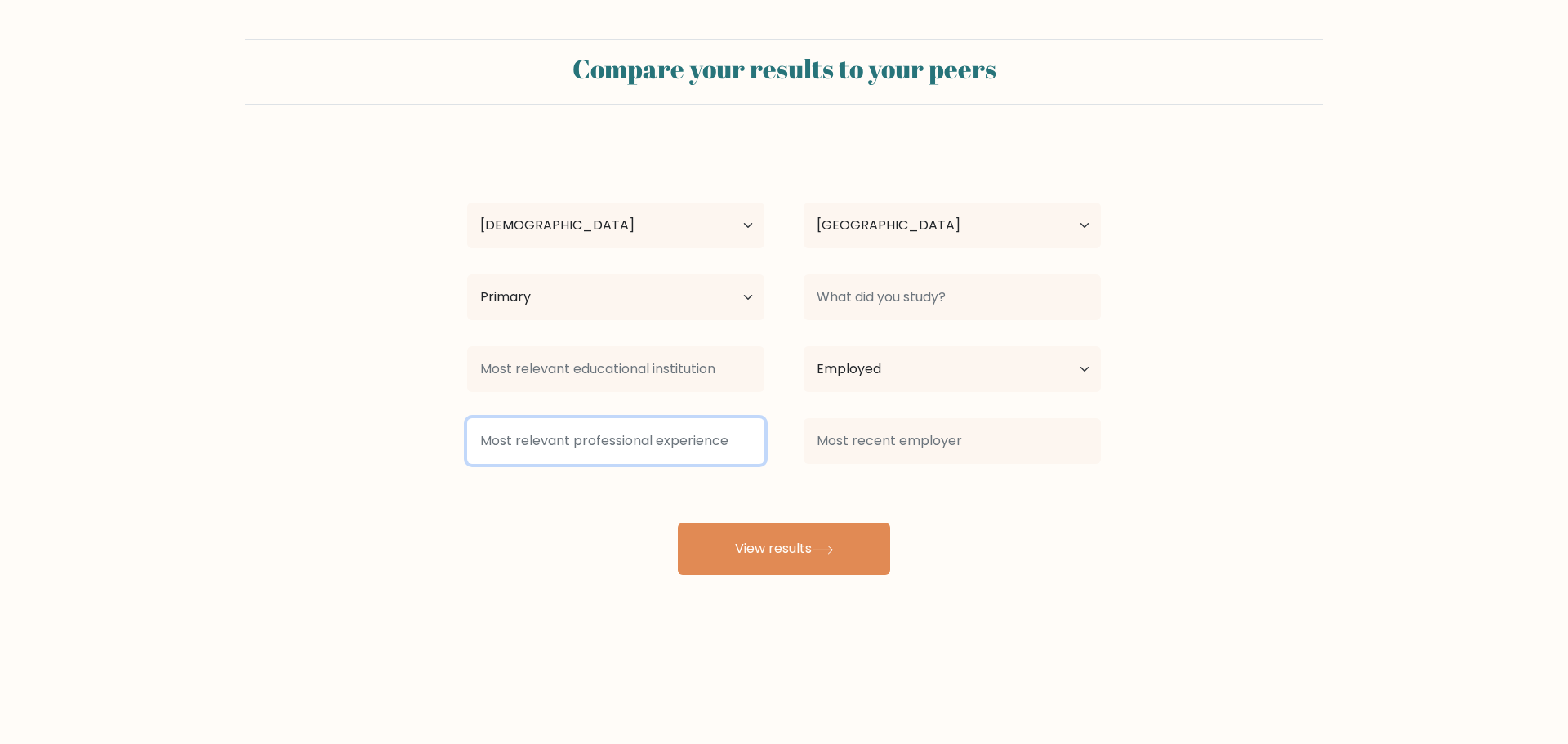
click at [676, 443] on input at bounding box center [615, 440] width 297 height 46
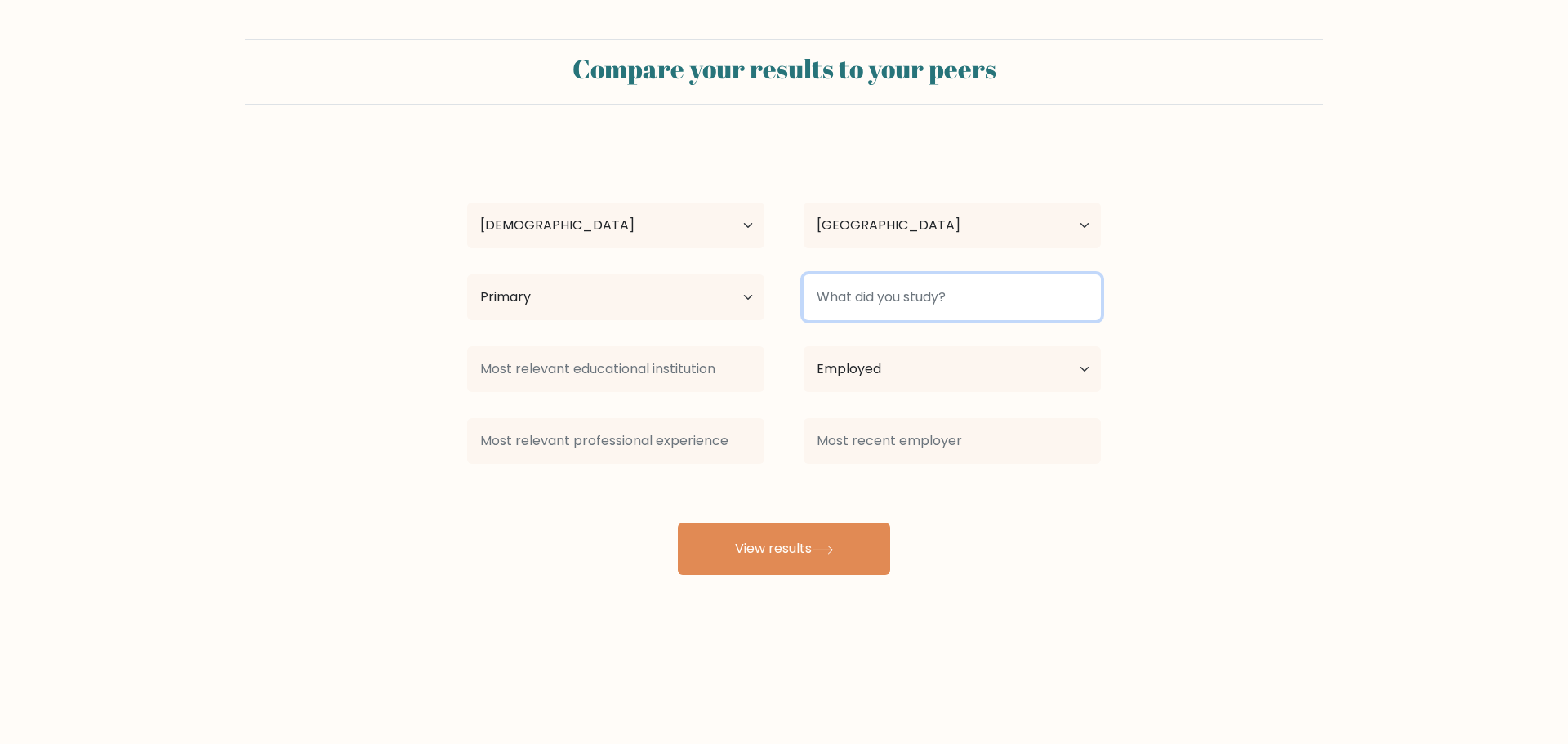
click at [927, 284] on input at bounding box center [953, 297] width 297 height 46
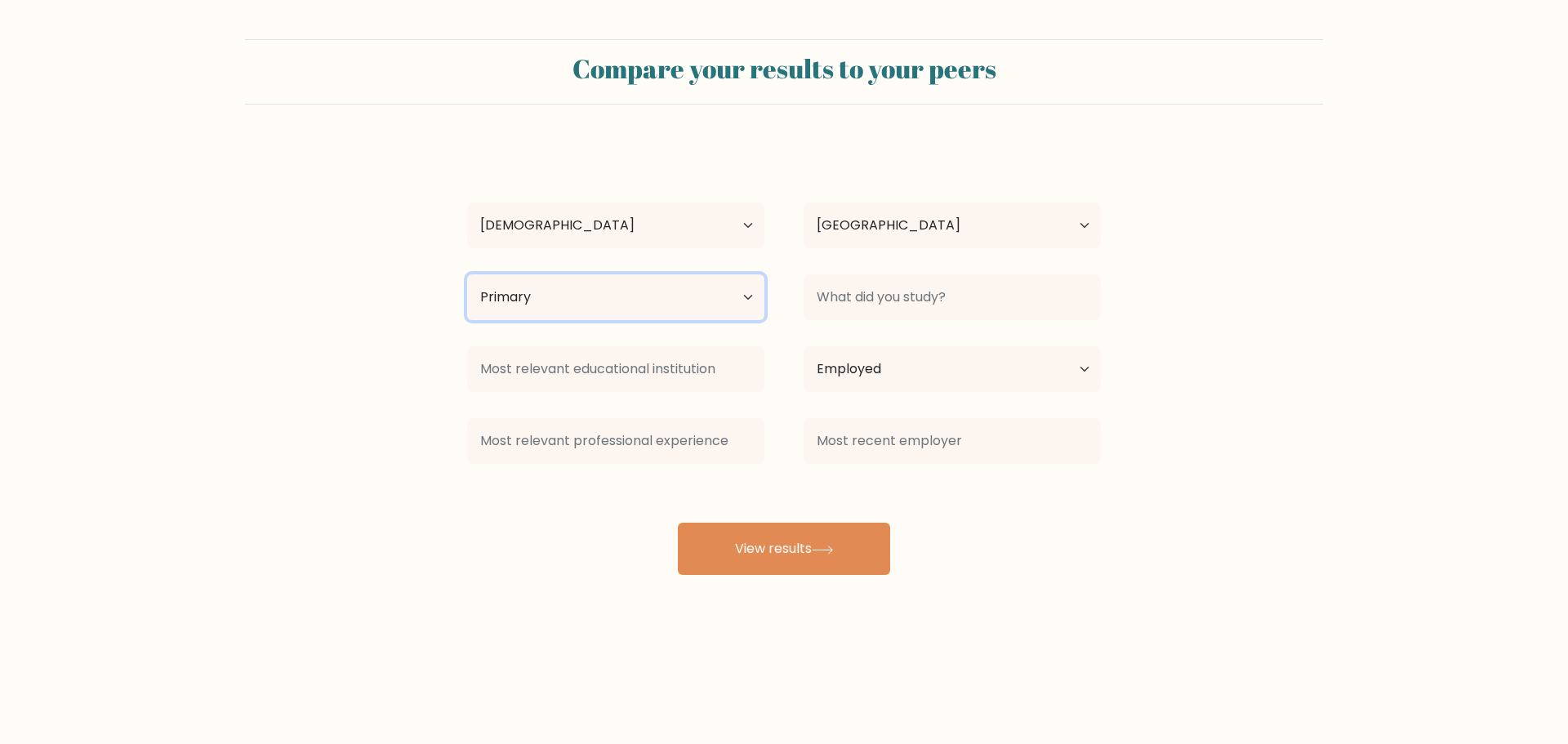
click at [754, 295] on select "Highest education level No schooling Primary Lower Secondary Upper Secondary Oc…" at bounding box center [615, 297] width 297 height 46
select select "no_schooling"
click at [467, 274] on select "Highest education level No schooling Primary Lower Secondary Upper Secondary Oc…" at bounding box center [615, 297] width 297 height 46
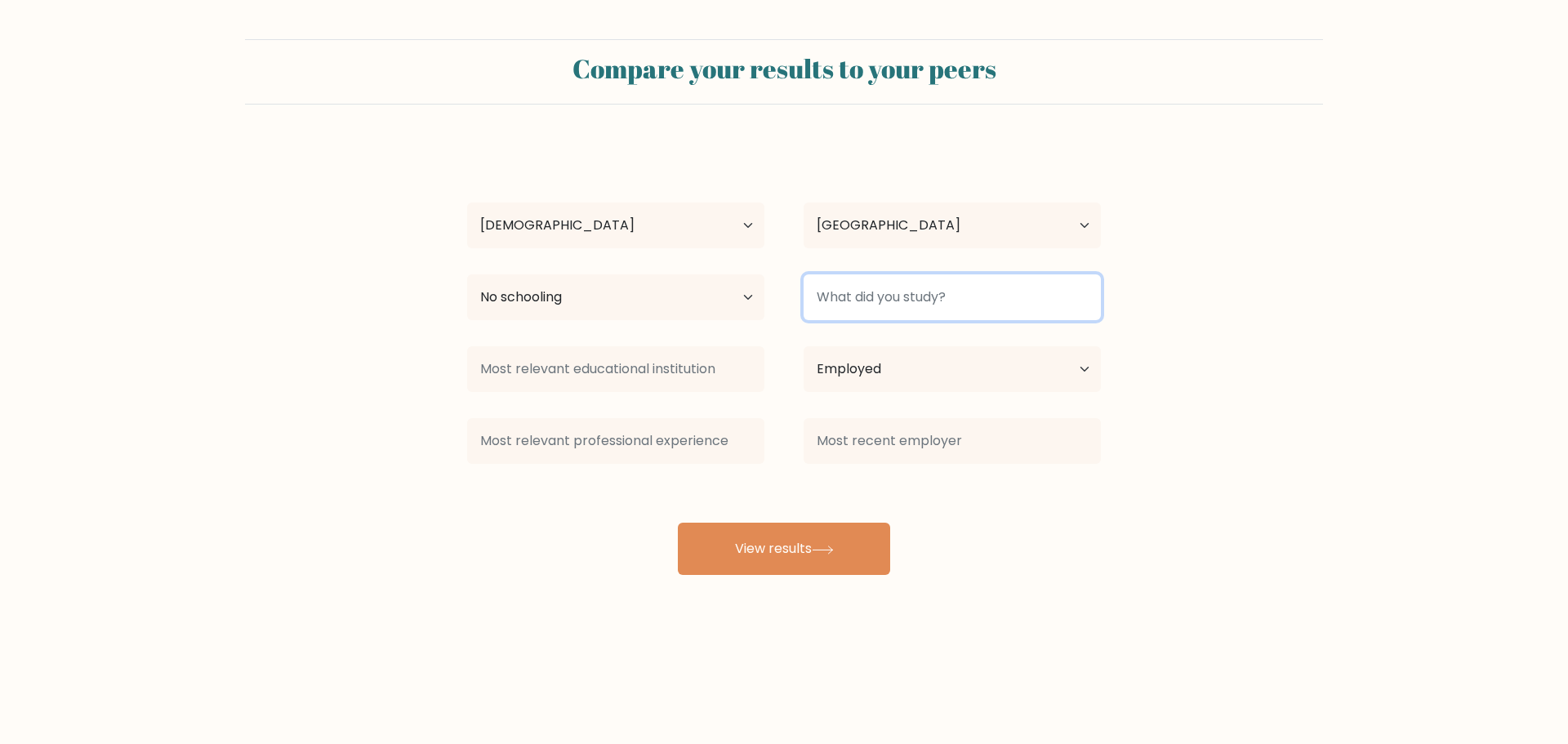
click at [925, 297] on input at bounding box center [953, 297] width 297 height 46
type input "nothing"
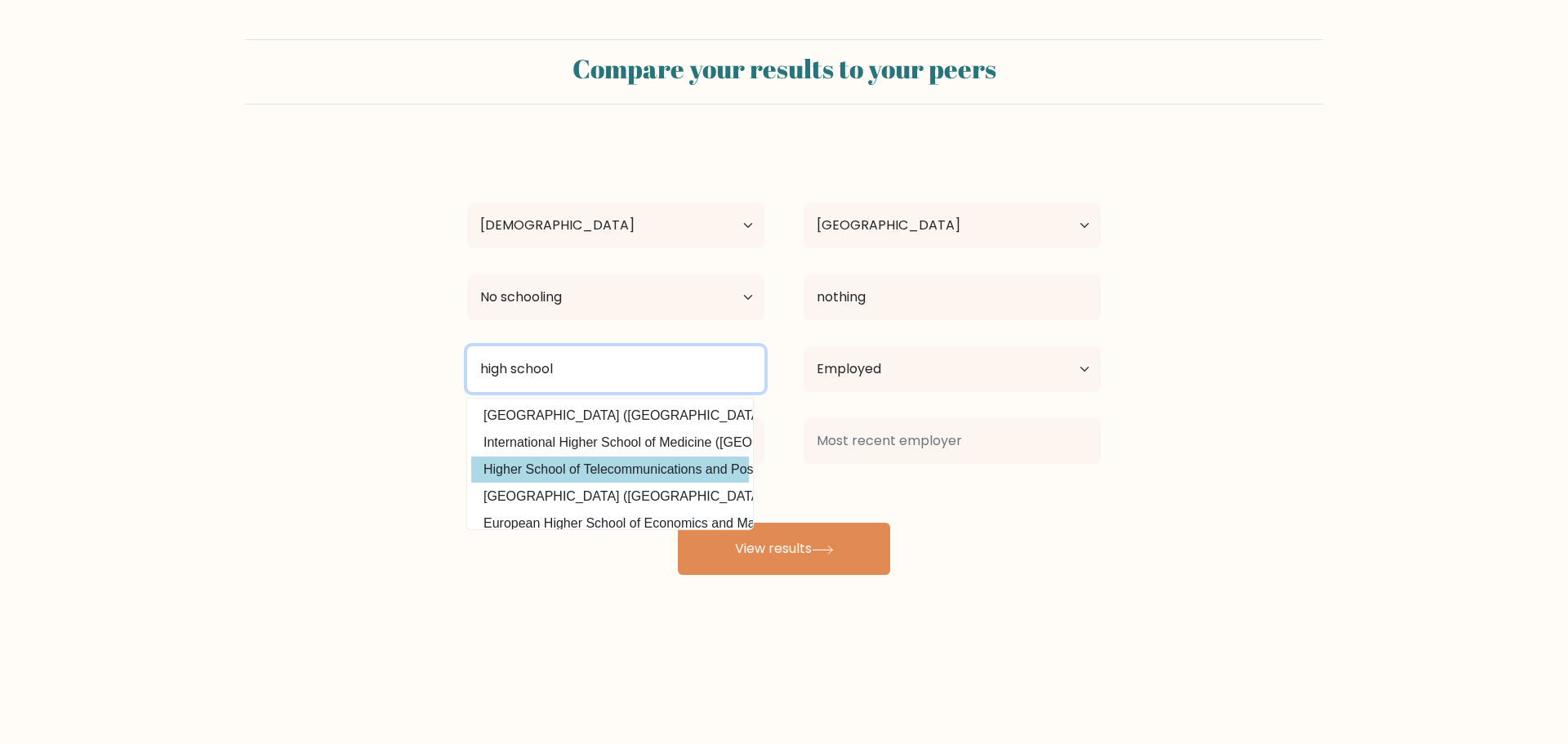
type input "high school"
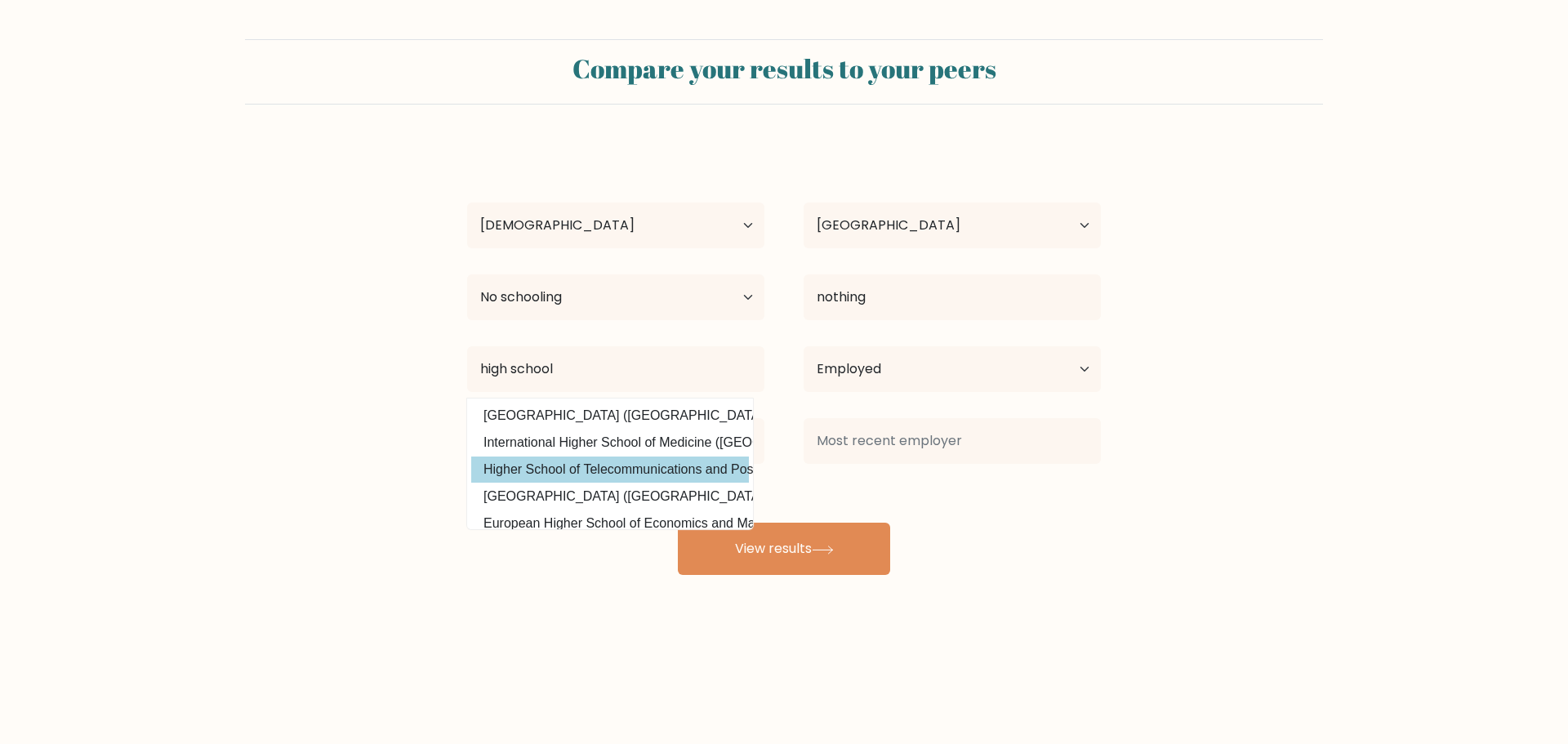
click at [639, 467] on div "Belle Potter Age Under 18 years old 18-24 years old 25-34 years old 35-44 years…" at bounding box center [784, 359] width 654 height 431
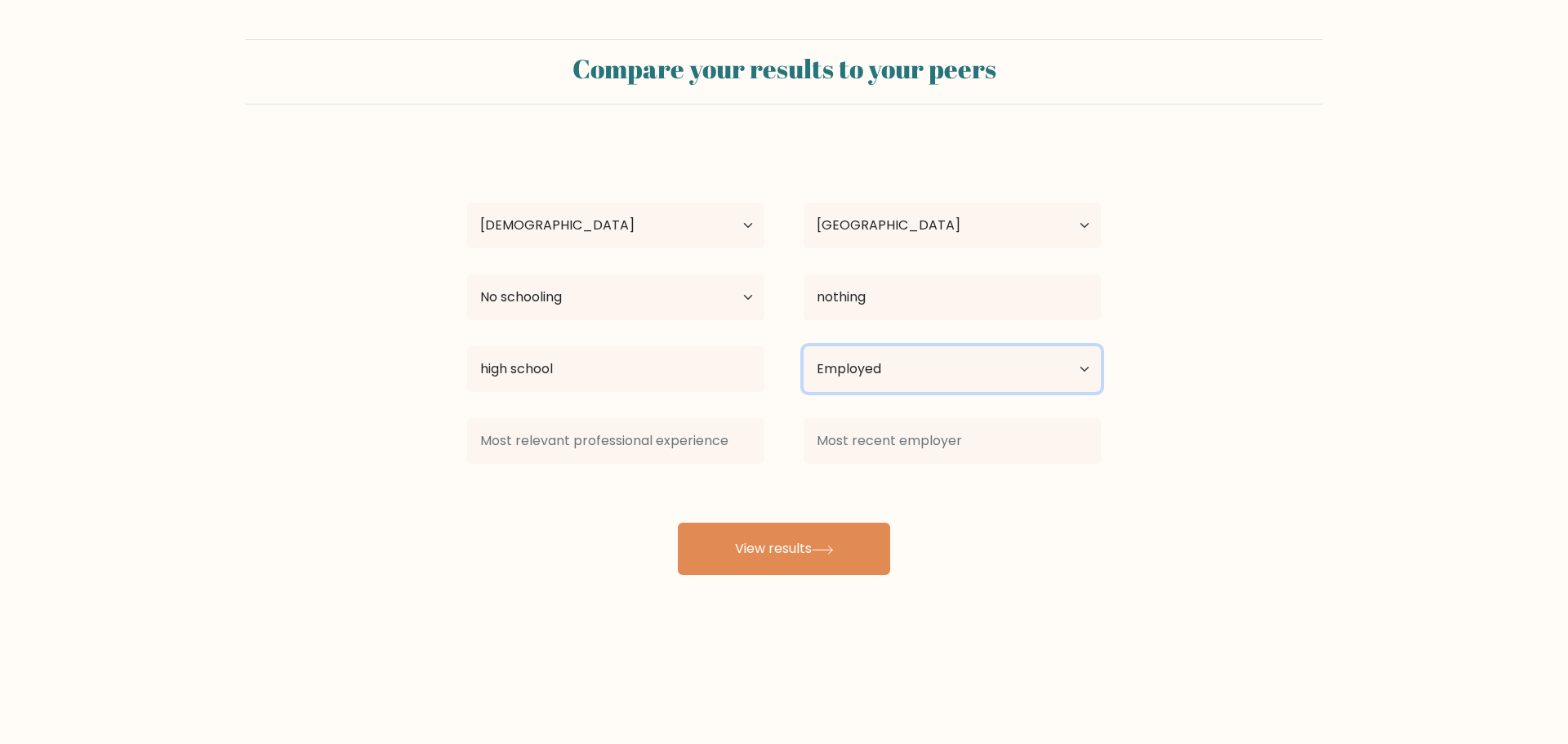
click at [879, 374] on select "Current employment status Employed Student Retired Other / prefer not to answer" at bounding box center [953, 369] width 297 height 46
click at [804, 346] on select "Current employment status Employed Student Retired Other / prefer not to answer" at bounding box center [953, 369] width 297 height 46
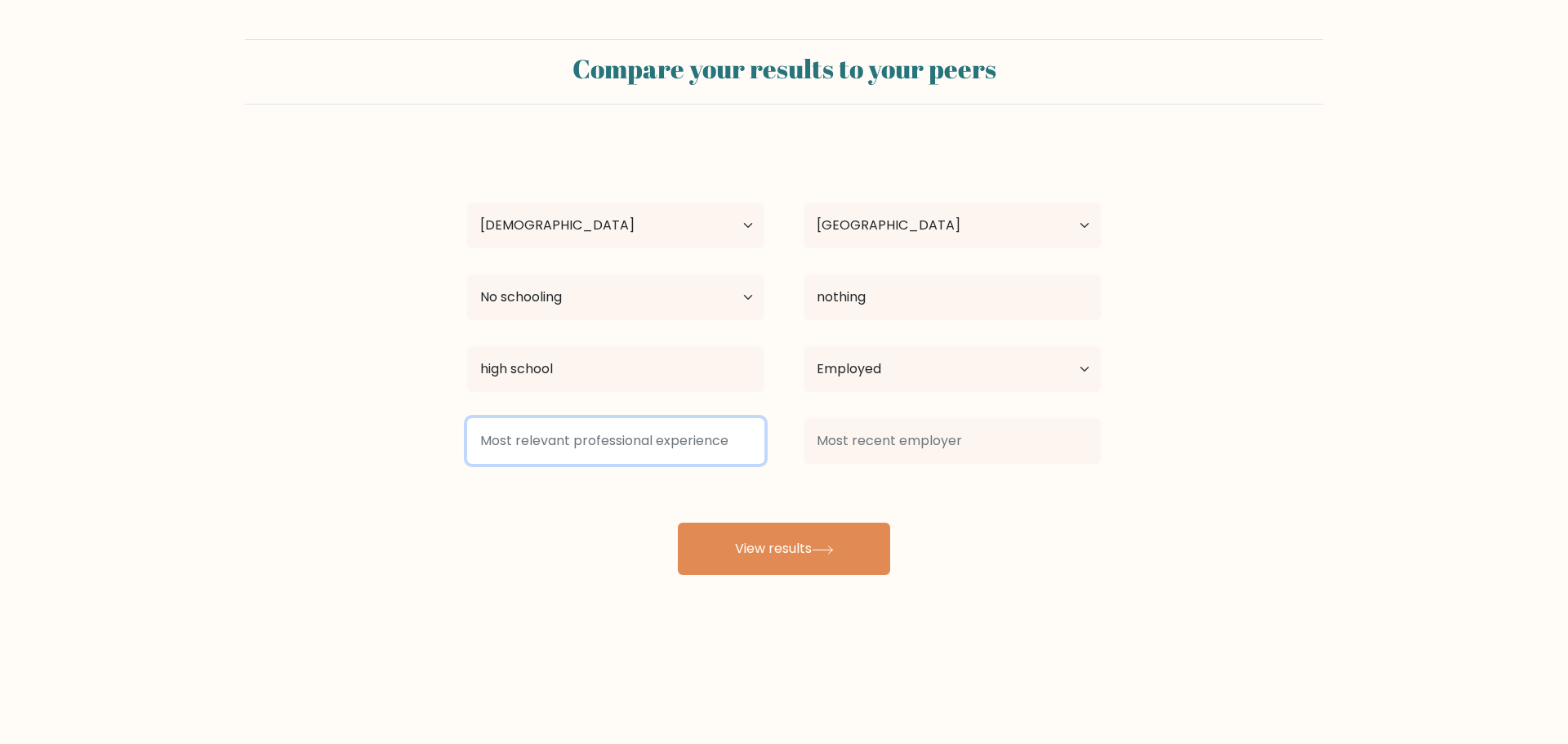
click at [674, 445] on input at bounding box center [615, 440] width 297 height 46
type input "nope"
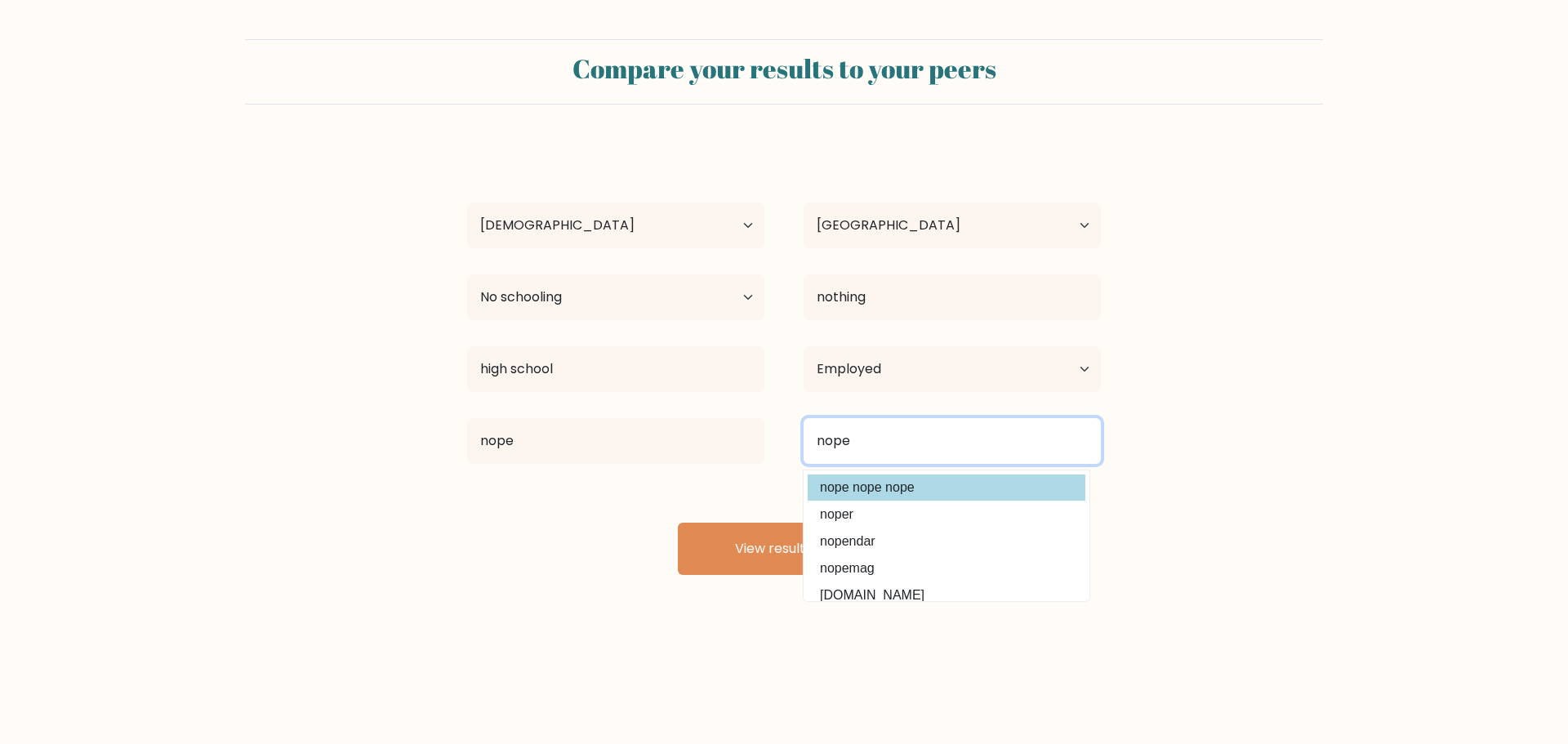
type input "nope"
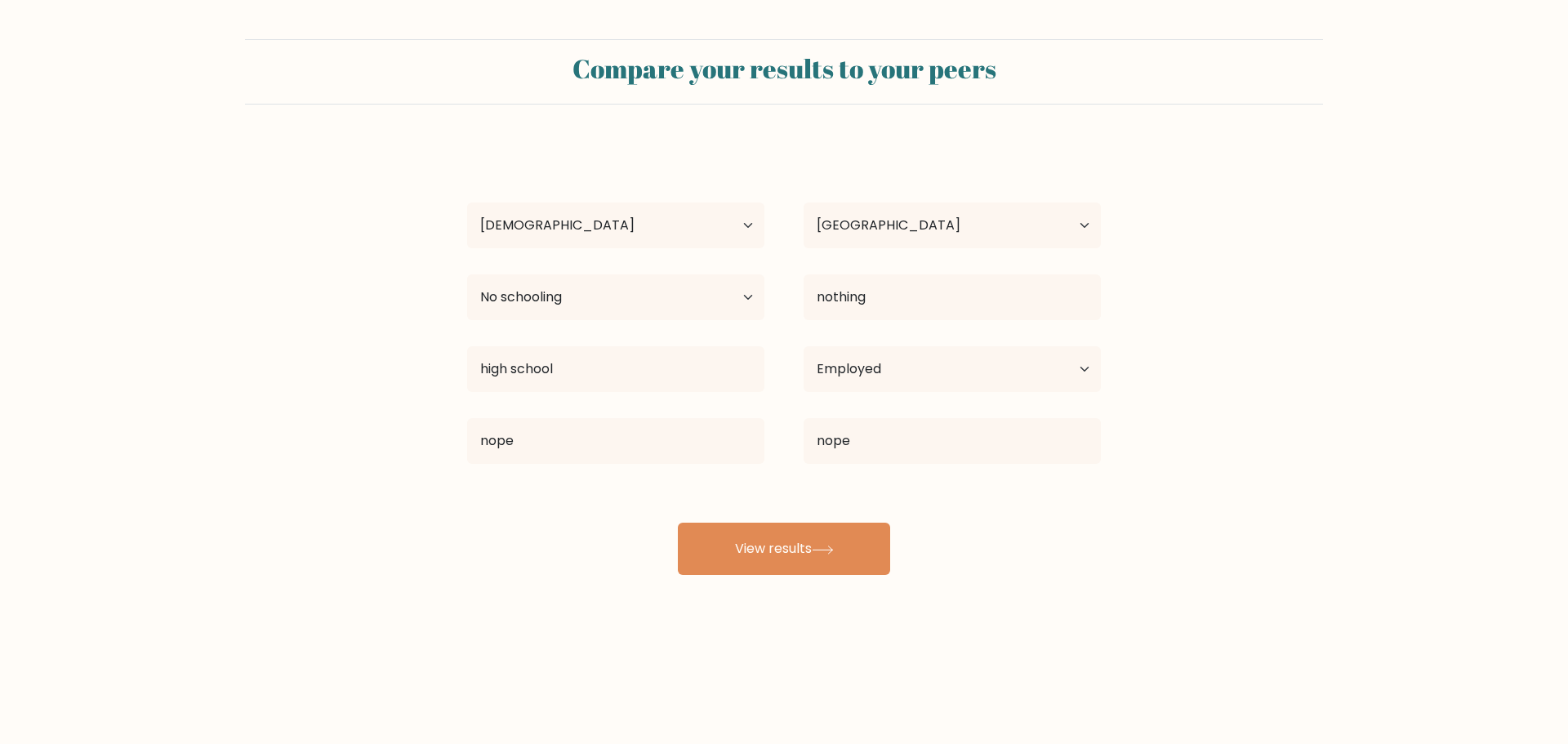
click at [832, 478] on div "Belle Potter Age Under 18 years old 18-24 years old 25-34 years old 35-44 years…" at bounding box center [784, 359] width 654 height 431
click at [799, 544] on button "View results" at bounding box center [784, 548] width 212 height 52
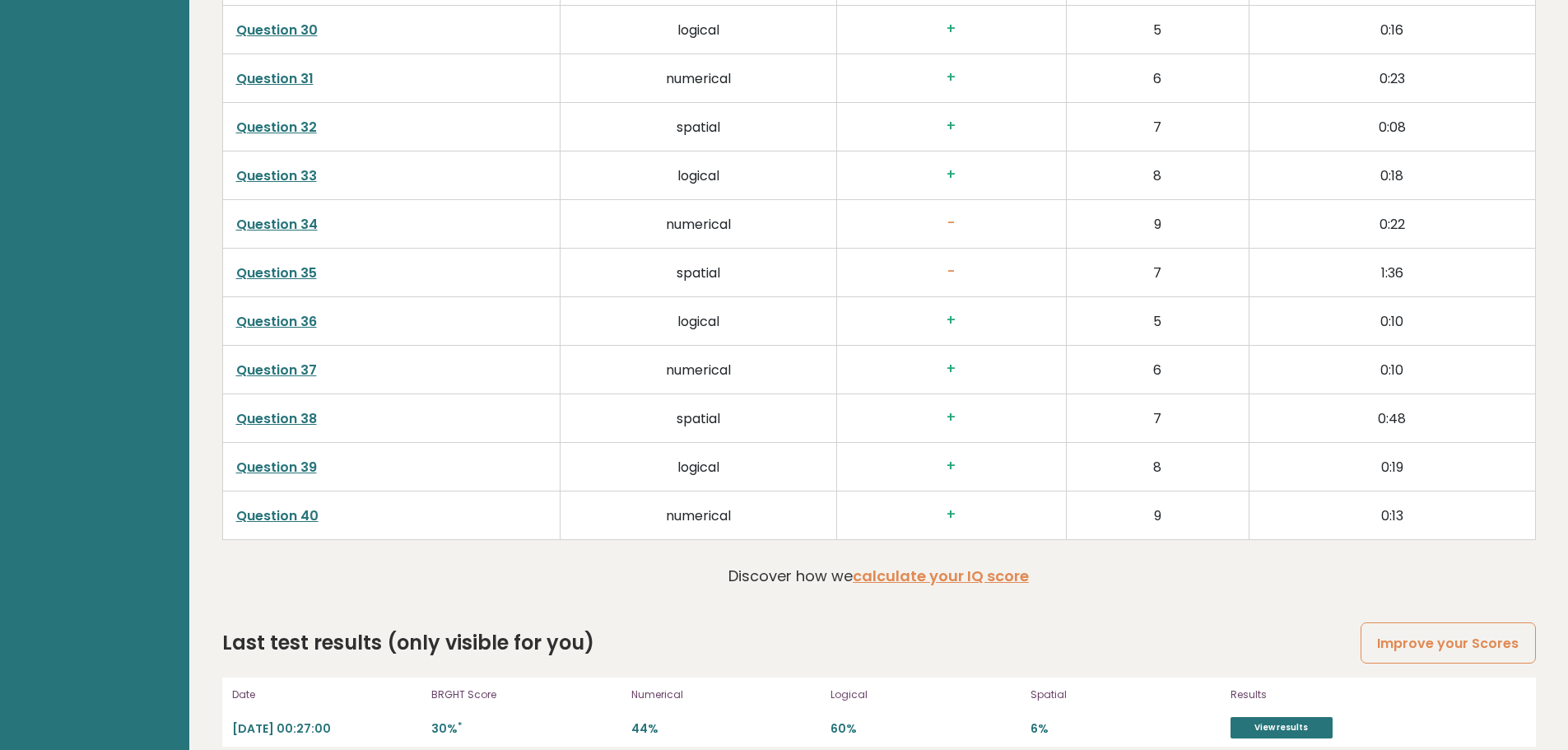
scroll to position [4188, 0]
